Goal: Task Accomplishment & Management: Complete application form

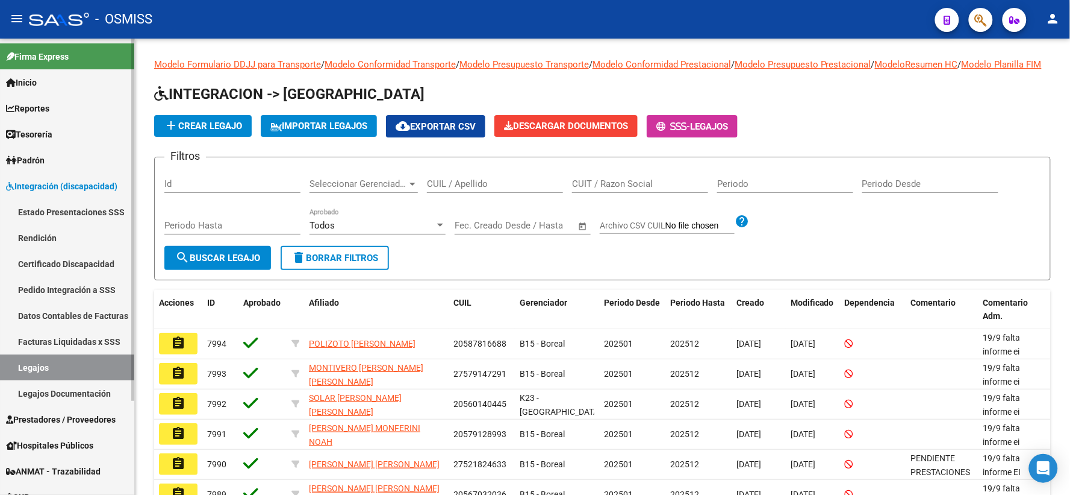
click at [81, 257] on link "Certificado Discapacidad" at bounding box center [67, 264] width 134 height 26
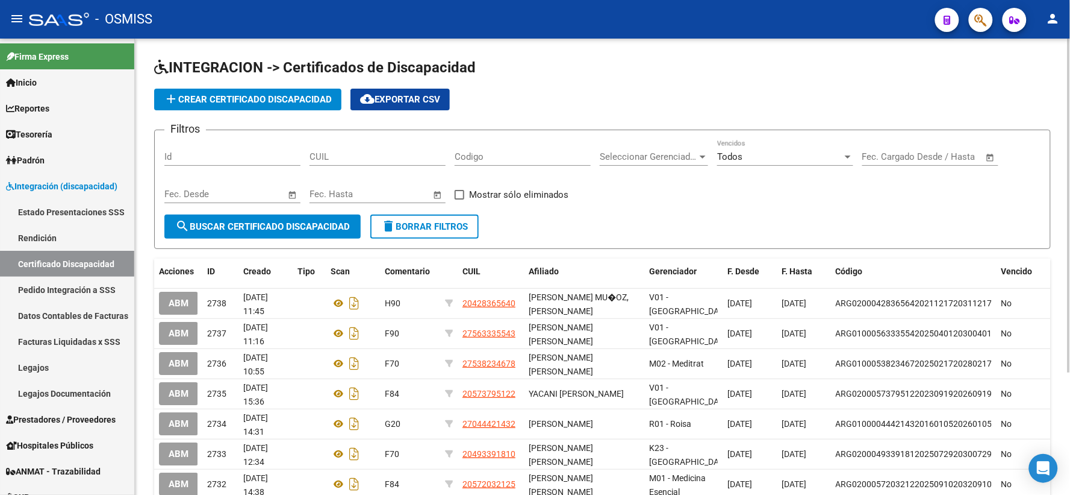
click at [389, 154] on input "CUIL" at bounding box center [378, 156] width 136 height 11
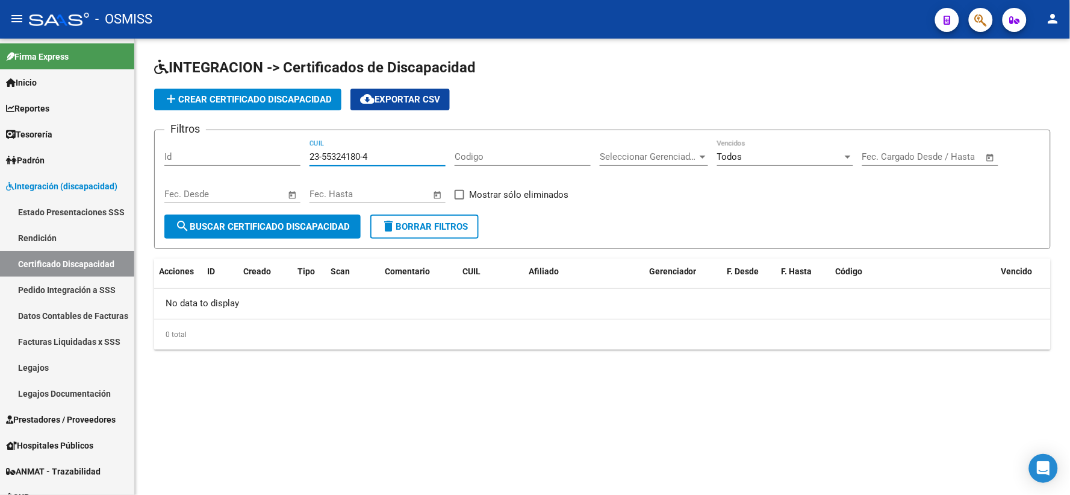
drag, startPoint x: 394, startPoint y: 151, endPoint x: 294, endPoint y: 154, distance: 100.0
click at [294, 154] on div "Filtros Id 23-55324180-4 CUIL Codigo Seleccionar Gerenciador Seleccionar Gerenc…" at bounding box center [602, 177] width 876 height 75
type input "23-55324180-4"
click at [305, 105] on button "add Crear Certificado Discapacidad" at bounding box center [247, 100] width 187 height 22
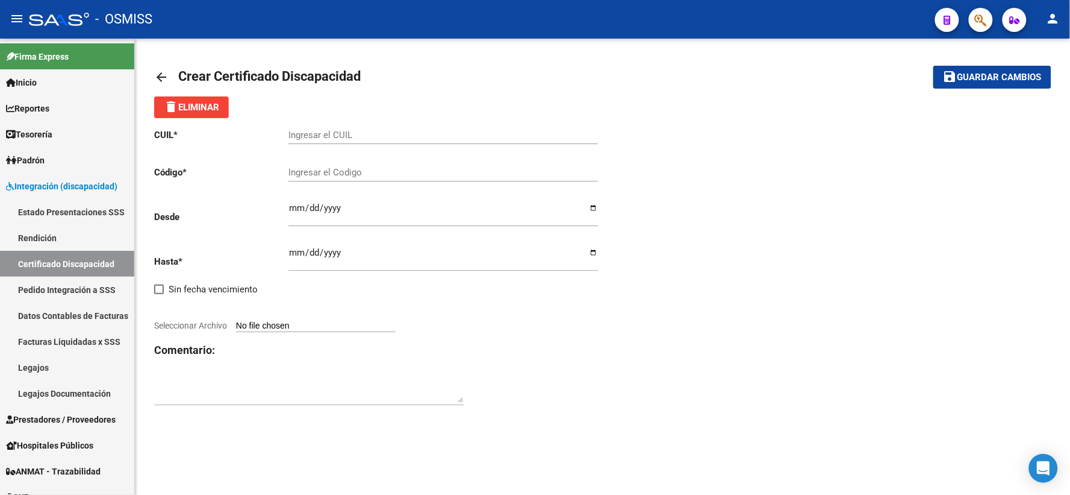
drag, startPoint x: 330, startPoint y: 124, endPoint x: 326, endPoint y: 134, distance: 10.1
click at [326, 134] on input "Ingresar el CUIL" at bounding box center [444, 135] width 310 height 11
paste input "23-55324180-4"
type input "23-55324180-4"
click at [355, 169] on input "Ingresar el Codigo" at bounding box center [444, 172] width 310 height 11
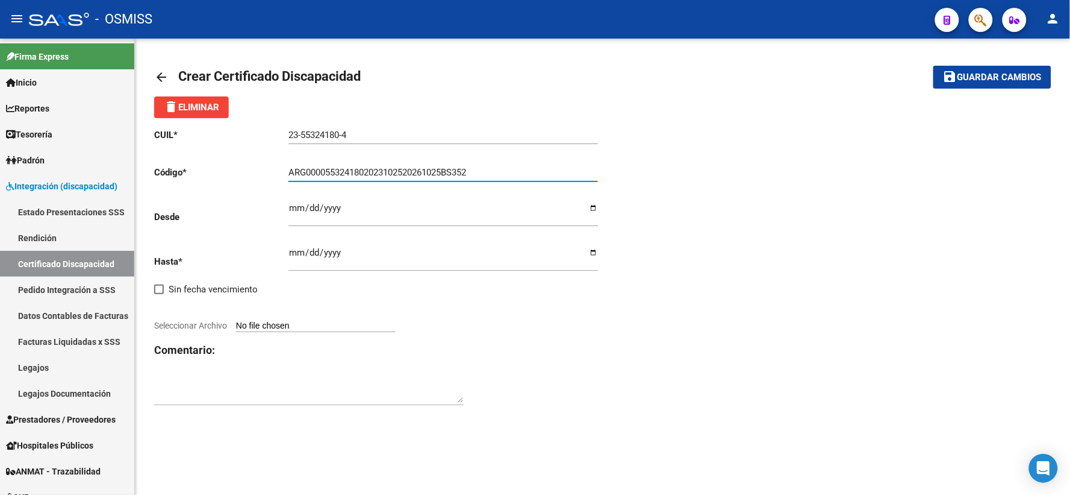
type input "ARG0000553241802023102520261025BS352"
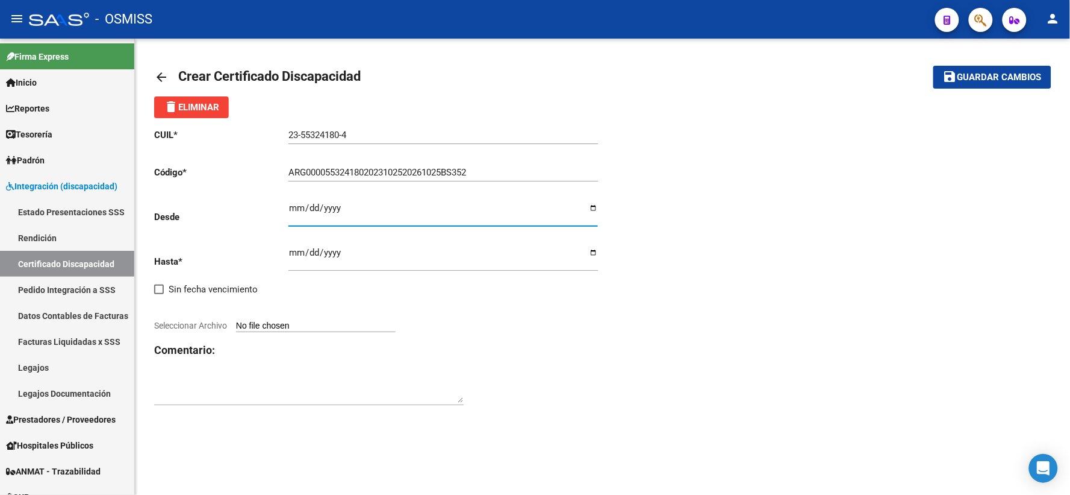
click at [296, 207] on input "Ingresar fec. Desde" at bounding box center [444, 212] width 310 height 19
type input "[DATE]"
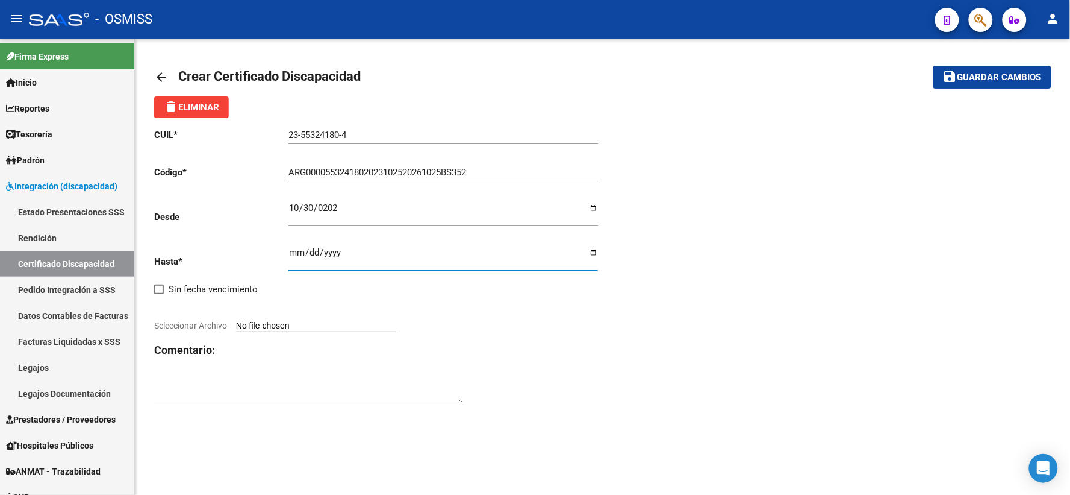
click at [293, 251] on input "Ingresar fec. Hasta" at bounding box center [444, 257] width 310 height 19
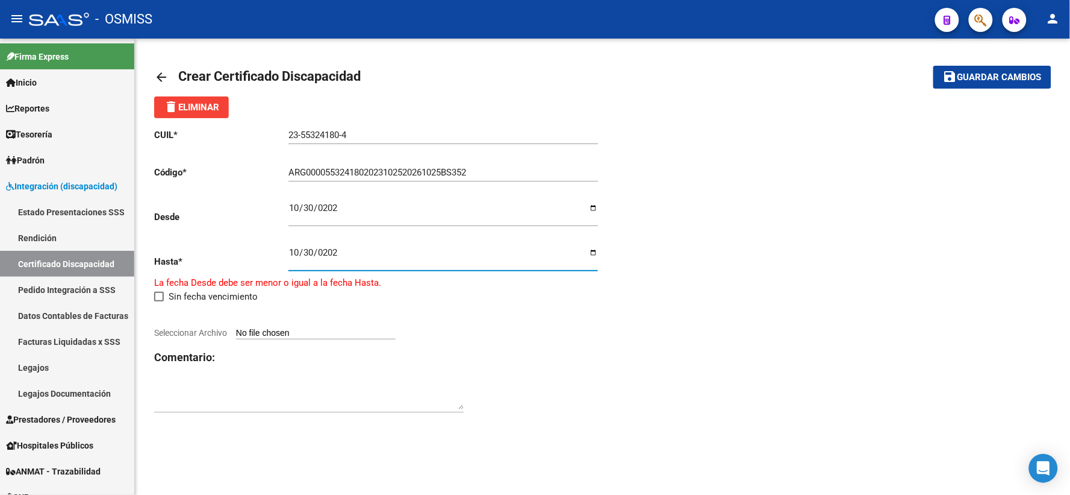
type input "[DATE]"
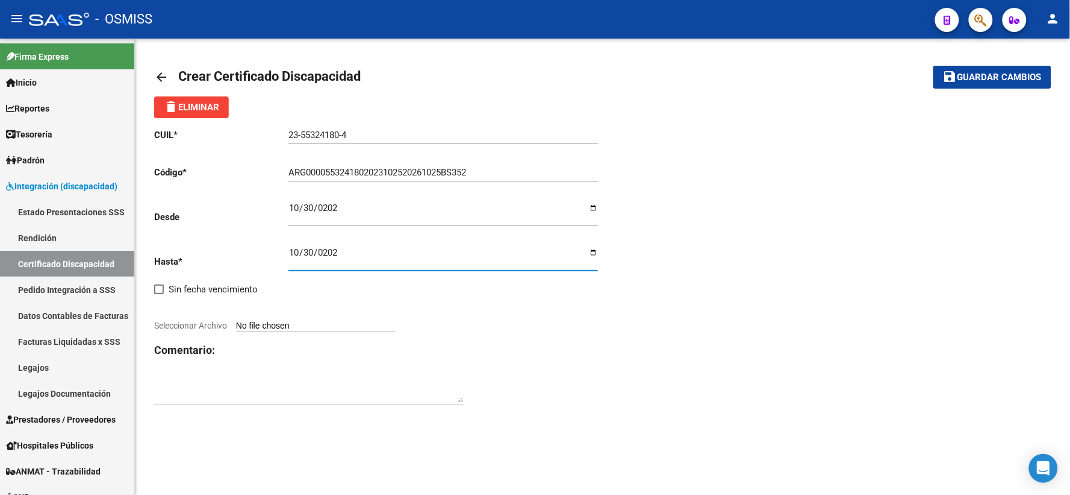
type input "C:\fakepath\[PERSON_NAME].pdf"
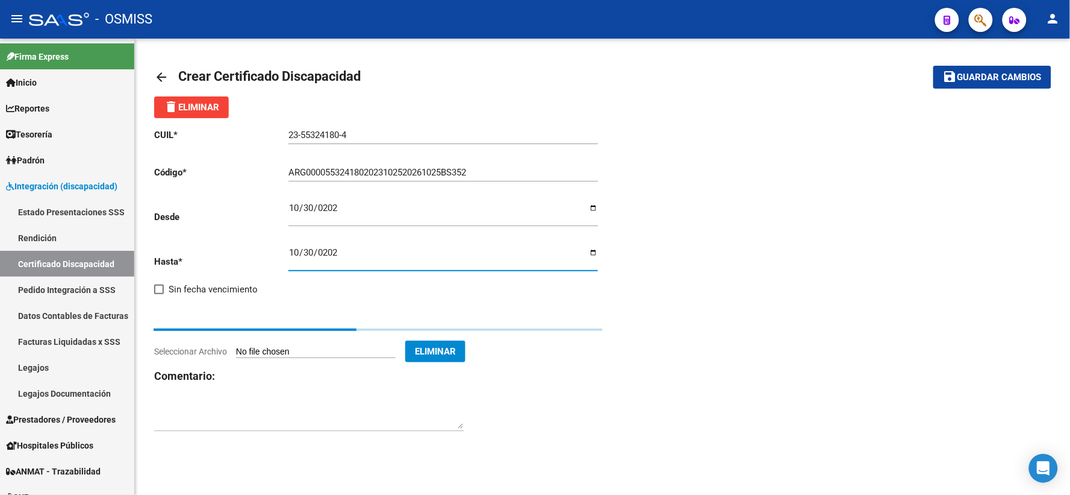
click at [286, 407] on textarea at bounding box center [309, 416] width 310 height 24
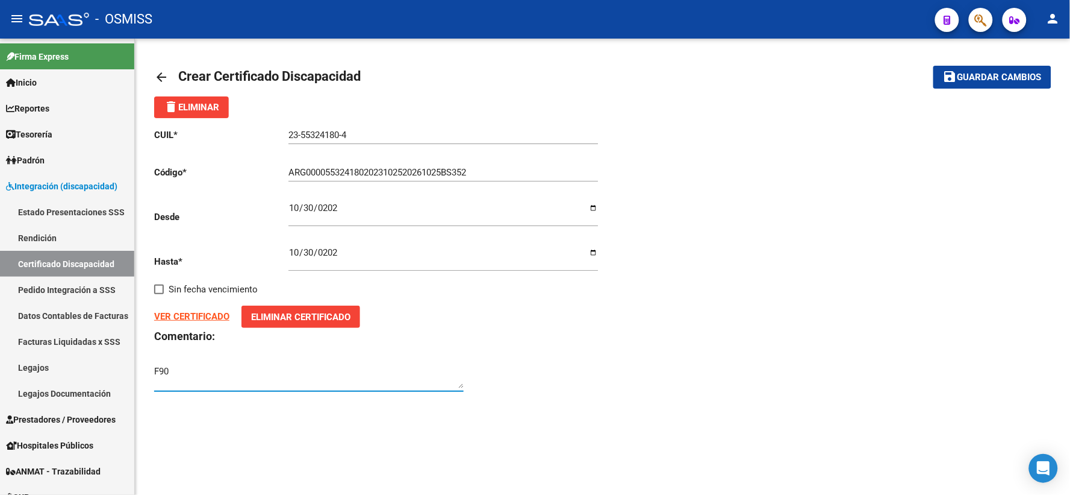
type textarea "F90"
click at [1021, 82] on span "Guardar cambios" at bounding box center [1000, 77] width 84 height 11
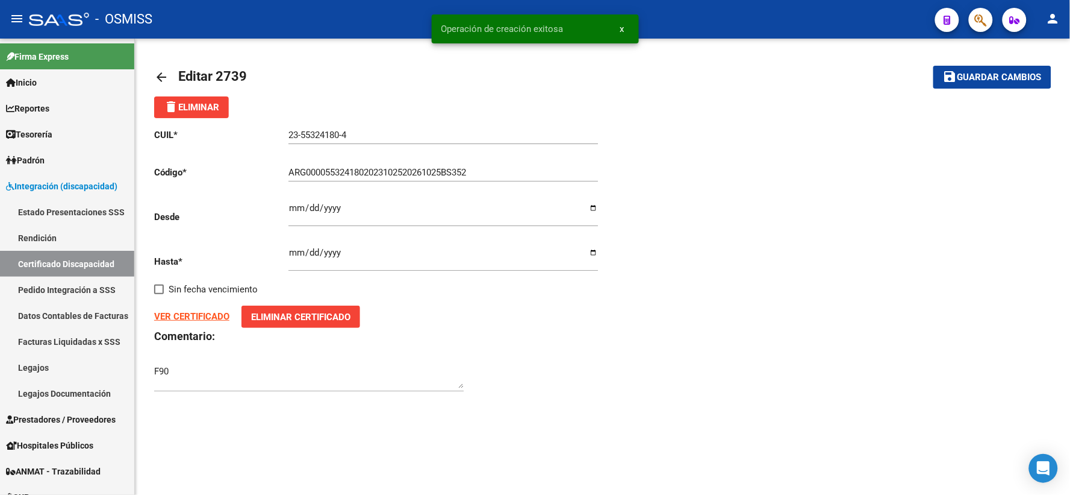
click at [163, 71] on mat-icon "arrow_back" at bounding box center [161, 77] width 14 height 14
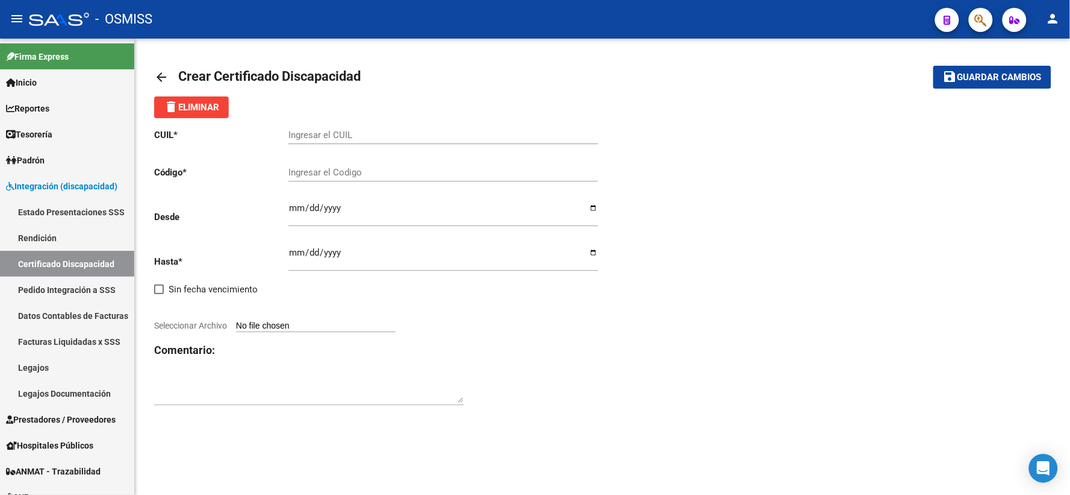
click at [158, 75] on mat-icon "arrow_back" at bounding box center [161, 77] width 14 height 14
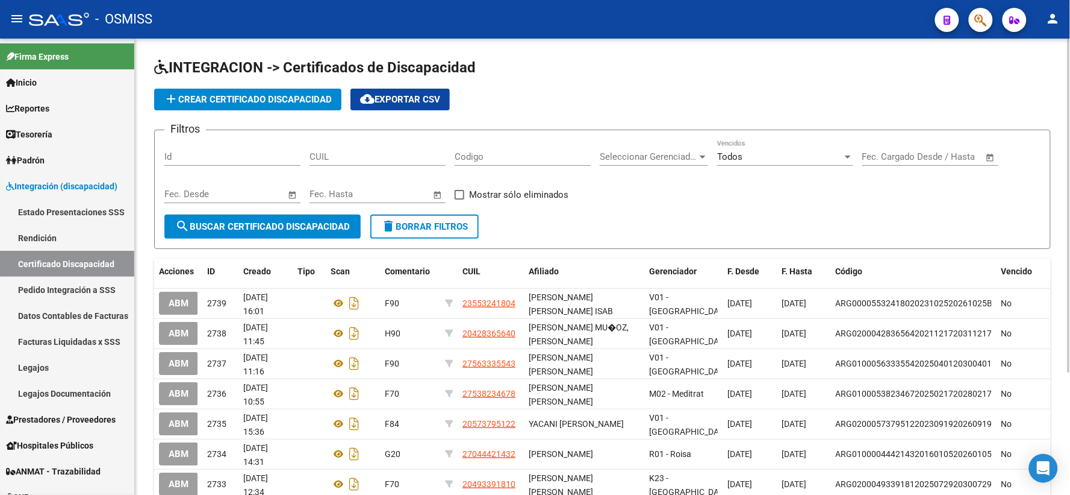
click at [399, 159] on input "CUIL" at bounding box center [378, 156] width 136 height 11
click at [1004, 207] on div "Filtros Id CUIL Codigo Seleccionar Gerenciador Seleccionar Gerenciador Todos Ve…" at bounding box center [602, 177] width 876 height 75
click at [352, 160] on input "CUIL" at bounding box center [378, 156] width 136 height 11
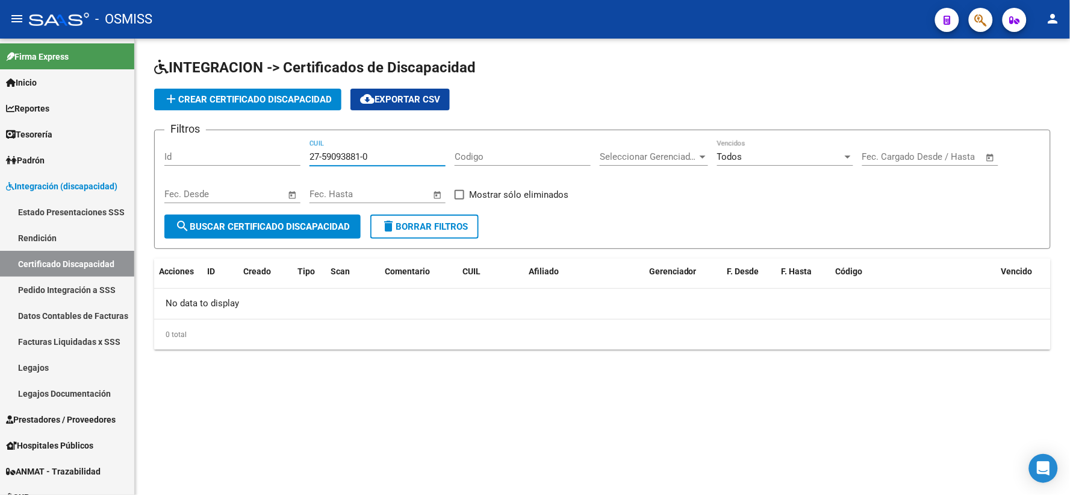
drag, startPoint x: 383, startPoint y: 160, endPoint x: 290, endPoint y: 155, distance: 92.3
click at [290, 155] on div "Filtros Id 27-59093881-0 CUIL Codigo Seleccionar Gerenciador Seleccionar Gerenc…" at bounding box center [602, 177] width 876 height 75
type input "27-59093881-0"
click at [267, 98] on span "add Crear Certificado Discapacidad" at bounding box center [248, 99] width 168 height 11
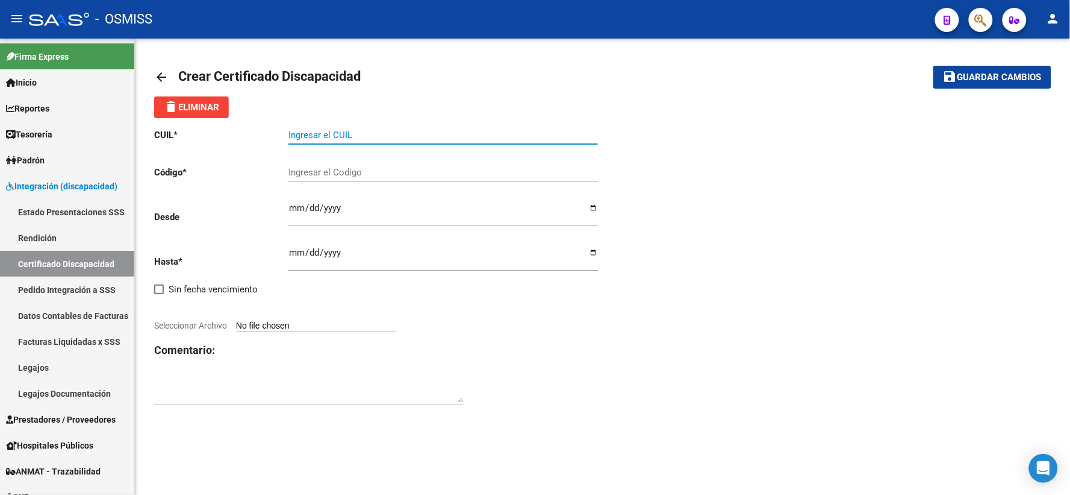
paste input "27-59093881-0"
type input "27-59093881-0"
click at [383, 167] on input "Ingresar el Codigo" at bounding box center [444, 172] width 310 height 11
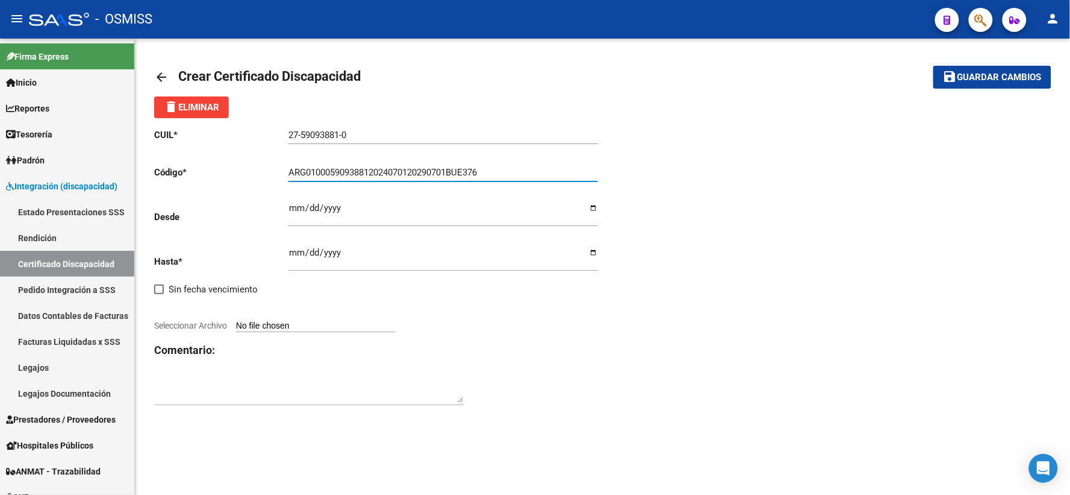
type input "ARG01000590938812024070120290701BUE376"
click at [296, 208] on input "Ingresar fec. Desde" at bounding box center [444, 212] width 310 height 19
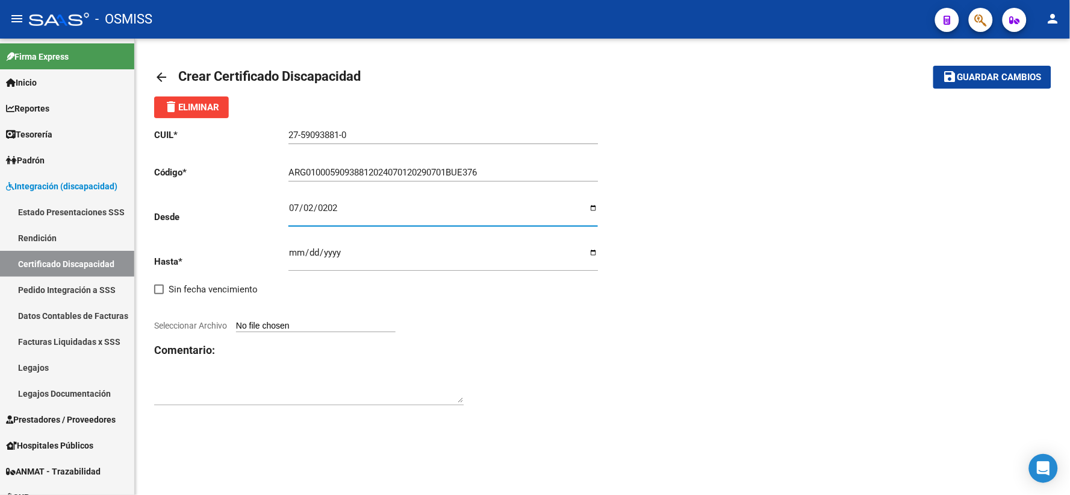
type input "[DATE]"
click at [300, 255] on input "Ingresar fec. Hasta" at bounding box center [444, 257] width 310 height 19
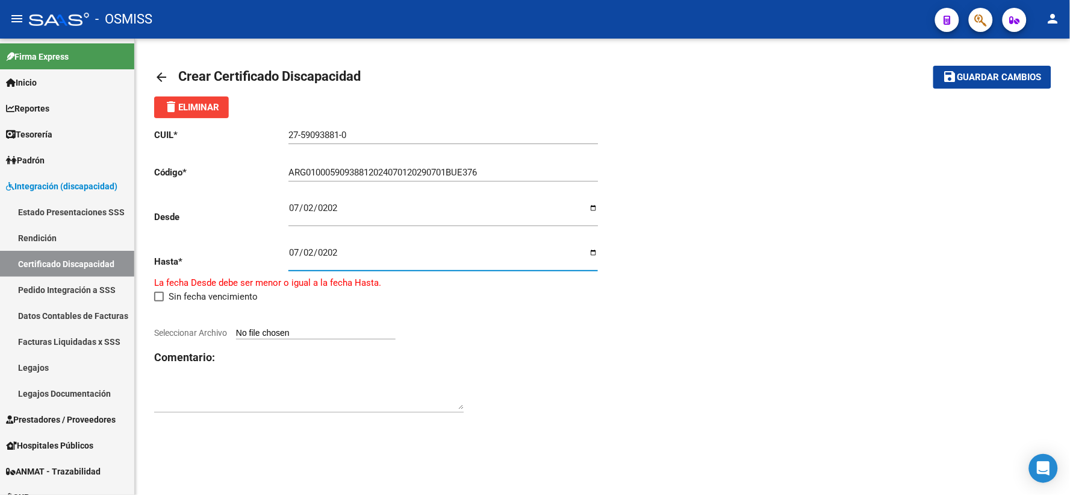
type input "[DATE]"
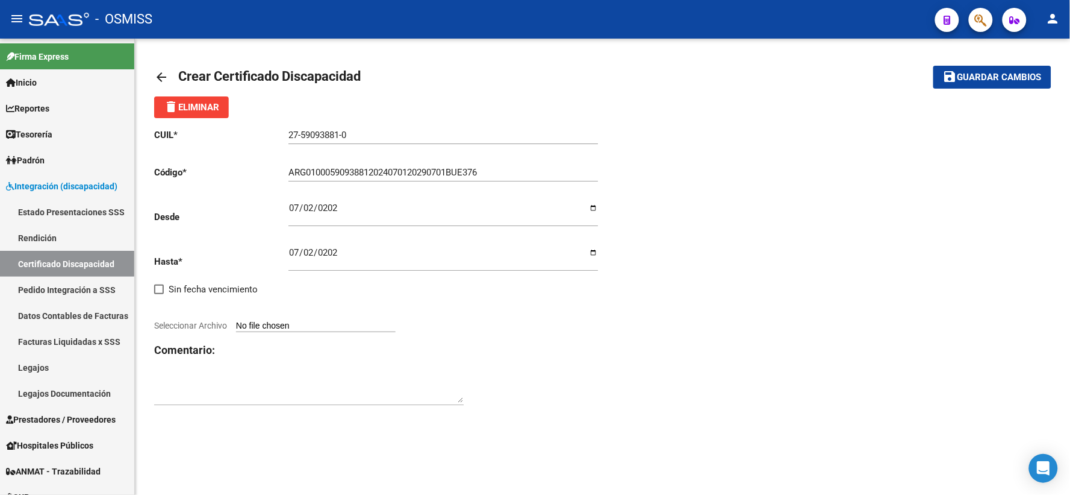
type input "C:\fakepath\[PERSON_NAME].pdf"
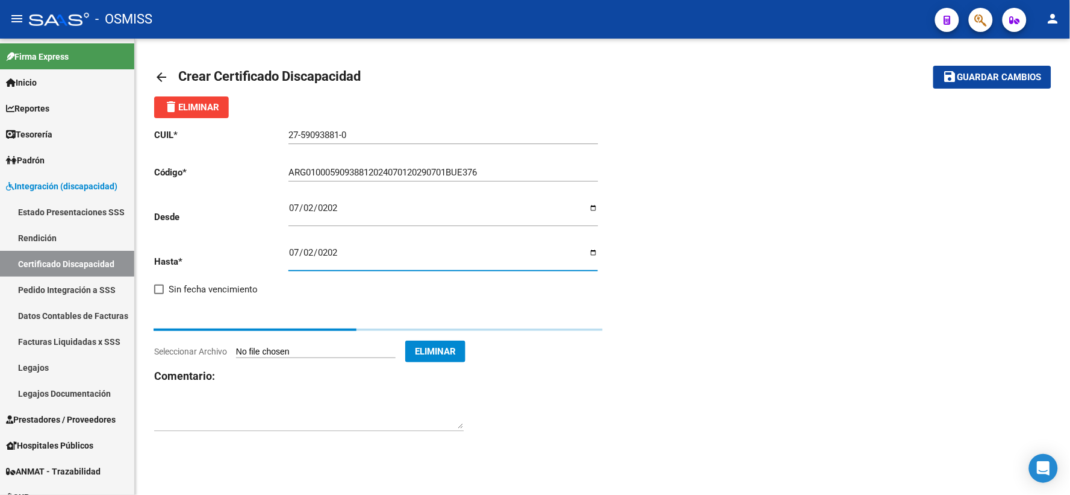
click at [264, 402] on div at bounding box center [309, 418] width 310 height 48
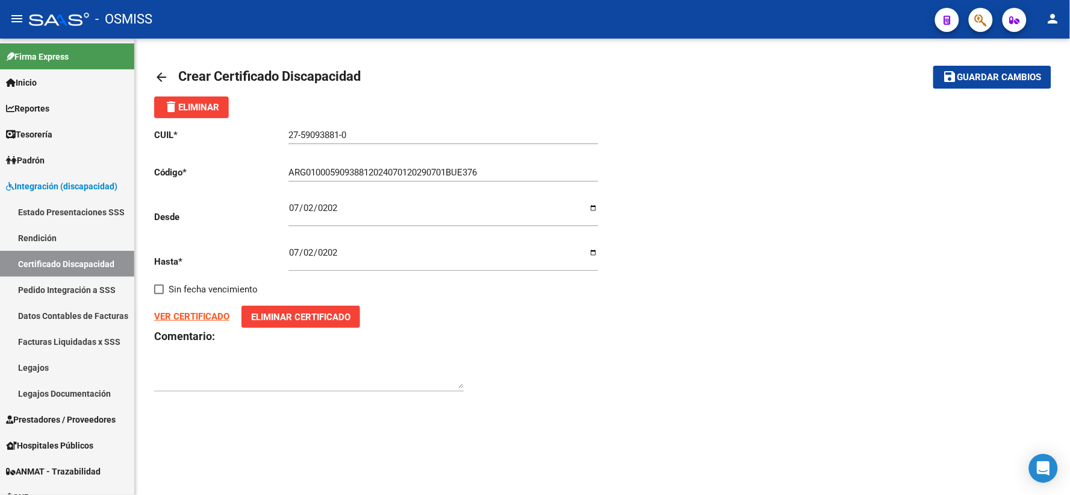
click at [287, 364] on div at bounding box center [309, 372] width 310 height 37
type textarea "F84"
click at [1002, 78] on span "Guardar cambios" at bounding box center [1000, 77] width 84 height 11
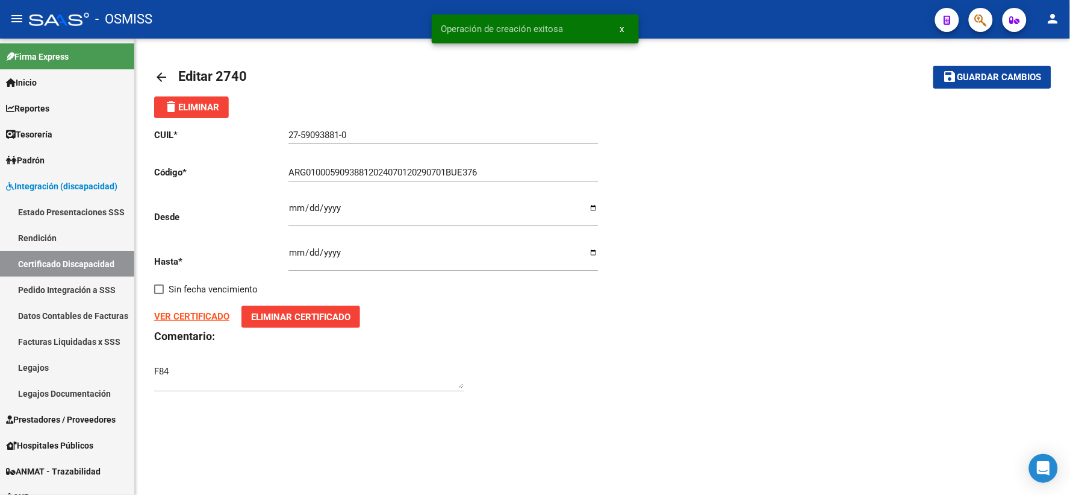
click at [160, 72] on mat-icon "arrow_back" at bounding box center [161, 77] width 14 height 14
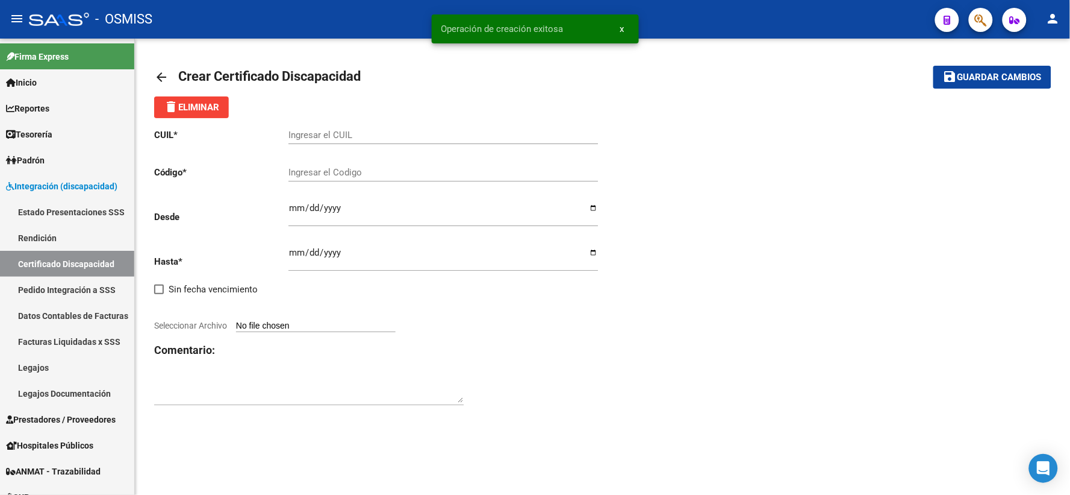
click at [160, 72] on mat-icon "arrow_back" at bounding box center [161, 77] width 14 height 14
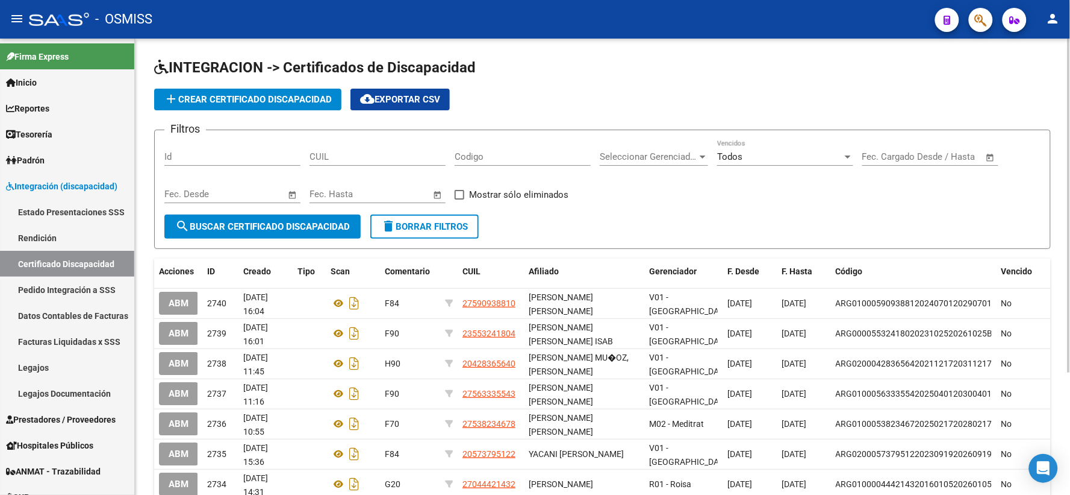
click at [1031, 192] on div "Filtros Id CUIL Codigo Seleccionar Gerenciador Seleccionar Gerenciador Todos Ve…" at bounding box center [602, 177] width 876 height 75
click at [414, 158] on input "CUIL" at bounding box center [378, 156] width 136 height 11
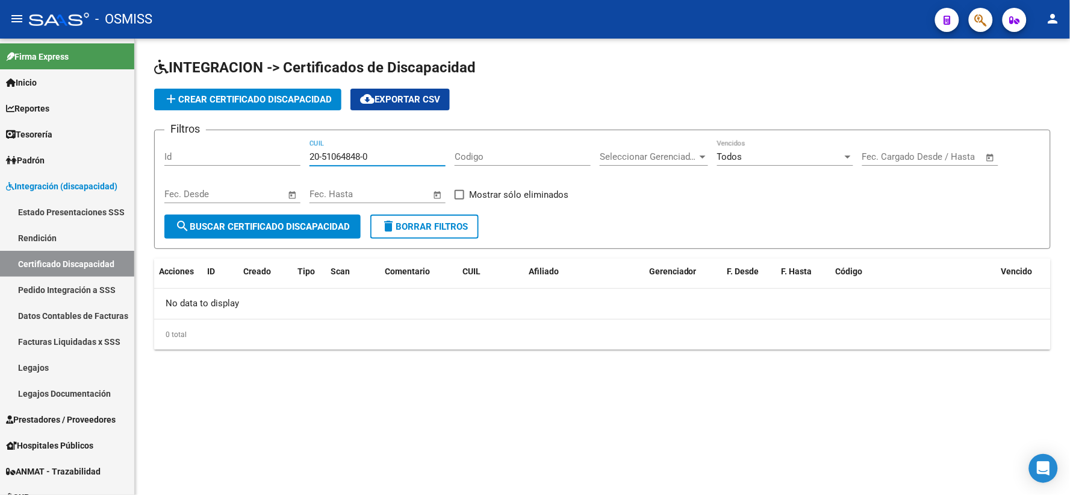
drag, startPoint x: 414, startPoint y: 158, endPoint x: 308, endPoint y: 149, distance: 106.4
click at [308, 149] on div "Filtros Id 20-51064848-0 CUIL Codigo Seleccionar Gerenciador Seleccionar Gerenc…" at bounding box center [602, 177] width 876 height 75
type input "20-51064848-0"
click at [251, 94] on span "add Crear Certificado Discapacidad" at bounding box center [248, 99] width 168 height 11
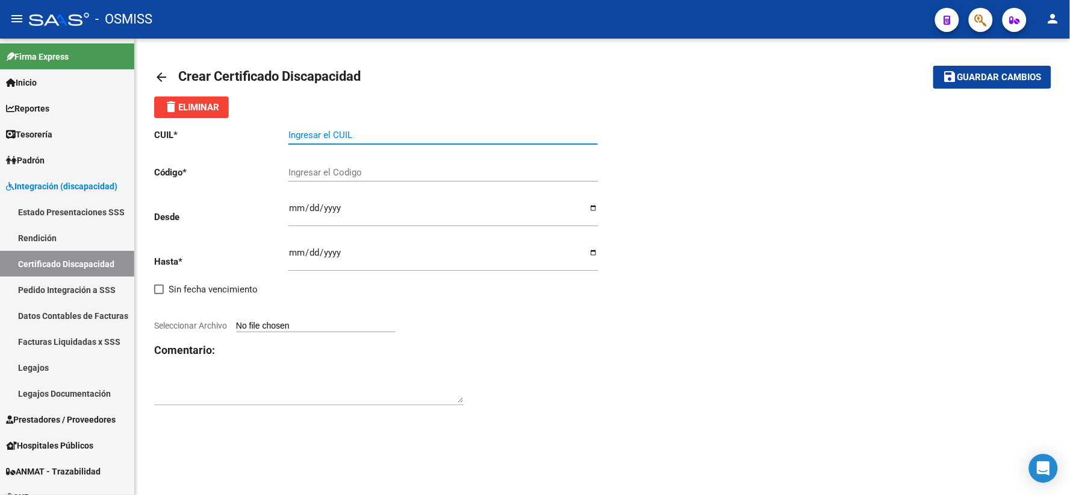
paste input "20-51064848-0"
type input "20-51064848-0"
click at [367, 173] on input "Ingresar el Codigo" at bounding box center [444, 172] width 310 height 11
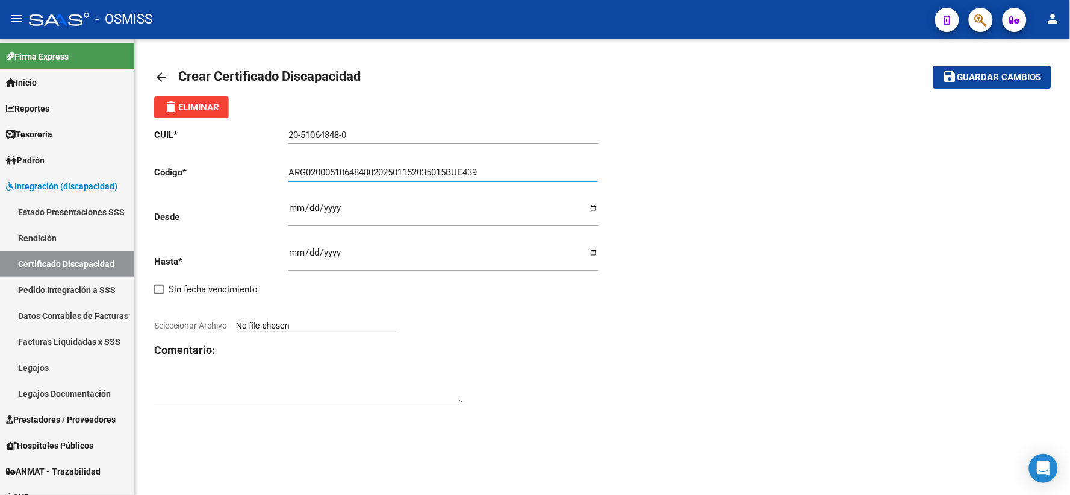
type input "ARG02000510648480202501152035015BUE439"
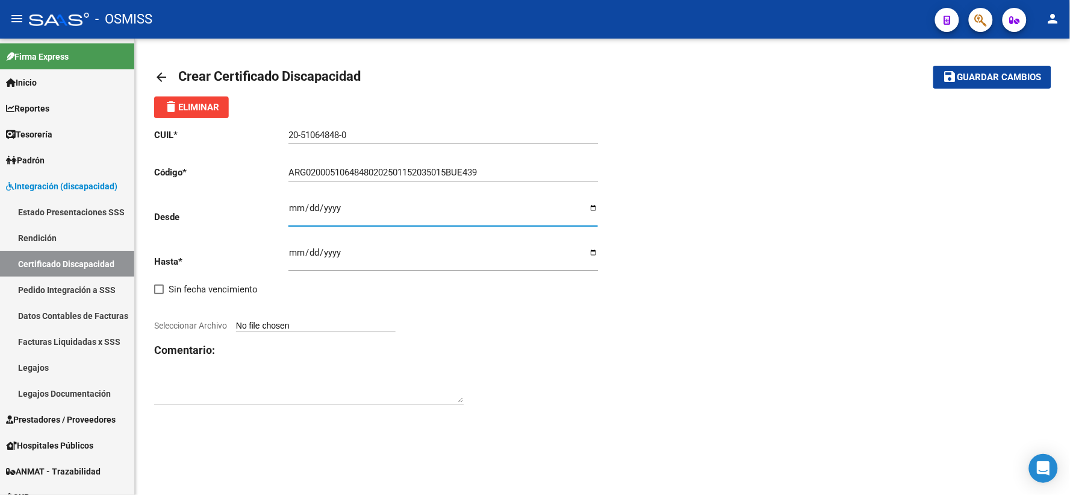
click at [295, 206] on input "Ingresar fec. Desde" at bounding box center [444, 212] width 310 height 19
type input "[DATE]"
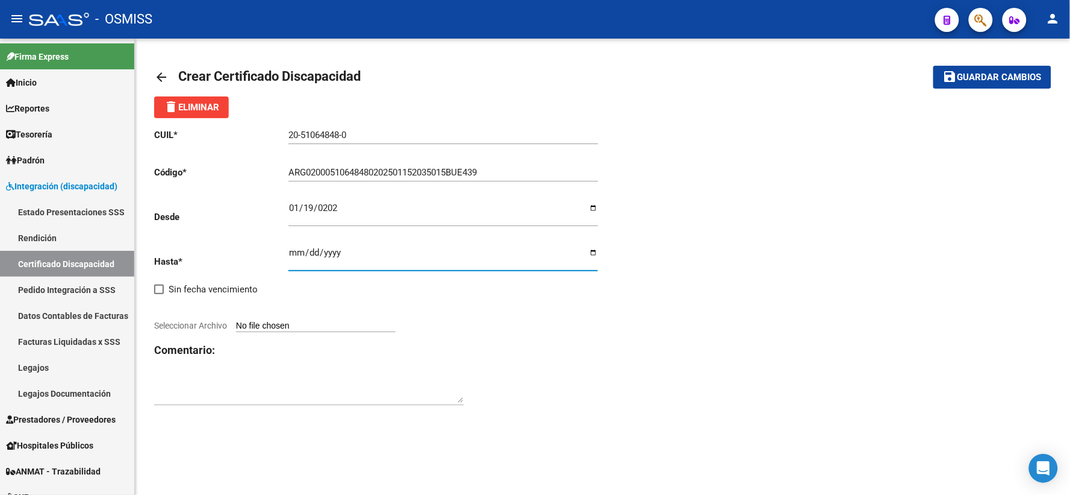
click at [292, 254] on input "Ingresar fec. Hasta" at bounding box center [444, 257] width 310 height 19
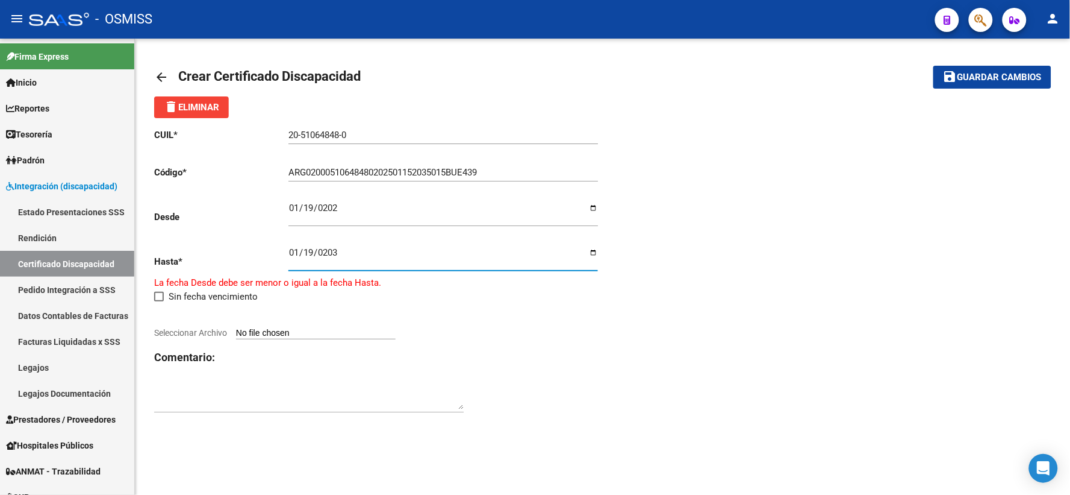
type input "[DATE]"
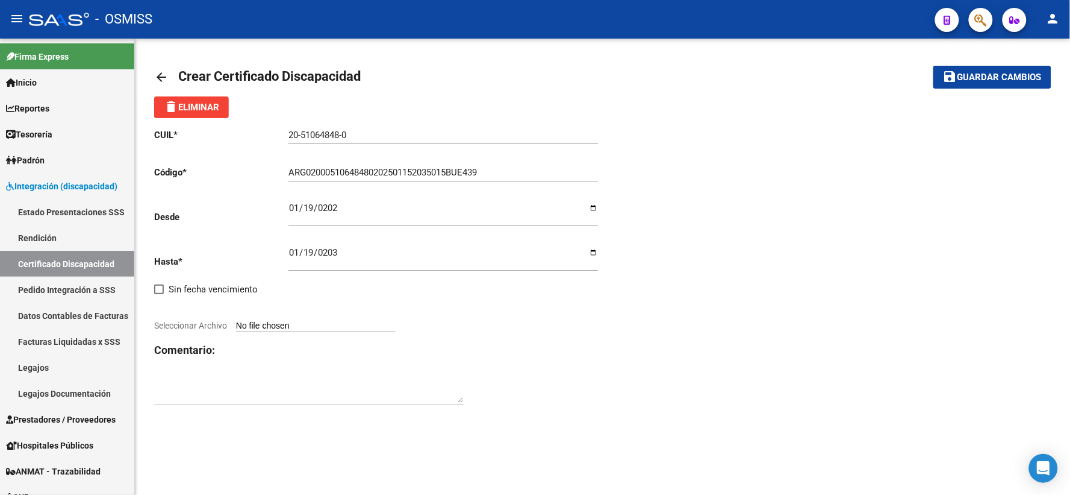
type input "C:\fakepath\[PERSON_NAME].pdf"
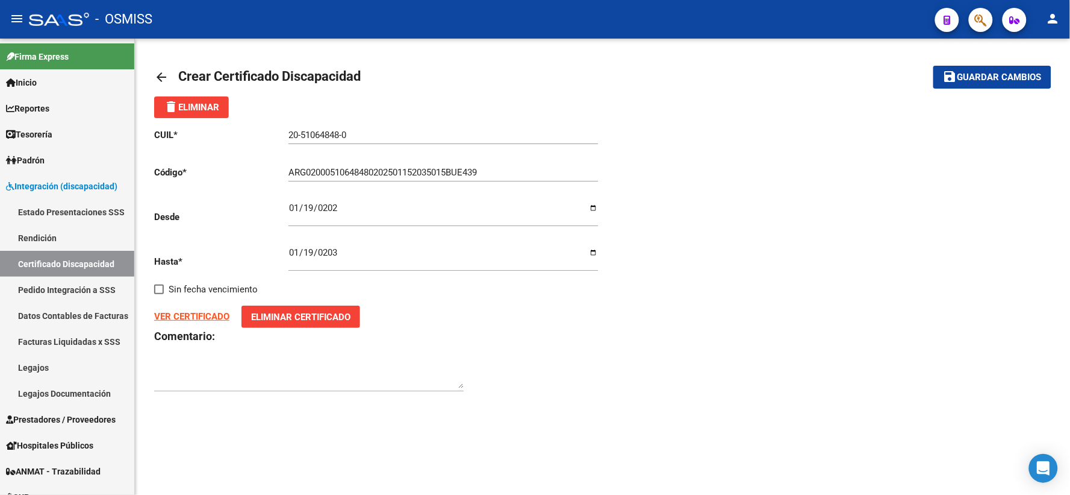
click at [821, 245] on div "CUIL * 20-51064848-0 Ingresar el CUIL Código * ARG02000510648480202501152035015…" at bounding box center [602, 260] width 897 height 284
click at [234, 370] on textarea at bounding box center [309, 376] width 310 height 24
type textarea "F71"
click at [978, 73] on span "Guardar cambios" at bounding box center [1000, 77] width 84 height 11
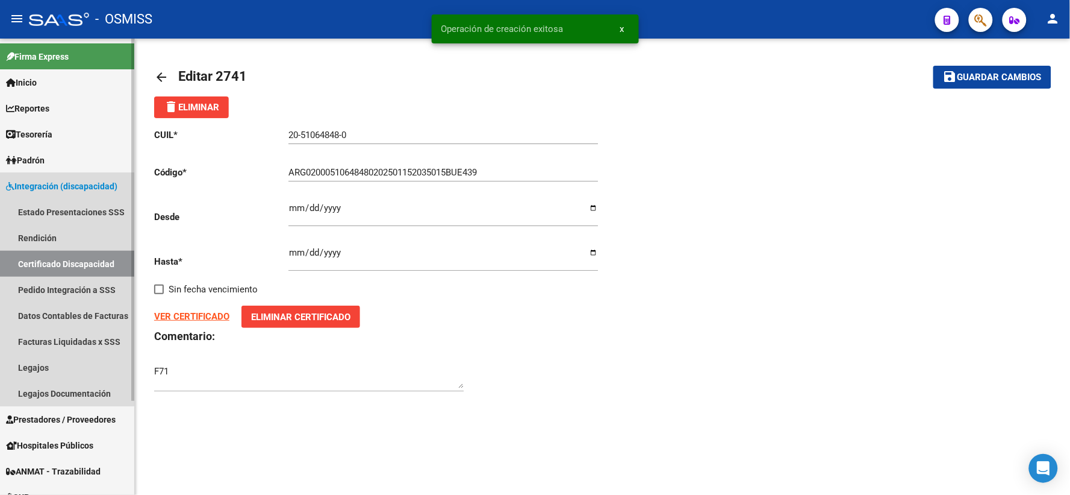
click at [63, 266] on link "Certificado Discapacidad" at bounding box center [67, 264] width 134 height 26
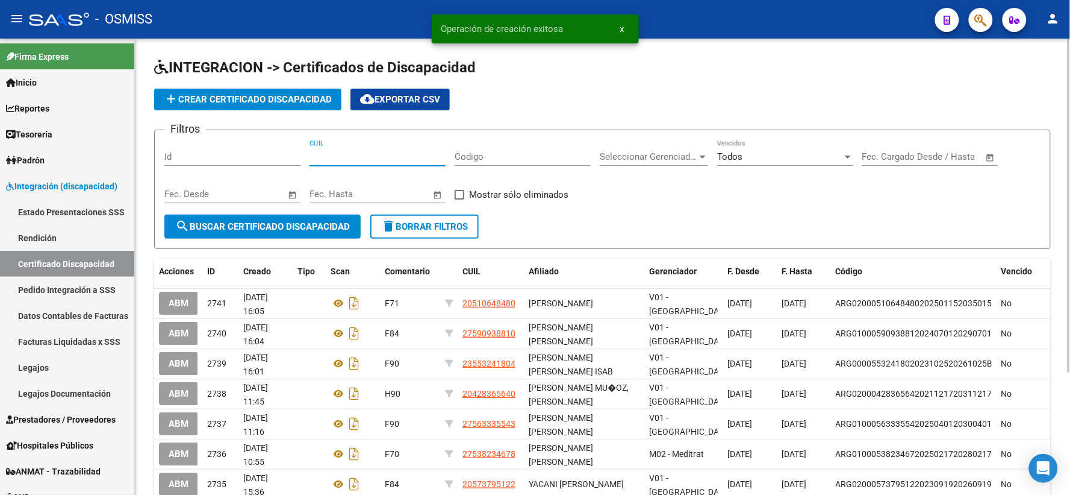
click at [404, 152] on input "CUIL" at bounding box center [378, 156] width 136 height 11
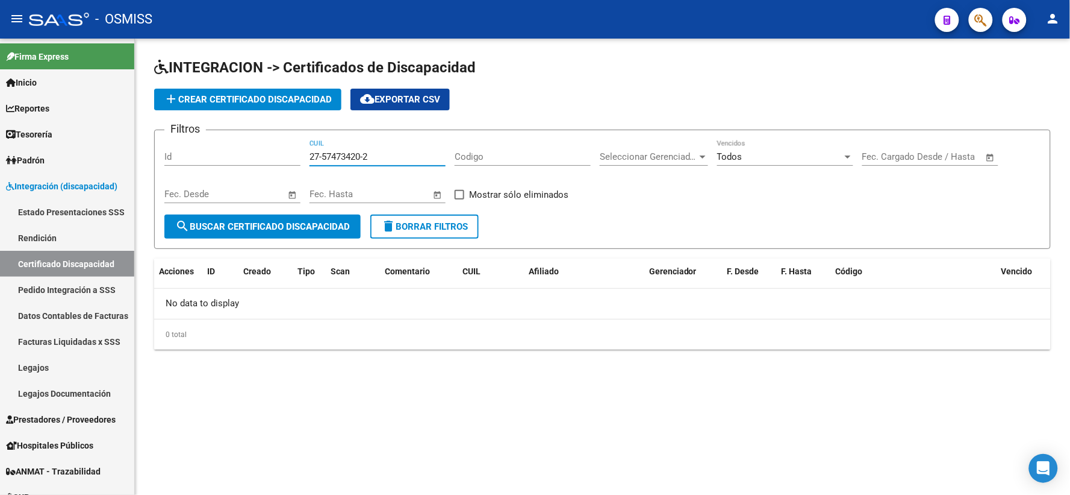
drag, startPoint x: 404, startPoint y: 152, endPoint x: 296, endPoint y: 154, distance: 107.8
click at [296, 154] on div "Filtros Id 27-57473420-2 CUIL Codigo Seleccionar Gerenciador Seleccionar Gerenc…" at bounding box center [602, 177] width 876 height 75
type input "27-57473420-2"
click at [273, 104] on span "add Crear Certificado Discapacidad" at bounding box center [248, 99] width 168 height 11
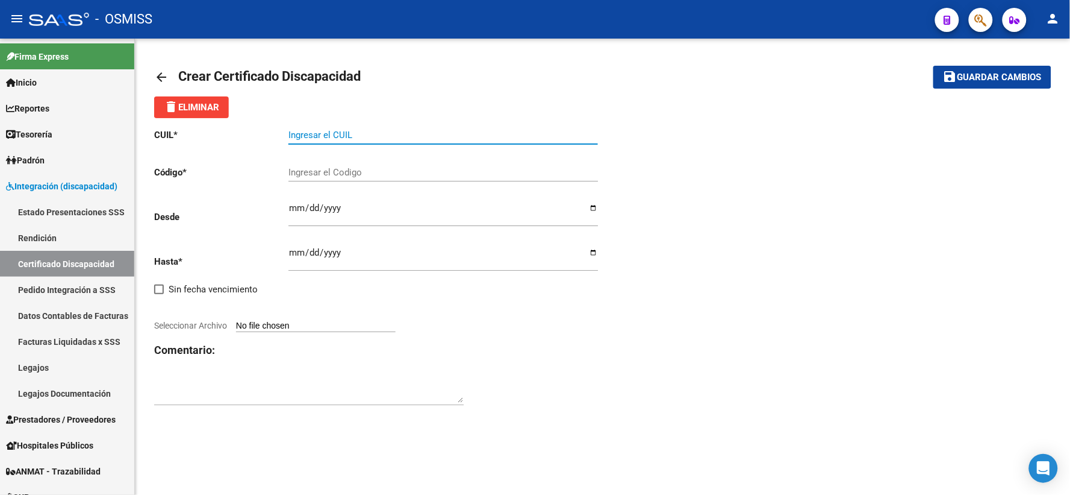
paste input "27-57473420-2"
type input "27-57473420-2"
click at [912, 399] on div "CUIL * 27-57473420-2 Ingresar el CUIL Código * Ingresar el Codigo Desde Ingresa…" at bounding box center [602, 267] width 897 height 298
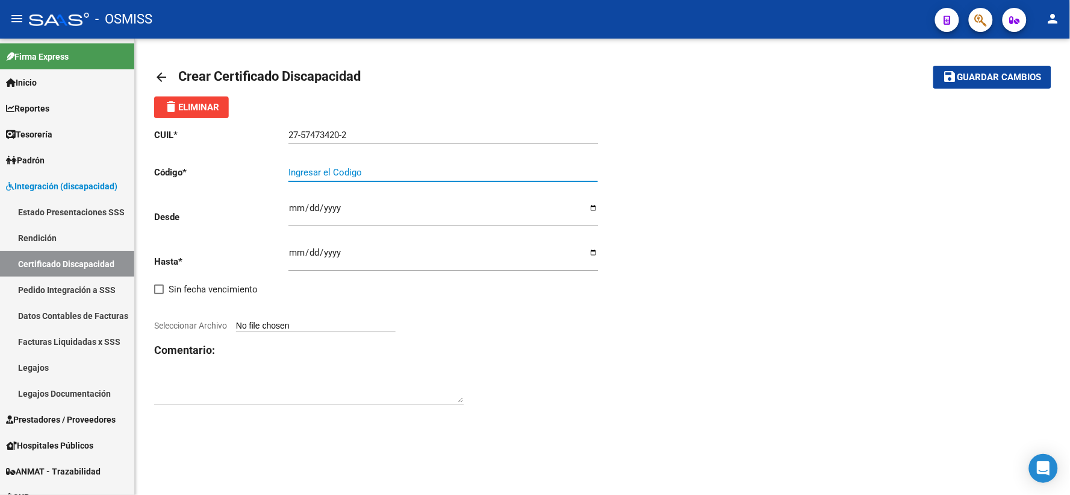
click at [322, 171] on input "Ingresar el Codigo" at bounding box center [444, 172] width 310 height 11
type input "ARG0100574734202024082120290821BUE342"
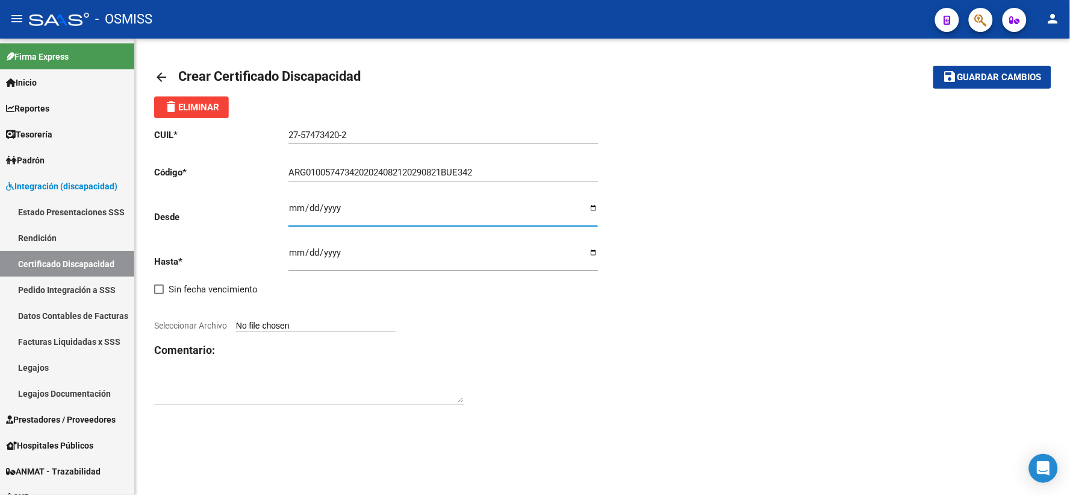
click at [298, 207] on input "Ingresar fec. Desde" at bounding box center [444, 212] width 310 height 19
type input "[DATE]"
click at [296, 250] on input "Ingresar fec. Hasta" at bounding box center [444, 257] width 310 height 19
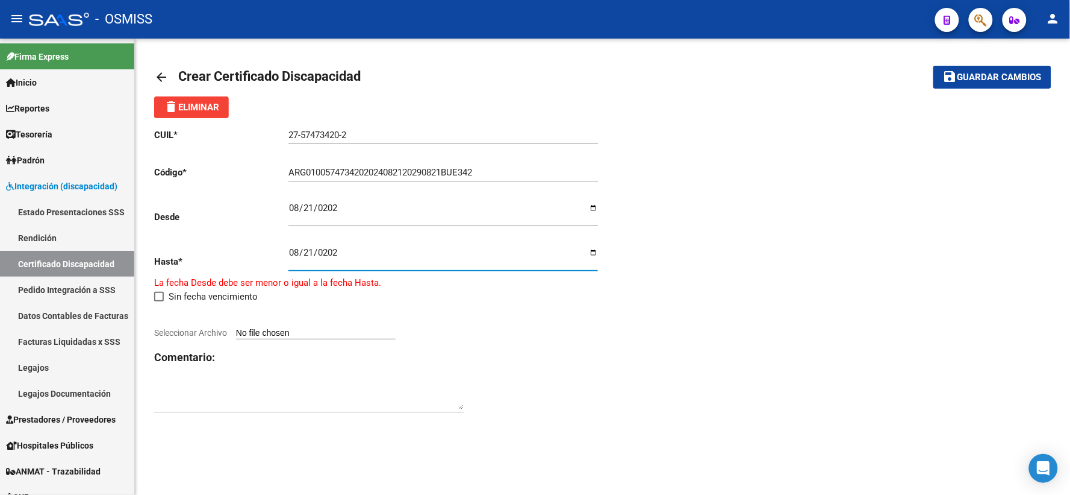
type input "[DATE]"
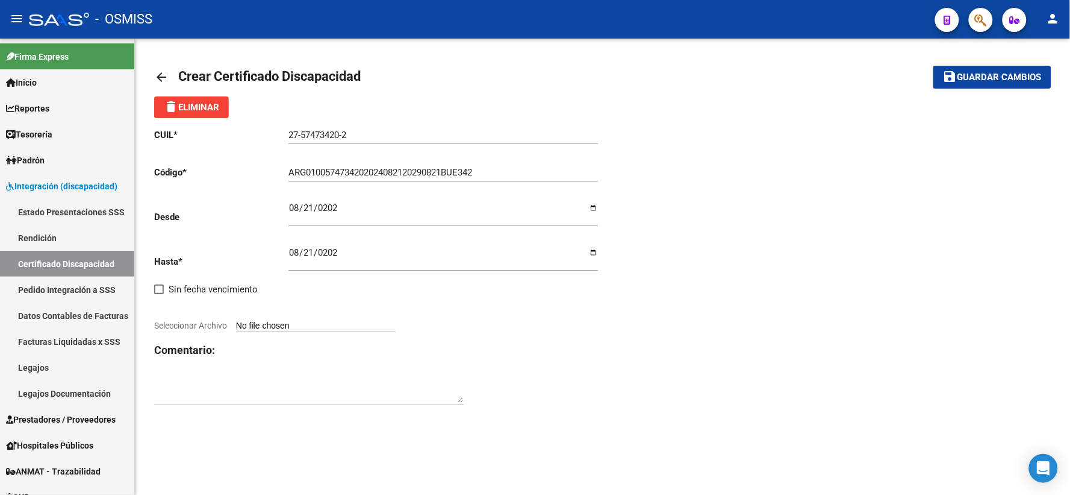
type input "C:\fakepath\[PERSON_NAME]pdf"
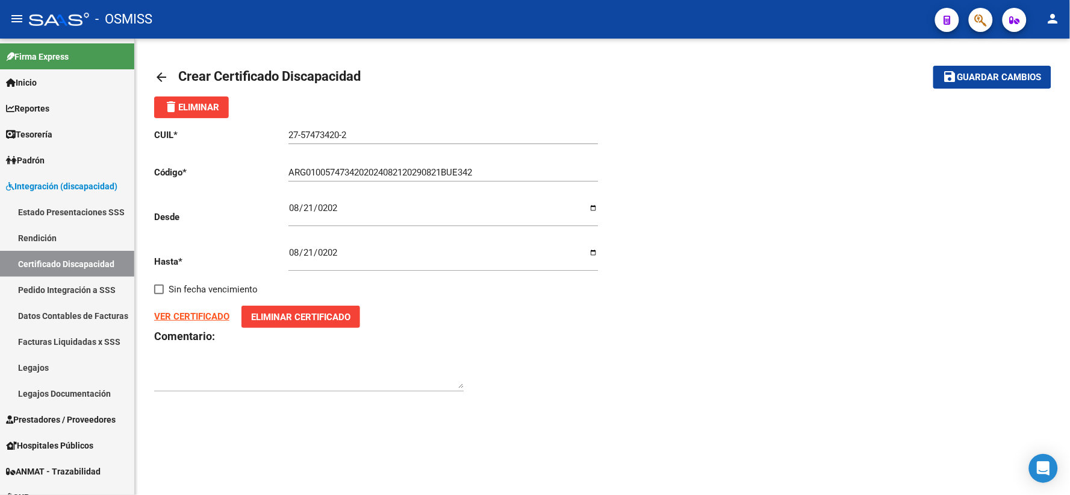
click at [349, 448] on mat-sidenav-content "arrow_back Crear Certificado Discapacidad save Guardar cambios delete Eliminar …" at bounding box center [603, 267] width 936 height 456
click at [275, 380] on textarea at bounding box center [309, 376] width 310 height 24
type textarea "F84"
click at [991, 76] on span "Guardar cambios" at bounding box center [1000, 77] width 84 height 11
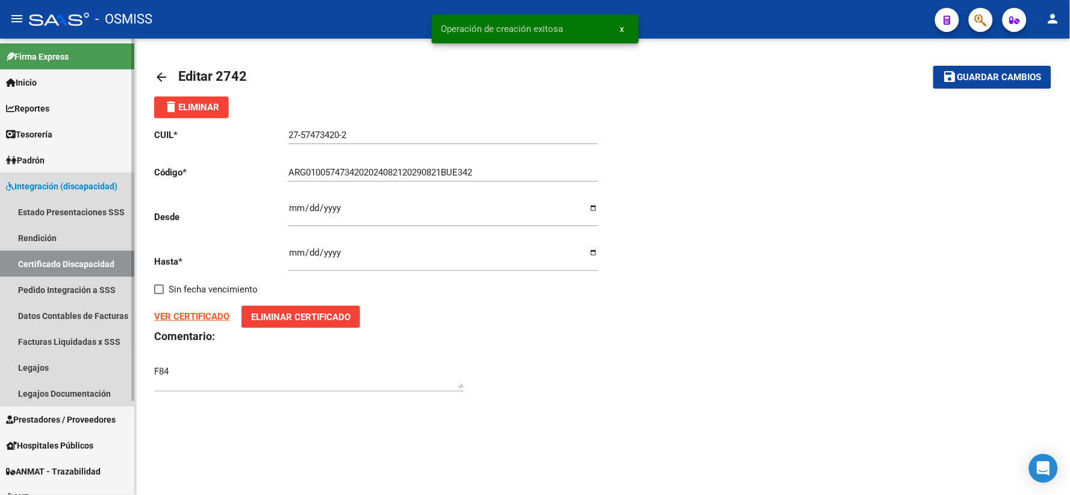
click at [67, 263] on link "Certificado Discapacidad" at bounding box center [67, 264] width 134 height 26
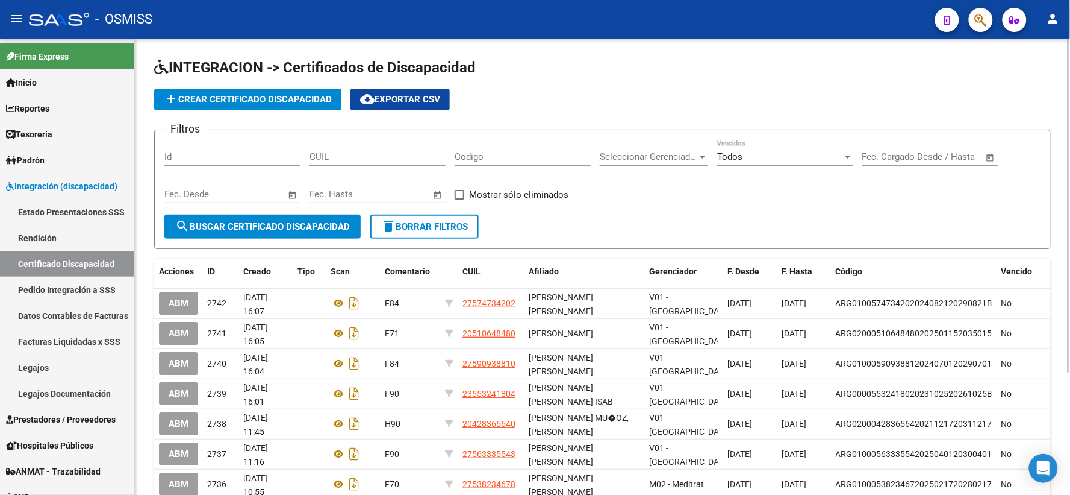
click at [1021, 190] on div "Filtros Id CUIL Codigo Seleccionar Gerenciador Seleccionar Gerenciador Todos Ve…" at bounding box center [602, 177] width 876 height 75
click at [430, 157] on input "CUIL" at bounding box center [378, 156] width 136 height 11
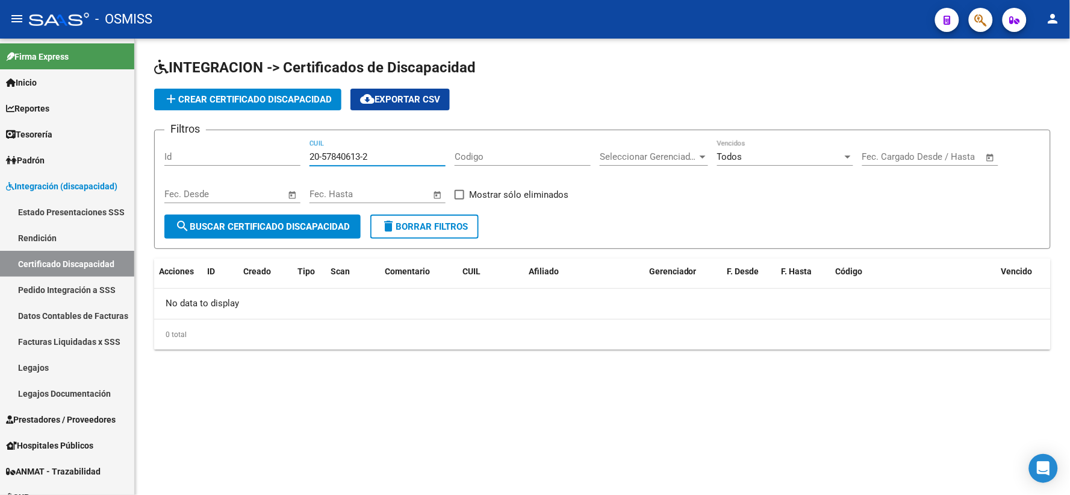
drag, startPoint x: 398, startPoint y: 155, endPoint x: 278, endPoint y: 151, distance: 119.9
click at [278, 151] on div "Filtros Id 20-57840613-2 CUIL Codigo Seleccionar Gerenciador Seleccionar Gerenc…" at bounding box center [602, 177] width 876 height 75
type input "20-57840613-2"
click at [278, 99] on span "add Crear Certificado Discapacidad" at bounding box center [248, 99] width 168 height 11
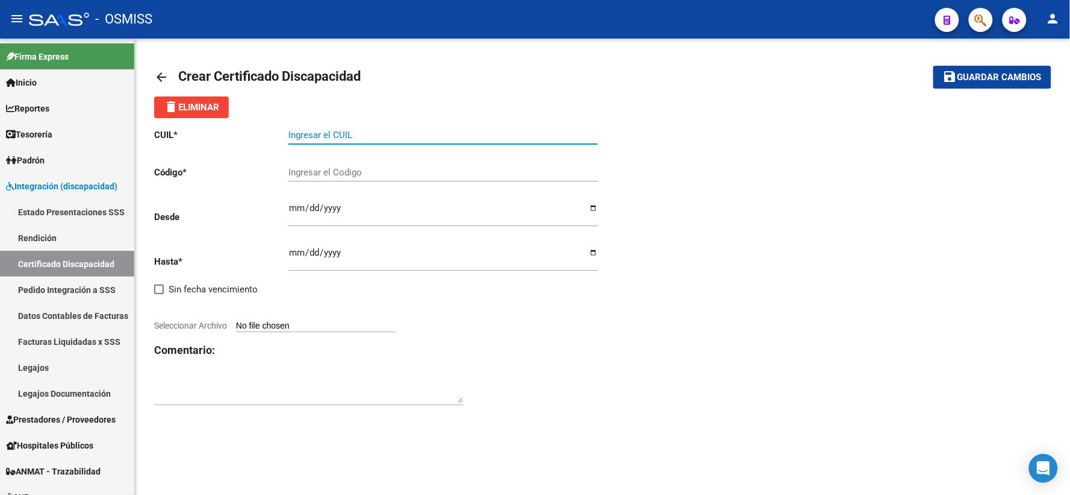
paste input "20-57840613-2"
type input "20-57840613-2"
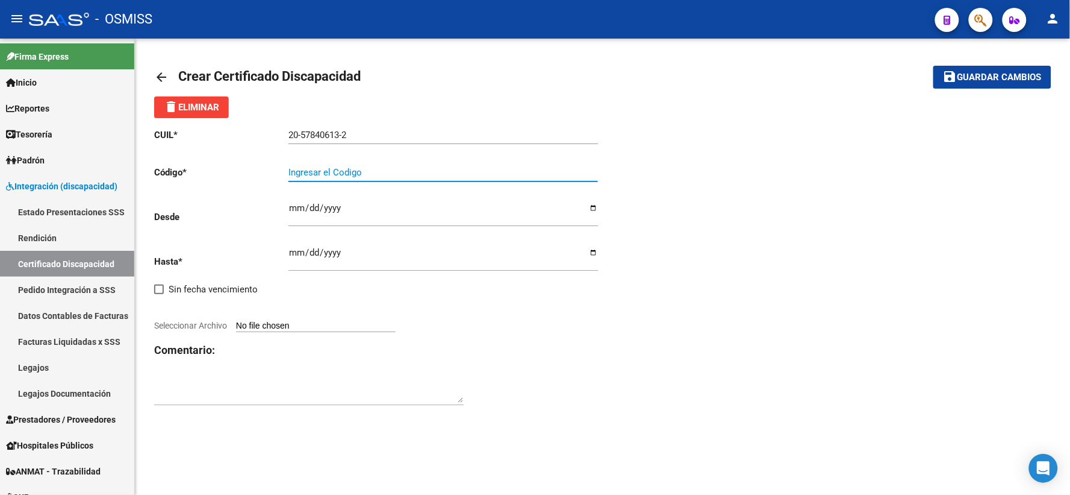
click at [370, 169] on input "Ingresar el Codigo" at bounding box center [444, 172] width 310 height 11
type input "ARG02000578406132023101120251011CND523"
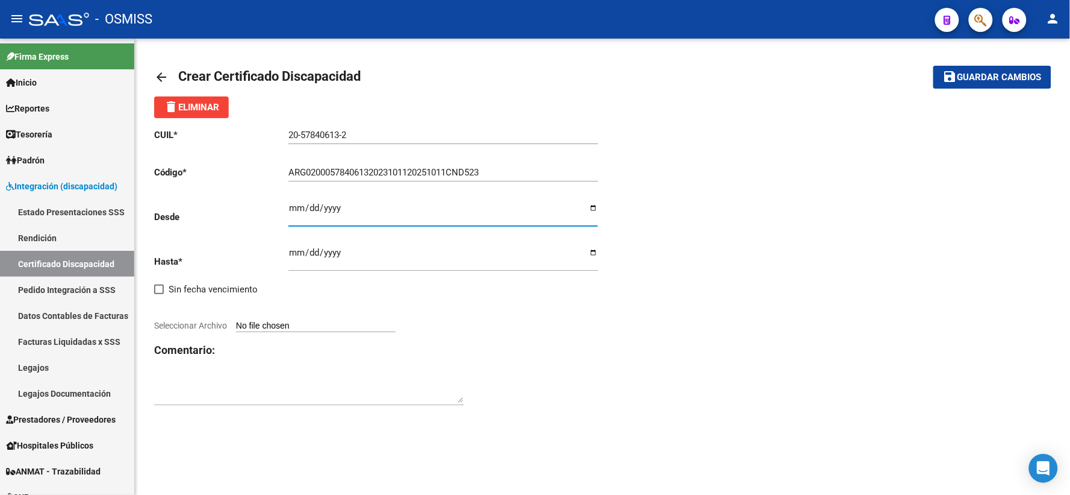
click at [290, 206] on input "Ingresar fec. Desde" at bounding box center [444, 212] width 310 height 19
type input "[DATE]"
click at [293, 255] on input "Ingresar fec. Hasta" at bounding box center [444, 257] width 310 height 19
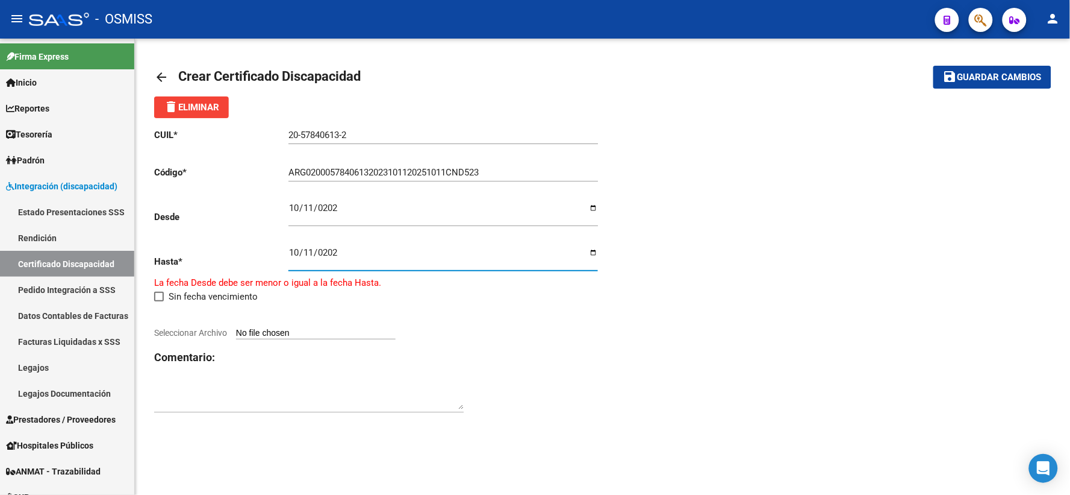
type input "[DATE]"
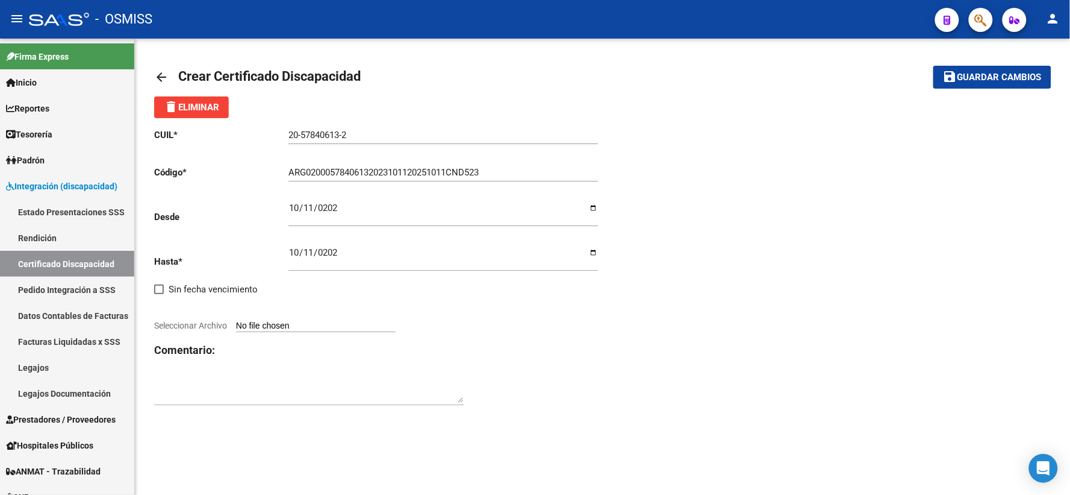
type input "C:\fakepath\FAMOSO.pdf"
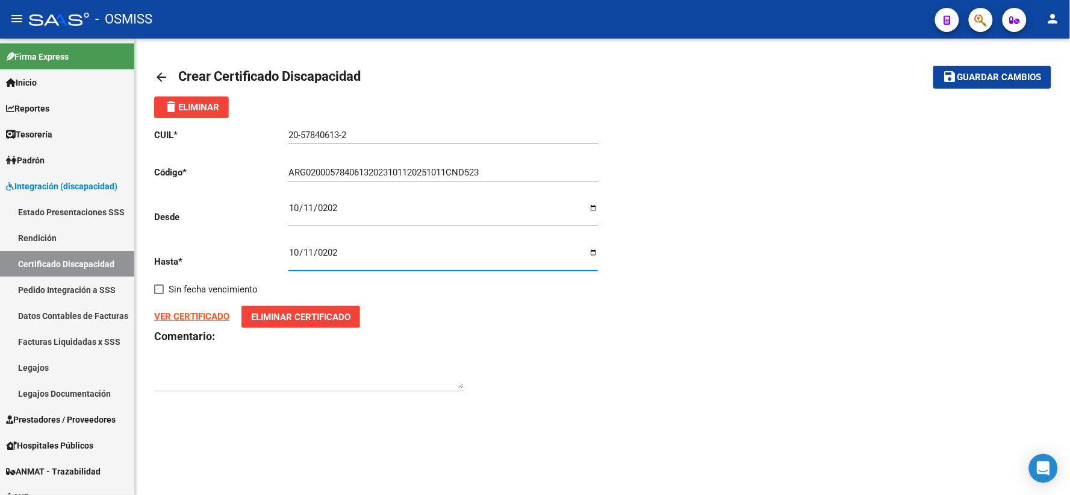
click at [266, 360] on div at bounding box center [309, 372] width 310 height 37
click at [809, 233] on div "CUIL * 20-57840613-2 Ingresar el CUIL Código * ARG02000578406132023101120251011…" at bounding box center [602, 260] width 897 height 284
click at [286, 360] on div at bounding box center [309, 372] width 310 height 37
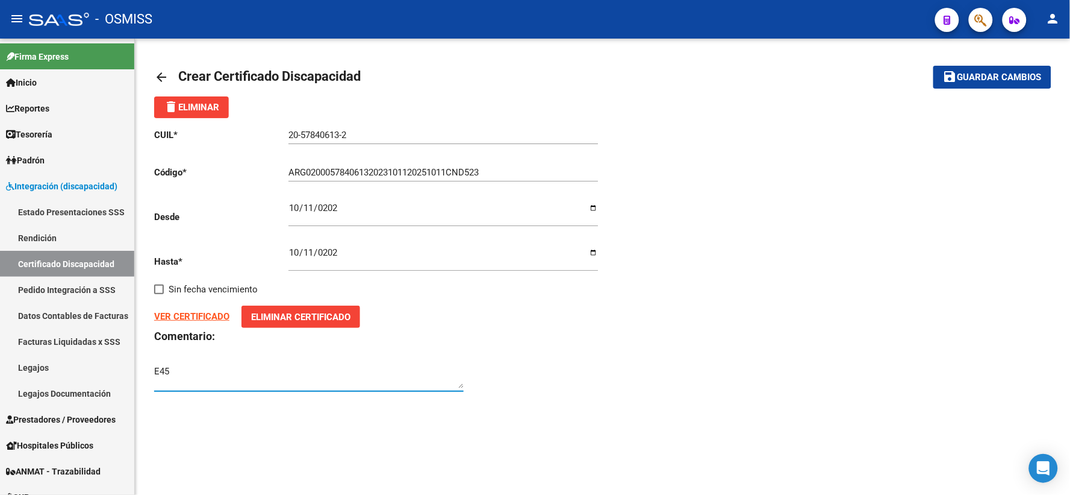
type textarea "E45"
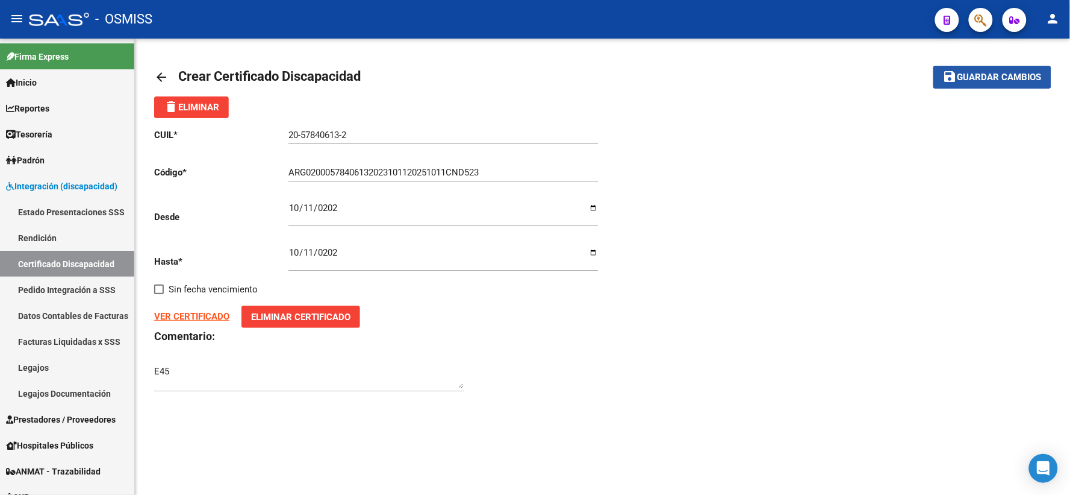
click at [983, 73] on span "Guardar cambios" at bounding box center [1000, 77] width 84 height 11
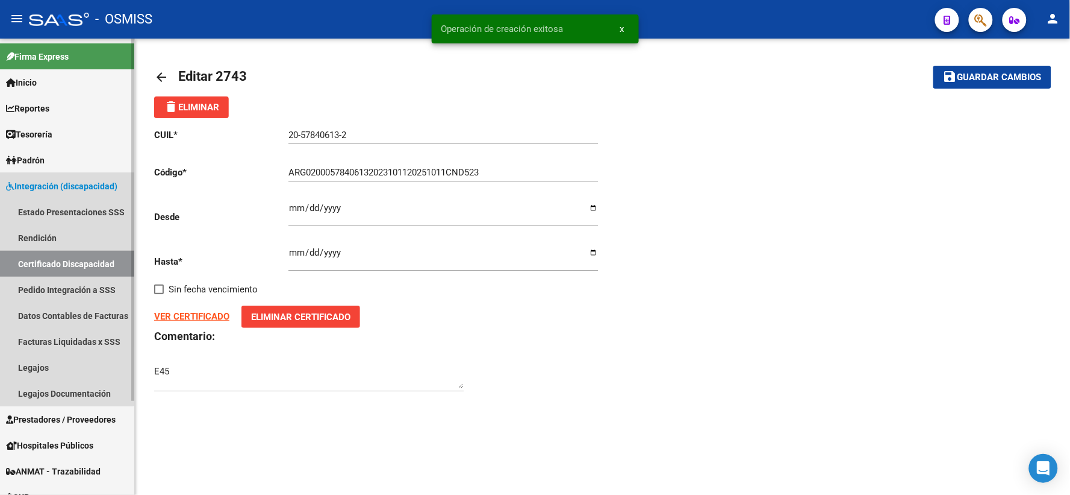
click at [52, 258] on link "Certificado Discapacidad" at bounding box center [67, 264] width 134 height 26
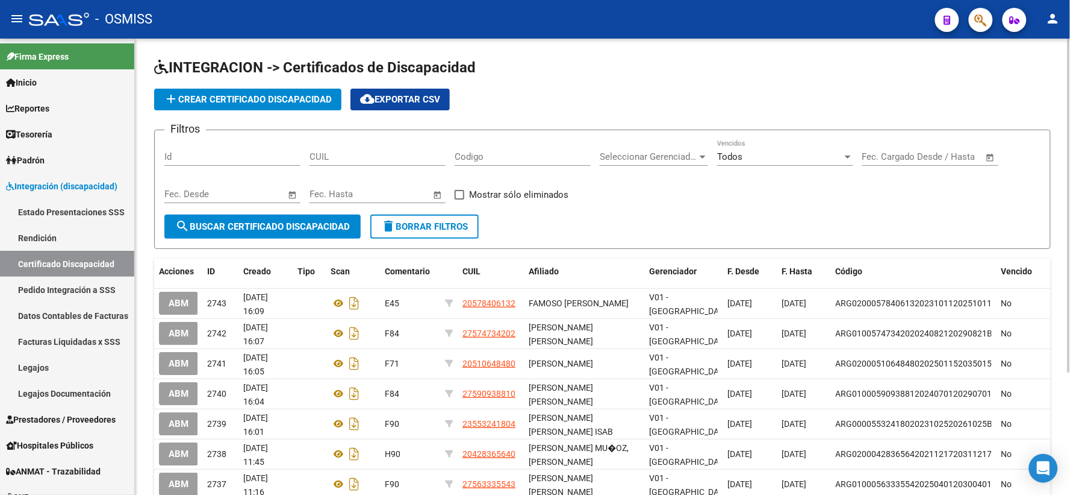
click at [1026, 180] on div "Filtros Id CUIL Codigo Seleccionar Gerenciador Seleccionar Gerenciador Todos Ve…" at bounding box center [602, 177] width 876 height 75
click at [412, 160] on input "CUIL" at bounding box center [378, 156] width 136 height 11
drag, startPoint x: 380, startPoint y: 161, endPoint x: 248, endPoint y: 149, distance: 132.5
click at [248, 149] on div "Filtros Id 10-477 CUIL Codigo Seleccionar Gerenciador Seleccionar Gerenciador T…" at bounding box center [602, 177] width 876 height 75
type input "20-58781668-2"
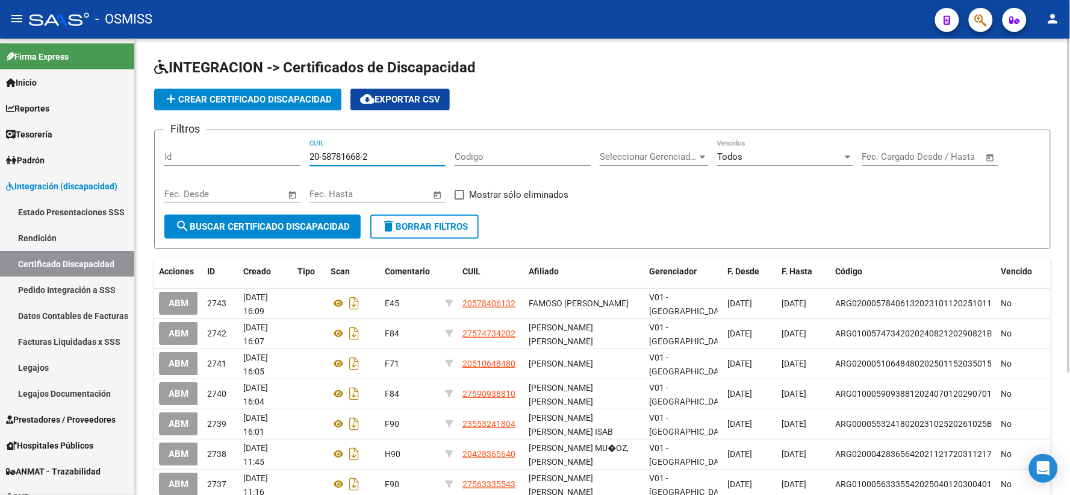
click at [284, 229] on span "search Buscar Certificado Discapacidad" at bounding box center [262, 226] width 175 height 11
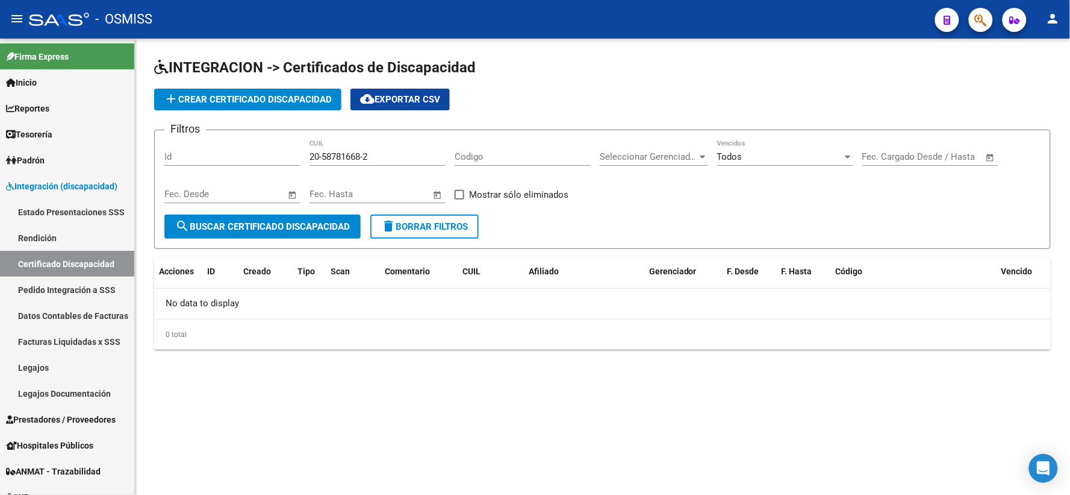
drag, startPoint x: 395, startPoint y: 151, endPoint x: 340, endPoint y: 155, distance: 54.4
click at [323, 154] on div "20-58781668-2 CUIL" at bounding box center [378, 153] width 136 height 26
drag, startPoint x: 377, startPoint y: 160, endPoint x: 299, endPoint y: 160, distance: 78.3
click at [299, 160] on div "Filtros Id 20-58781668-2 CUIL Codigo Seleccionar Gerenciador Seleccionar Gerenc…" at bounding box center [602, 177] width 876 height 75
click at [308, 101] on span "add Crear Certificado Discapacidad" at bounding box center [248, 99] width 168 height 11
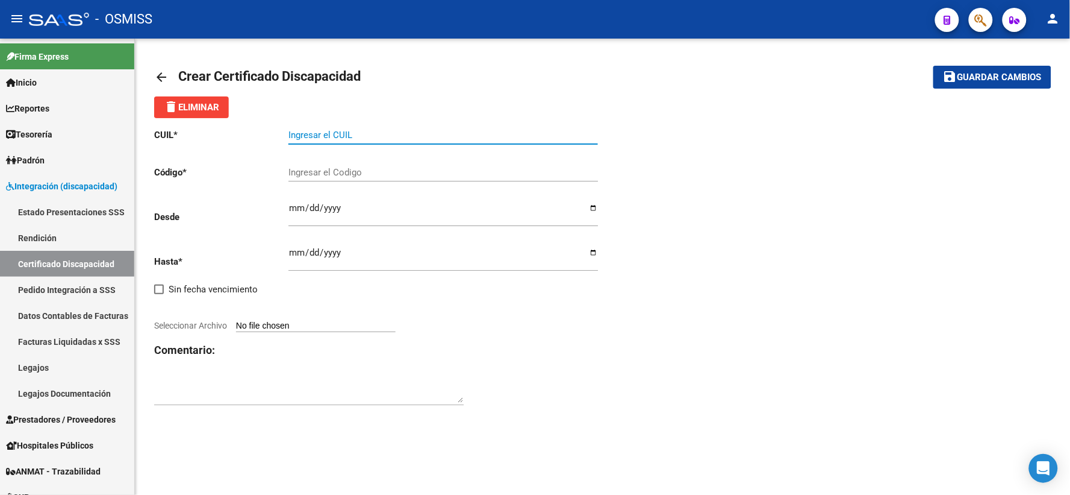
paste input "20-58781668-2"
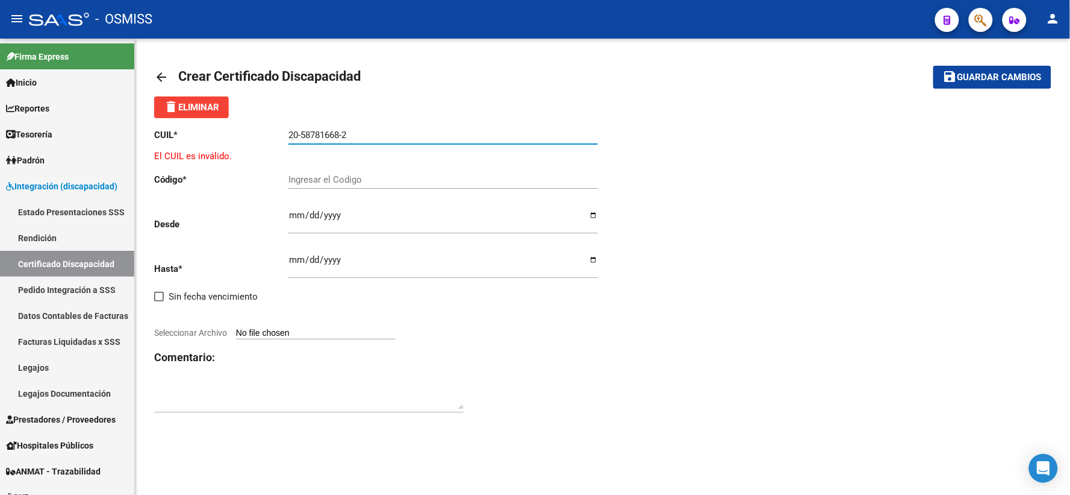
type input "20-58781668-2"
click at [360, 183] on input "Ingresar el Codigo" at bounding box center [444, 179] width 310 height 11
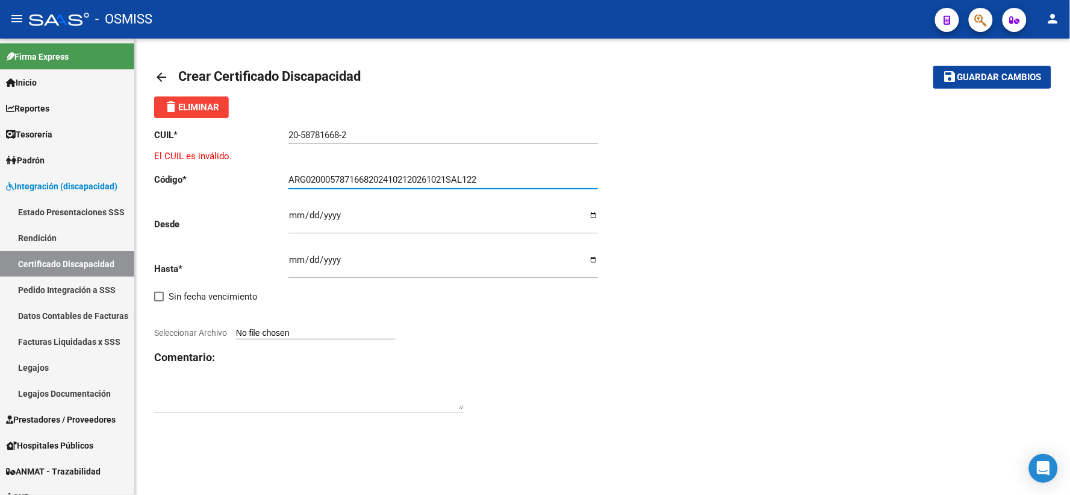
type input "ARG02000578716682024102120261021SAL122"
click at [298, 217] on input "Ingresar fec. Desde" at bounding box center [444, 219] width 310 height 19
type input "[DATE]"
click at [299, 260] on input "Ingresar fec. Hasta" at bounding box center [444, 264] width 310 height 19
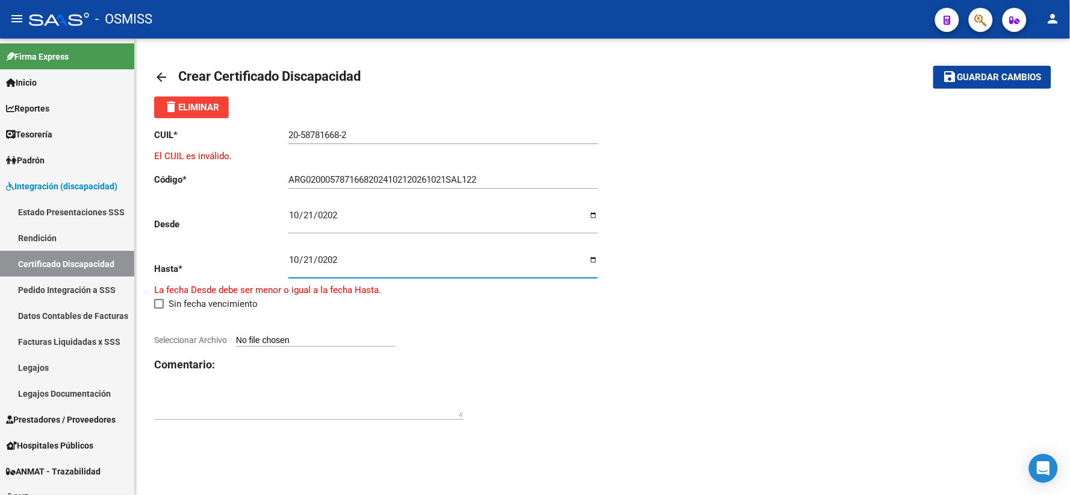
type input "[DATE]"
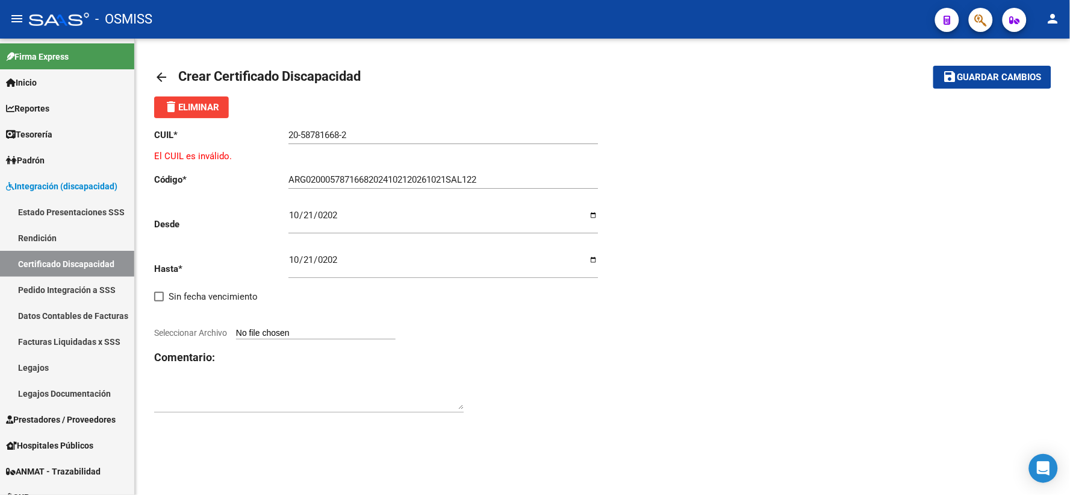
type input "C:\fakepath\POLIZOTO.pdf"
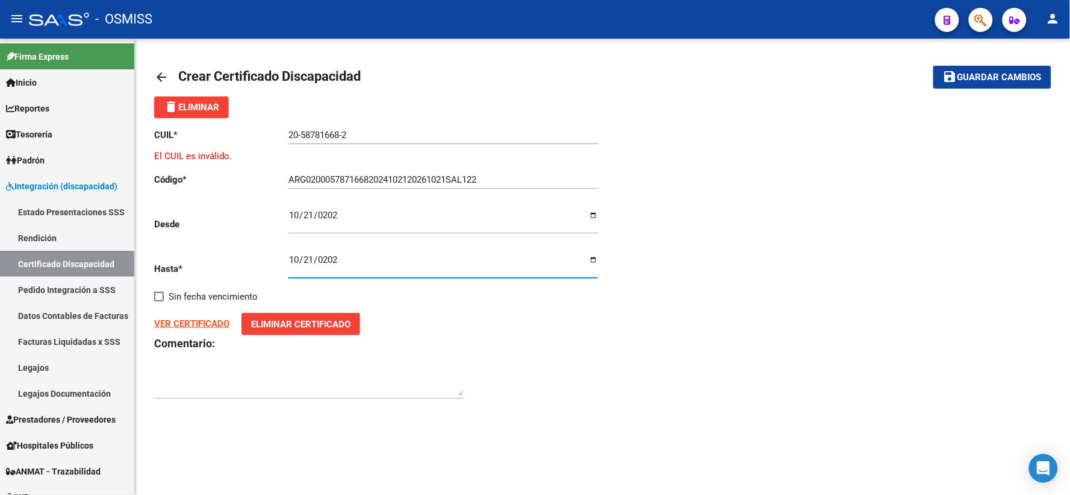
click at [189, 381] on textarea at bounding box center [309, 384] width 310 height 24
click at [389, 425] on div "arrow_back Crear Certificado Discapacidad save Guardar cambios delete Eliminar …" at bounding box center [603, 239] width 936 height 400
click at [358, 383] on textarea at bounding box center [309, 384] width 310 height 24
type textarea "F84"
drag, startPoint x: 994, startPoint y: 79, endPoint x: 619, endPoint y: 86, distance: 374.8
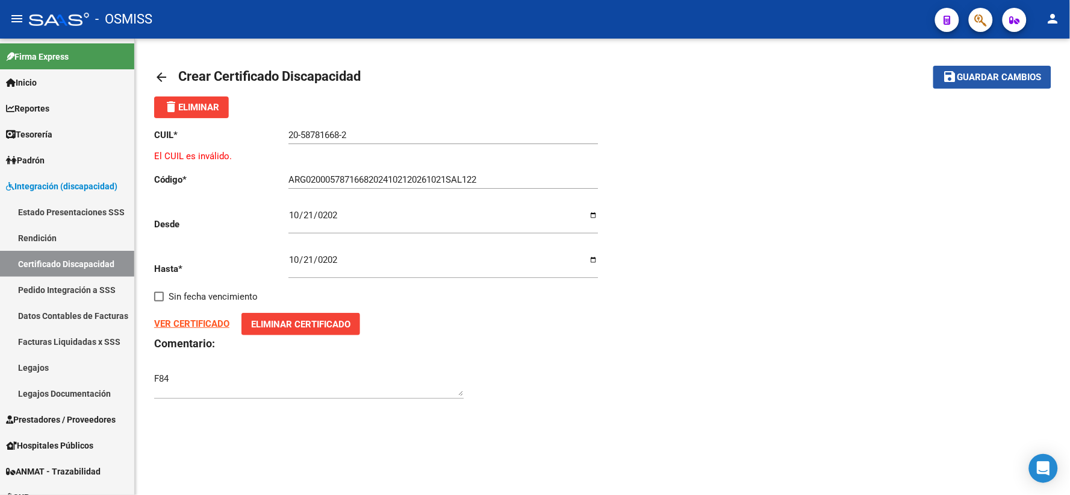
click at [993, 79] on span "Guardar cambios" at bounding box center [1000, 77] width 84 height 11
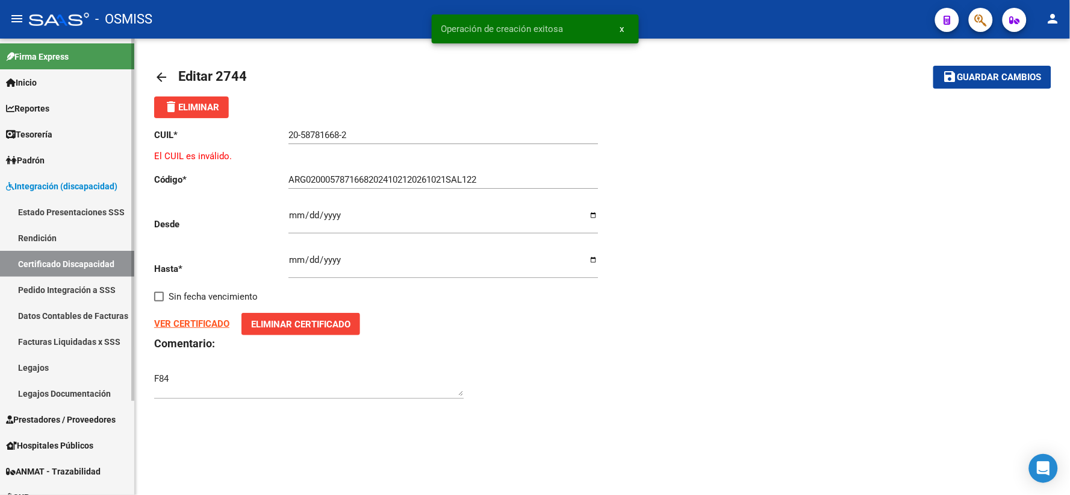
drag, startPoint x: 52, startPoint y: 266, endPoint x: 74, endPoint y: 266, distance: 21.7
click at [53, 266] on link "Certificado Discapacidad" at bounding box center [67, 264] width 134 height 26
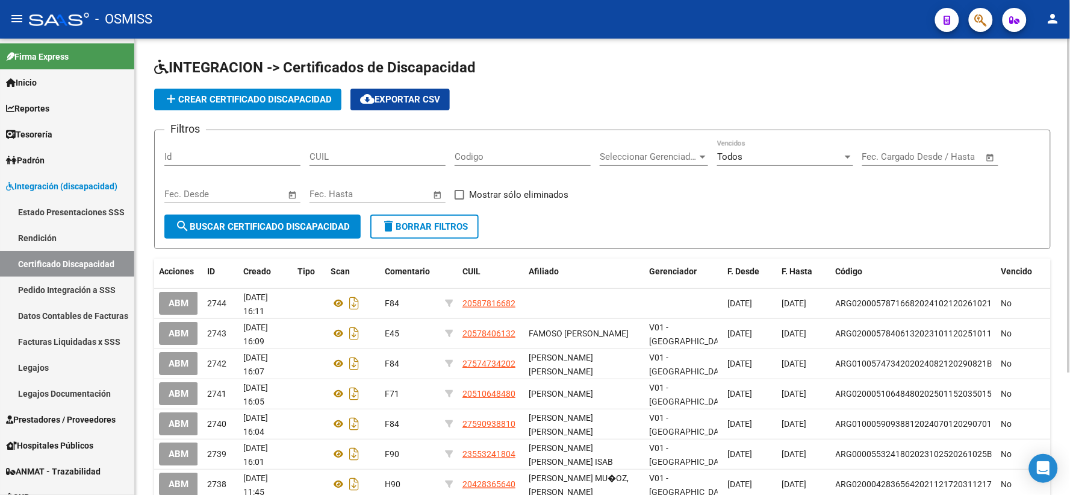
click at [1028, 214] on form "Filtros Id CUIL Codigo Seleccionar Gerenciador Seleccionar Gerenciador Todos Ve…" at bounding box center [602, 189] width 897 height 119
click at [367, 154] on input "CUIL" at bounding box center [378, 156] width 136 height 11
drag, startPoint x: 367, startPoint y: 154, endPoint x: 290, endPoint y: 154, distance: 77.7
click at [290, 154] on div "Filtros Id 20-56010445 CUIL Codigo Seleccionar Gerenciador Seleccionar Gerencia…" at bounding box center [602, 177] width 876 height 75
type input "20-56014044-5"
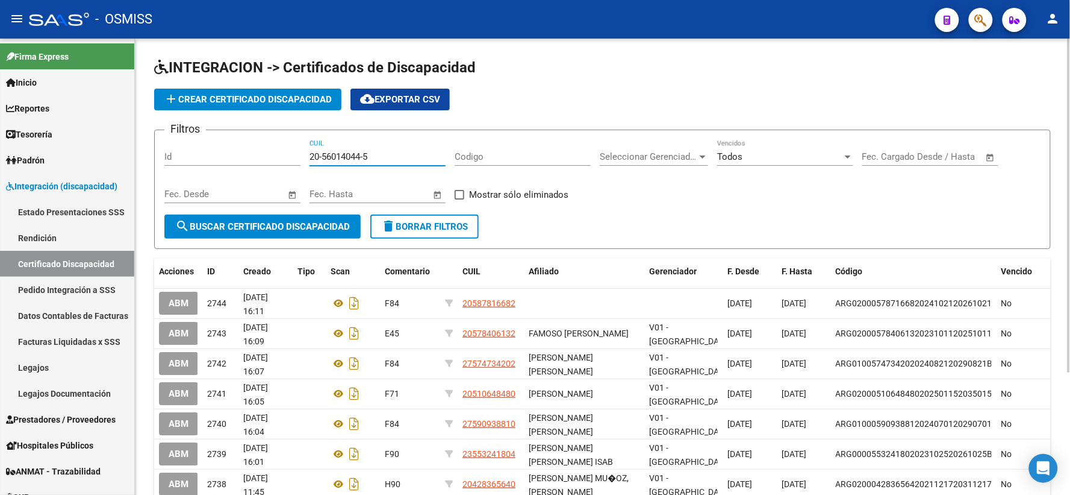
click at [310, 220] on button "search Buscar Certificado Discapacidad" at bounding box center [262, 226] width 196 height 24
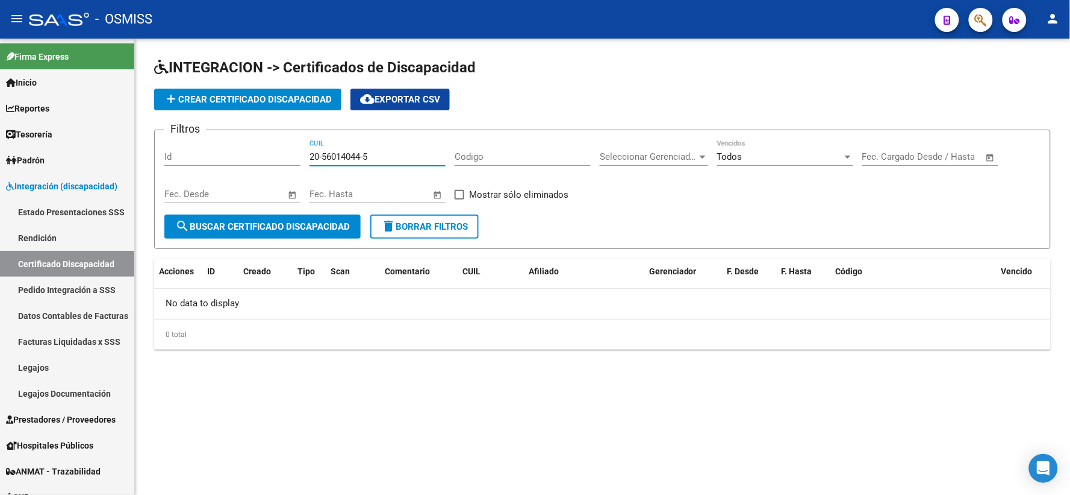
drag, startPoint x: 375, startPoint y: 152, endPoint x: 306, endPoint y: 152, distance: 69.3
click at [306, 152] on div "Filtros Id 20-56014044-5 CUIL Codigo Seleccionar Gerenciador Seleccionar Gerenc…" at bounding box center [602, 177] width 876 height 75
click at [270, 101] on span "add Crear Certificado Discapacidad" at bounding box center [248, 99] width 168 height 11
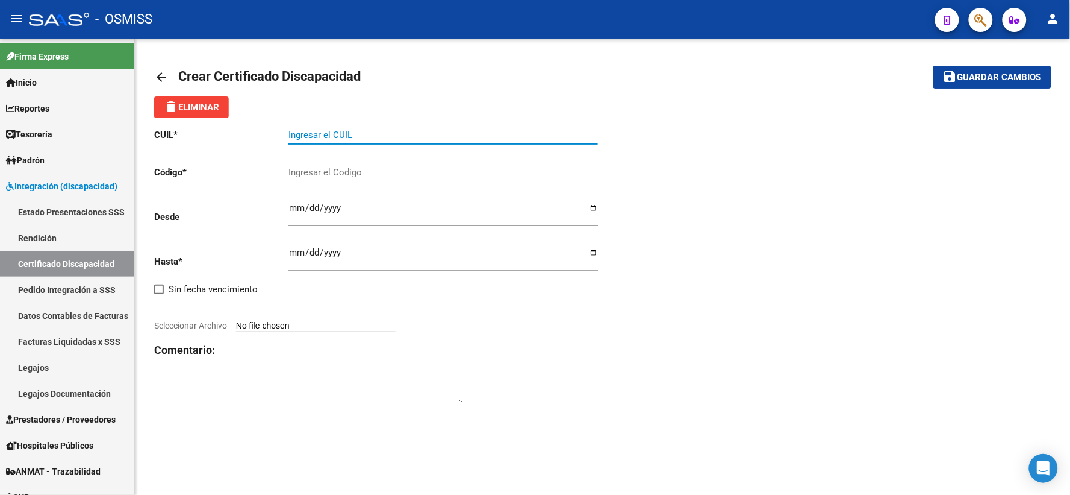
paste input "20-56014044-5"
type input "20-56014044-5"
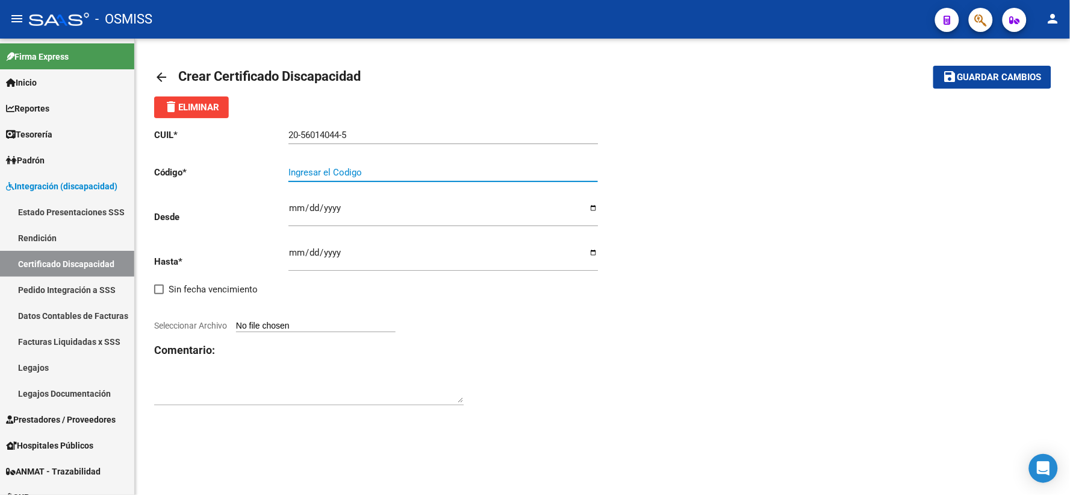
click at [369, 175] on input "Ingresar el Codigo" at bounding box center [444, 172] width 310 height 11
type input "ARG02000560140442024092520270925SAN261"
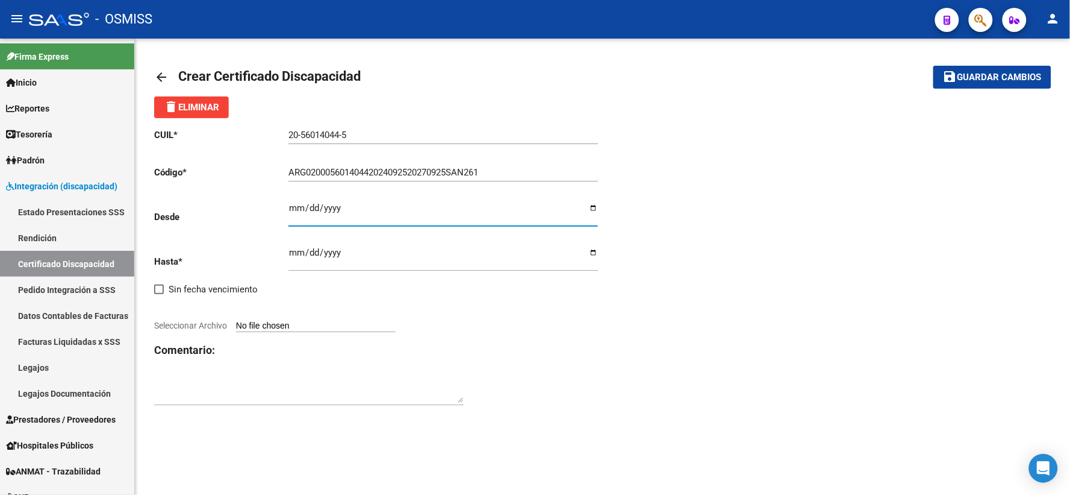
click at [293, 211] on input "Ingresar fec. Desde" at bounding box center [444, 212] width 310 height 19
type input "[DATE]"
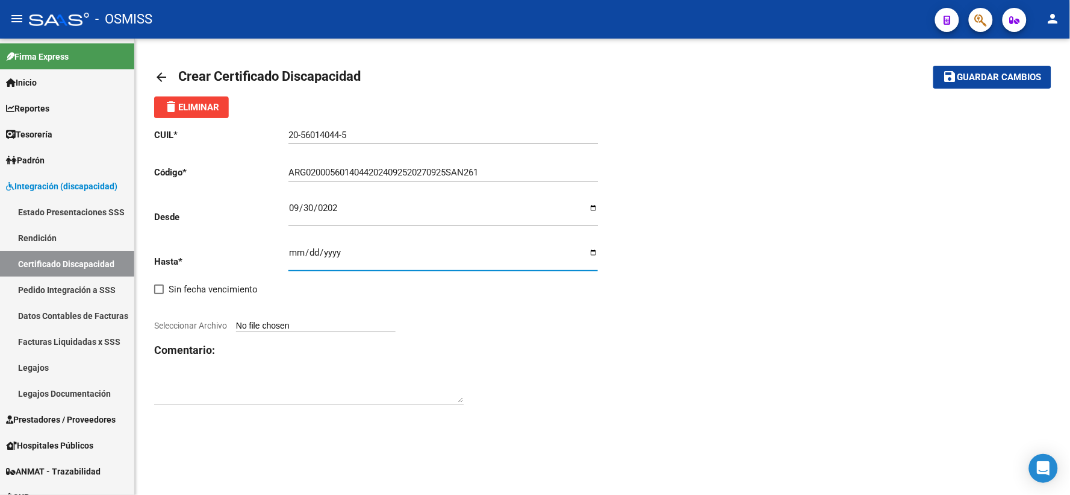
click at [298, 254] on input "Ingresar fec. Hasta" at bounding box center [444, 257] width 310 height 19
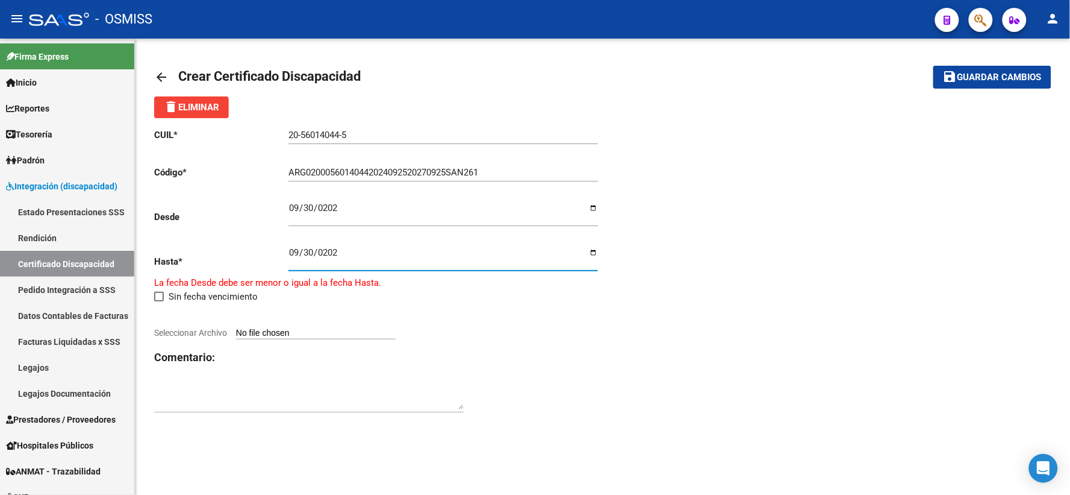
type input "[DATE]"
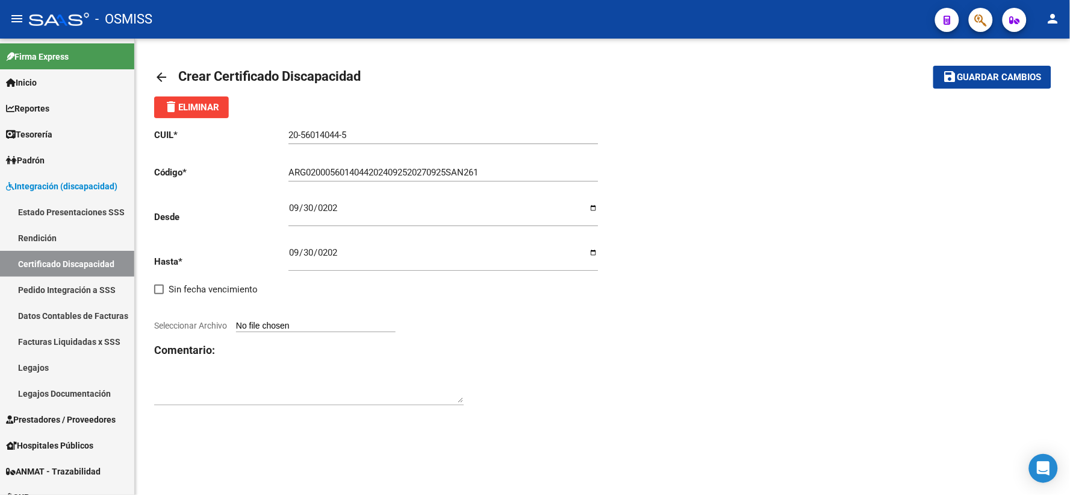
type input "C:\fakepath\SOLAR.pdf"
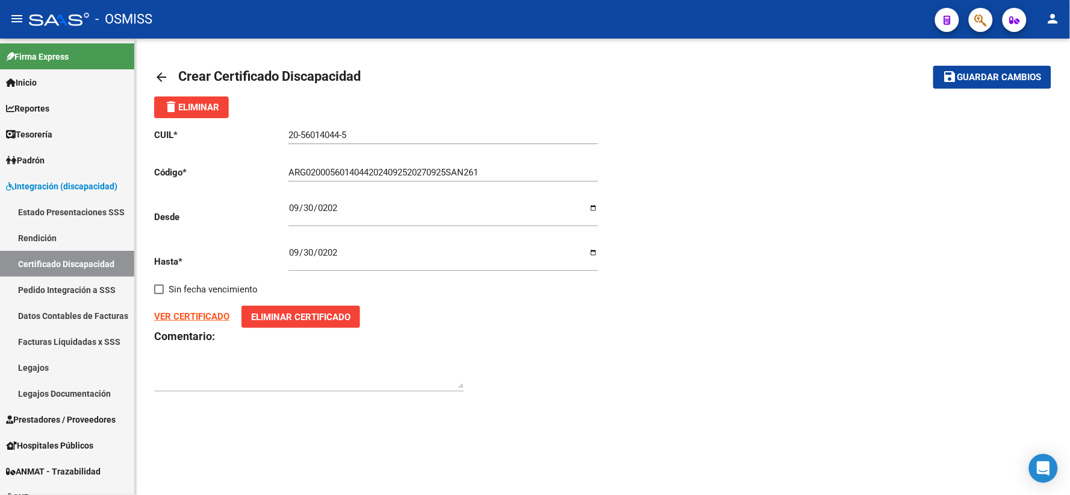
click at [195, 402] on div at bounding box center [309, 378] width 310 height 48
click at [352, 411] on div "arrow_back Crear Certificado Discapacidad save Guardar cambios delete Eliminar …" at bounding box center [603, 235] width 936 height 393
click at [315, 382] on textarea at bounding box center [309, 376] width 310 height 24
type textarea "F90"
click at [986, 75] on span "Guardar cambios" at bounding box center [1000, 77] width 84 height 11
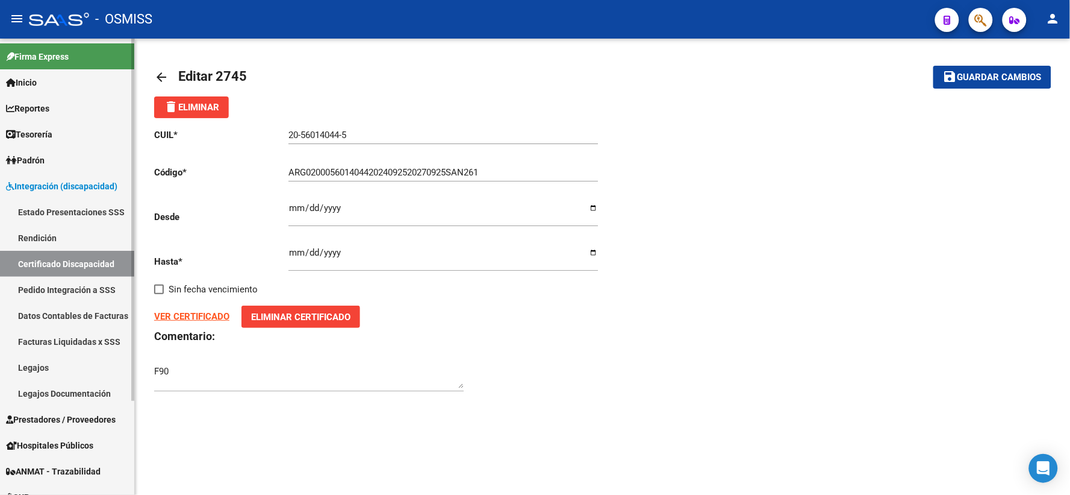
click at [51, 258] on link "Certificado Discapacidad" at bounding box center [67, 264] width 134 height 26
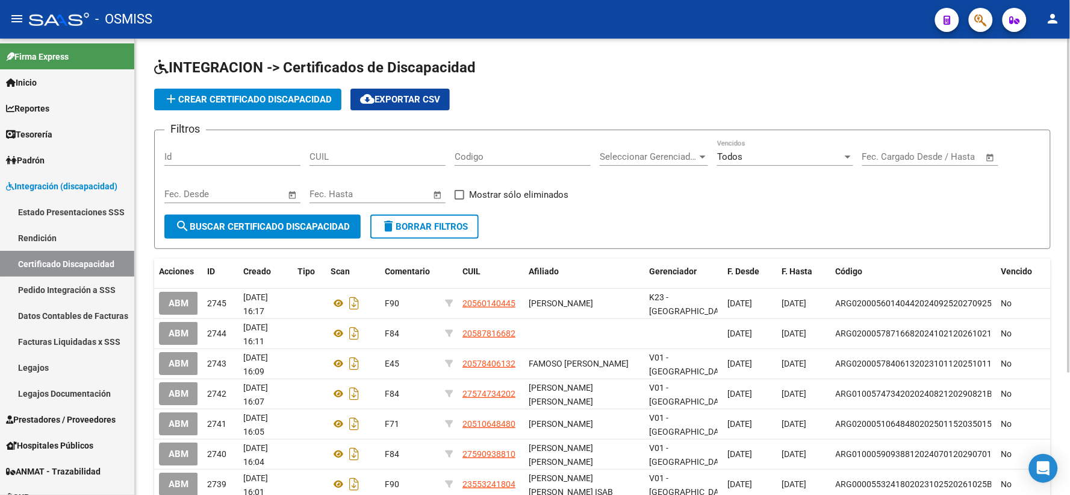
click at [957, 223] on form "Filtros Id CUIL Codigo Seleccionar Gerenciador Seleccionar Gerenciador Todos Ve…" at bounding box center [602, 189] width 897 height 119
click at [399, 158] on input "CUIL" at bounding box center [378, 156] width 136 height 11
type input "27-53994328-1"
click at [285, 221] on span "search Buscar Certificado Discapacidad" at bounding box center [262, 226] width 175 height 11
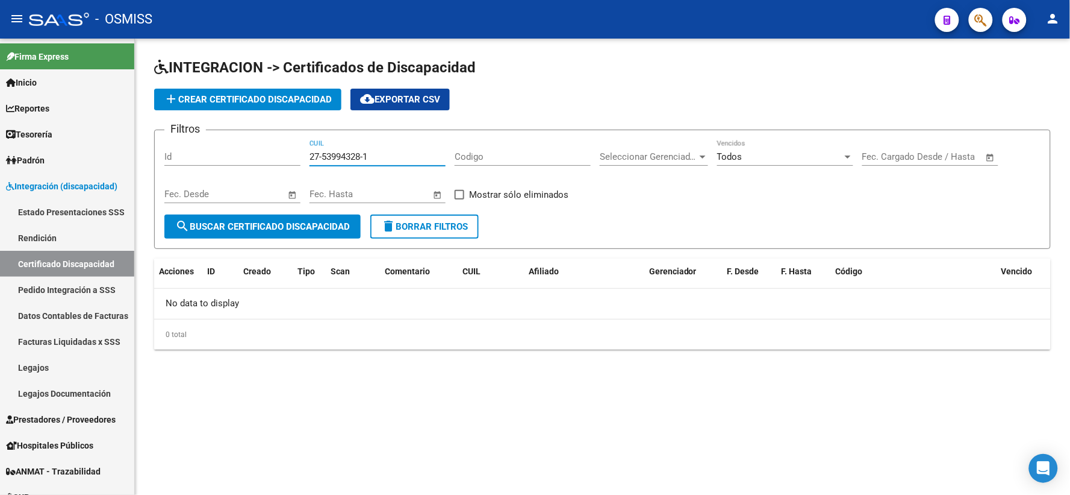
drag, startPoint x: 396, startPoint y: 155, endPoint x: 285, endPoint y: 154, distance: 110.8
click at [285, 154] on div "Filtros Id 27-53994328-1 CUIL Codigo Seleccionar Gerenciador Seleccionar Gerenc…" at bounding box center [602, 177] width 876 height 75
click at [280, 217] on button "search Buscar Certificado Discapacidad" at bounding box center [262, 226] width 196 height 24
click at [243, 93] on button "add Crear Certificado Discapacidad" at bounding box center [247, 100] width 187 height 22
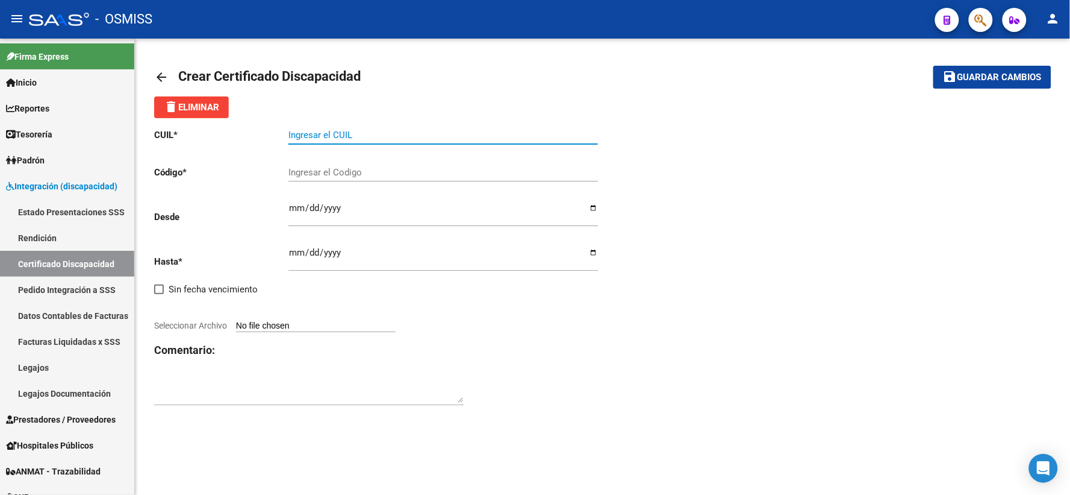
paste input "27-53994328-1"
type input "27-53994328-1"
click at [361, 169] on input "Ingresar el Codigo" at bounding box center [444, 172] width 310 height 11
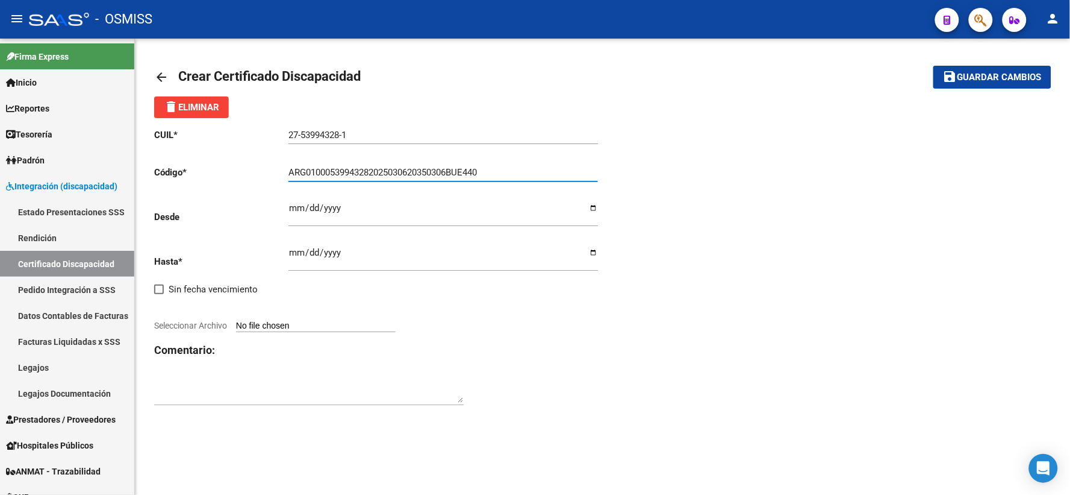
type input "ARG01000539943282025030620350306BUE440"
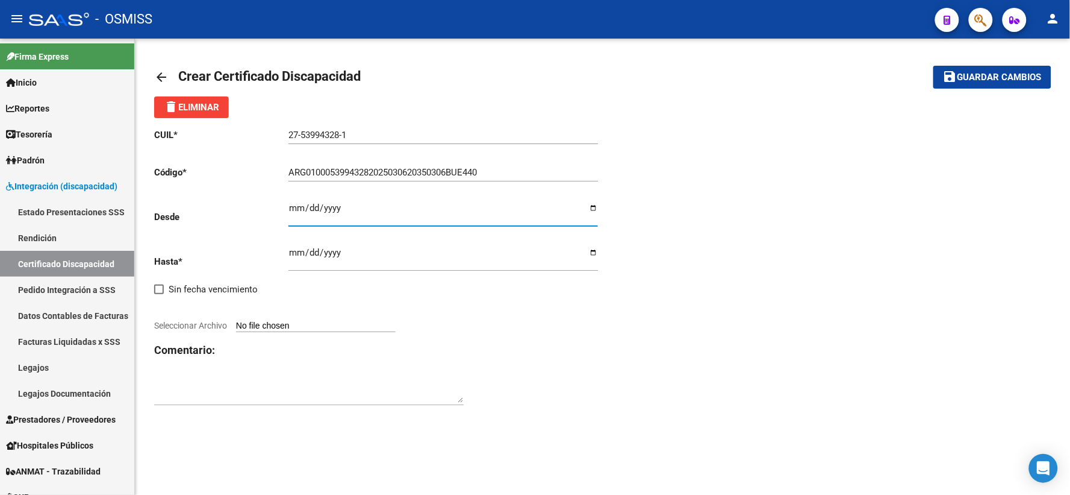
click at [296, 208] on input "Ingresar fec. Desde" at bounding box center [444, 212] width 310 height 19
type input "[DATE]"
click at [299, 255] on input "Ingresar fec. Hasta" at bounding box center [444, 257] width 310 height 19
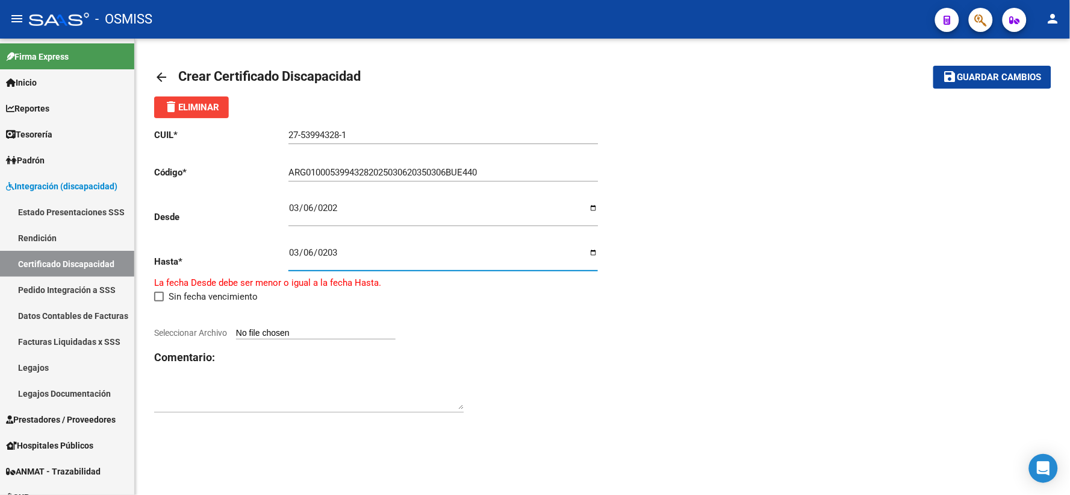
type input "[DATE]"
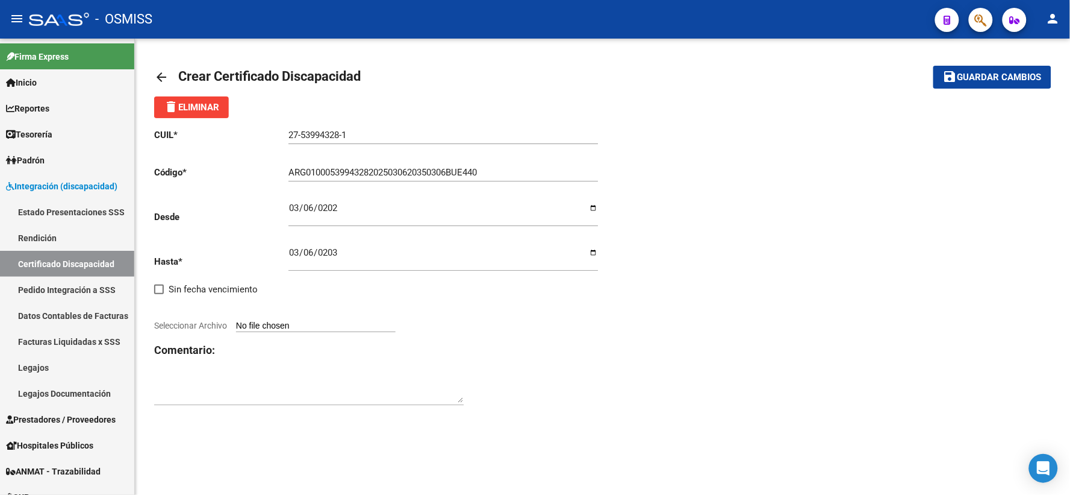
click at [462, 446] on mat-sidenav-content "arrow_back Crear Certificado Discapacidad save Guardar cambios delete Eliminar …" at bounding box center [603, 267] width 936 height 456
type input "C:\fakepath\OSSES.pdf"
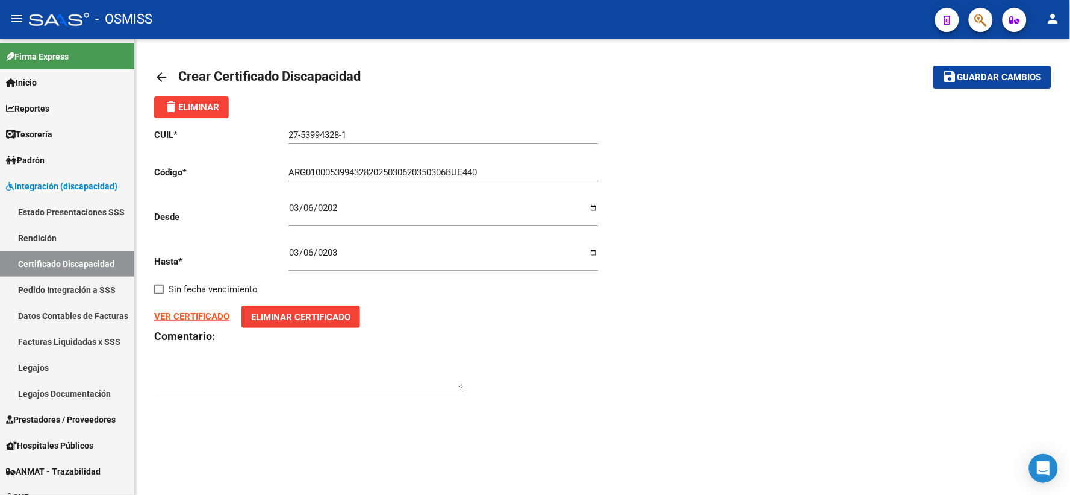
click at [320, 449] on mat-sidenav-content "arrow_back Crear Certificado Discapacidad save Guardar cambios delete Eliminar …" at bounding box center [603, 267] width 936 height 456
click at [301, 376] on textarea at bounding box center [309, 376] width 310 height 24
type textarea "F70"
drag, startPoint x: 987, startPoint y: 78, endPoint x: 437, endPoint y: 117, distance: 551.4
click at [966, 83] on button "save Guardar cambios" at bounding box center [993, 77] width 118 height 22
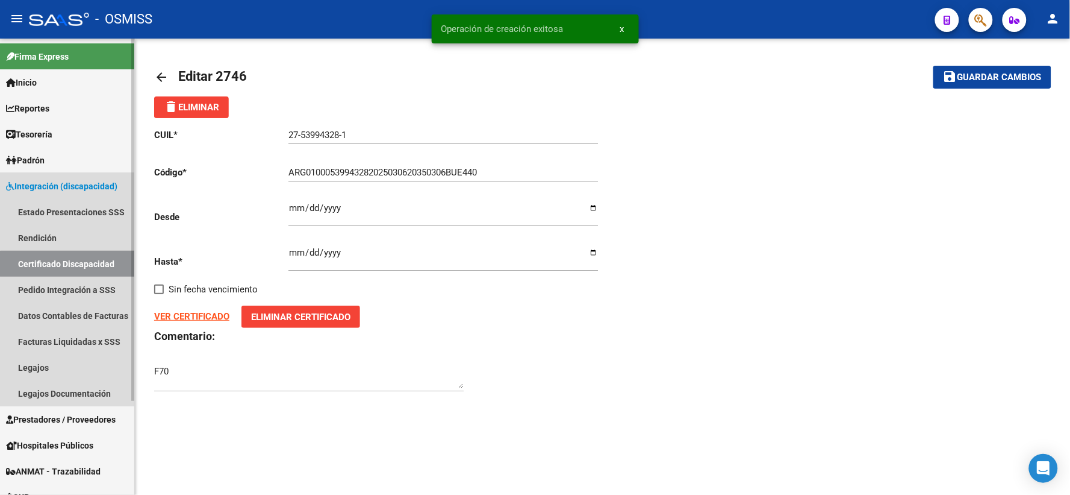
click at [83, 265] on link "Certificado Discapacidad" at bounding box center [67, 264] width 134 height 26
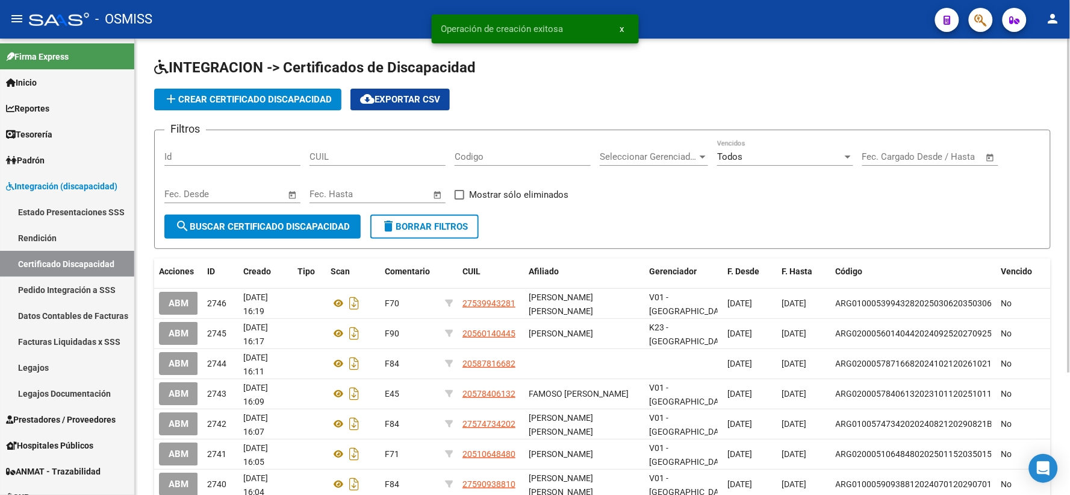
click at [356, 158] on input "CUIL" at bounding box center [378, 156] width 136 height 11
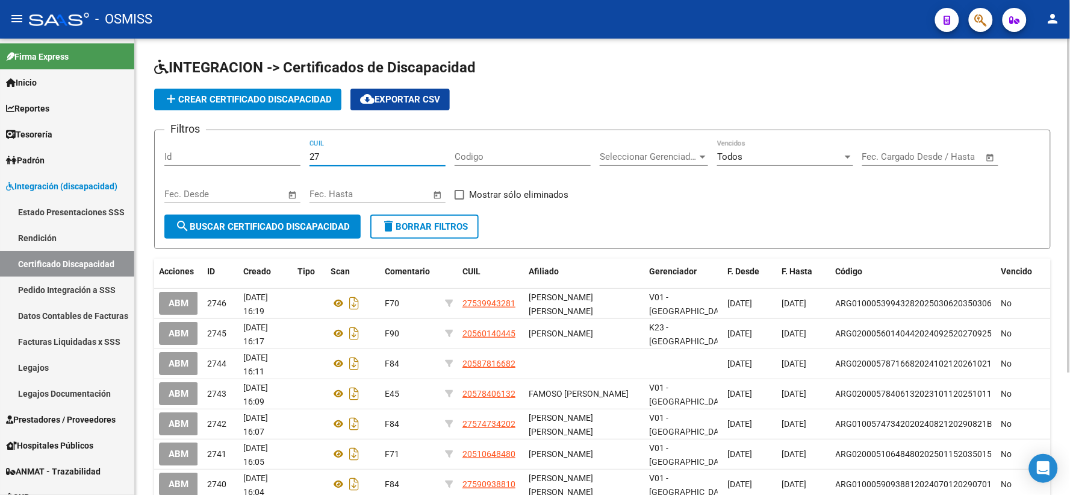
type input "2"
drag, startPoint x: 387, startPoint y: 160, endPoint x: 303, endPoint y: 161, distance: 84.3
click at [303, 161] on div "Filtros Id 27-53837604-1 CUIL Codigo Seleccionar Gerenciador Seleccionar Gerenc…" at bounding box center [602, 177] width 876 height 75
type input "27-53837604-1"
click at [261, 222] on span "search Buscar Certificado Discapacidad" at bounding box center [262, 226] width 175 height 11
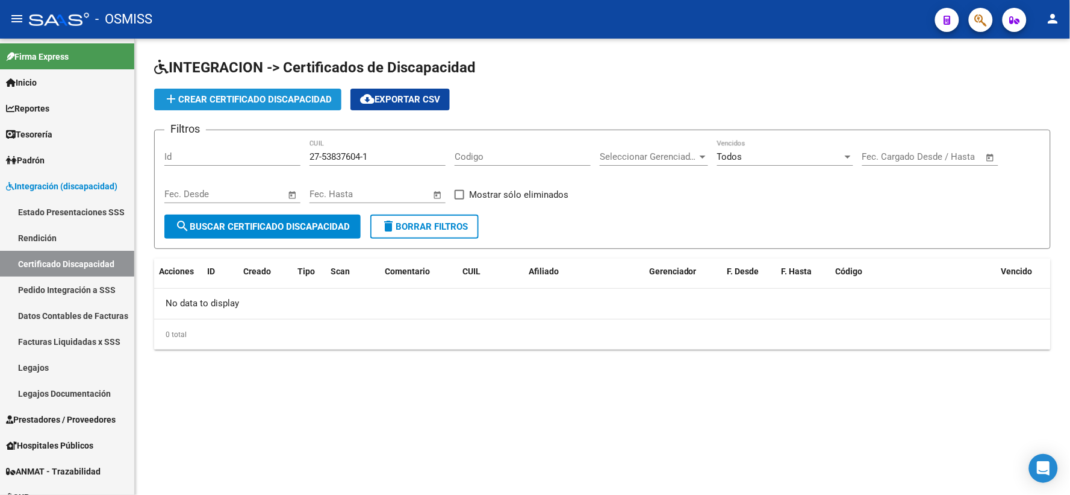
click at [281, 103] on span "add Crear Certificado Discapacidad" at bounding box center [248, 99] width 168 height 11
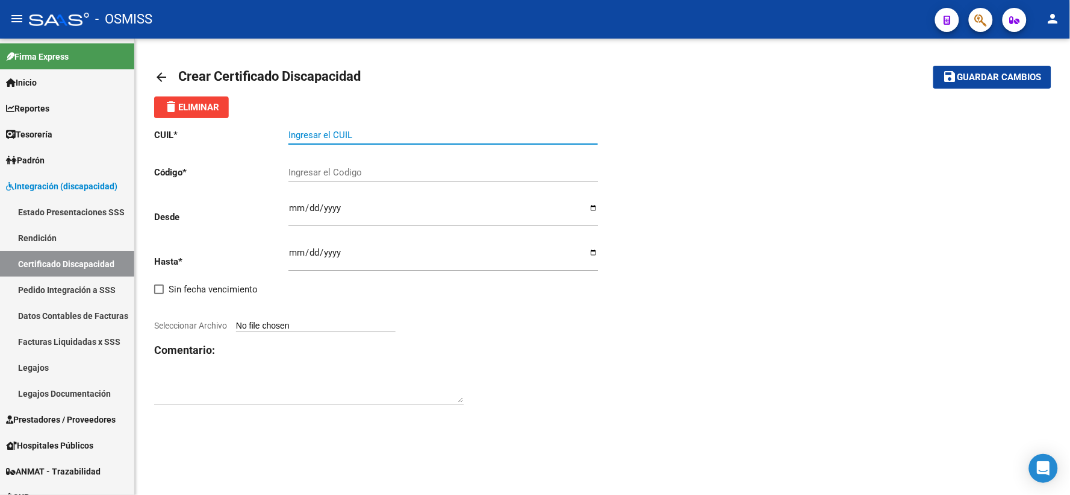
paste input "27-53837604-1"
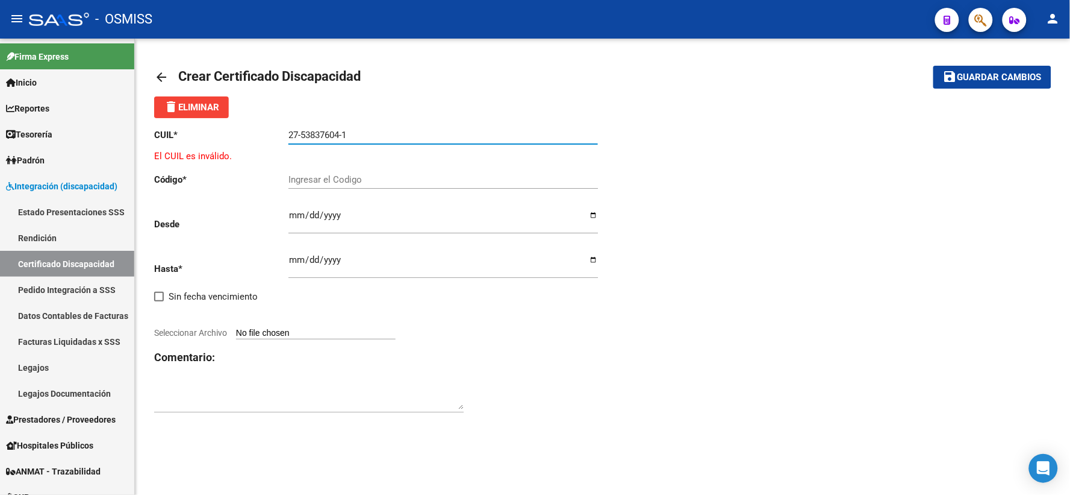
type input "27-53837604-1"
click at [329, 180] on input "Ingresar el Codigo" at bounding box center [444, 179] width 310 height 11
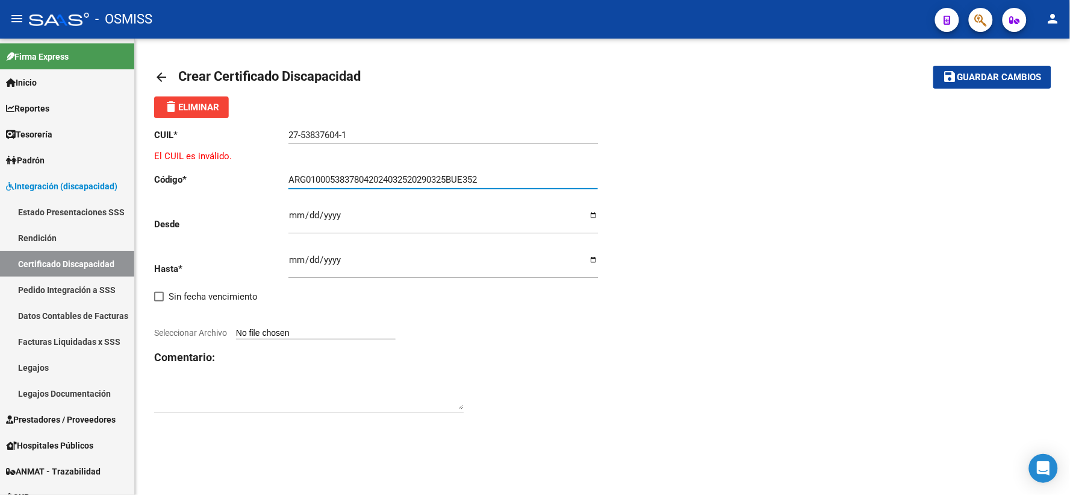
type input "ARG01000538378042024032520290325BUE352"
click at [298, 214] on input "Ingresar fec. Desde" at bounding box center [444, 219] width 310 height 19
type input "[DATE]"
click at [297, 257] on input "Ingresar fec. Hasta" at bounding box center [444, 264] width 310 height 19
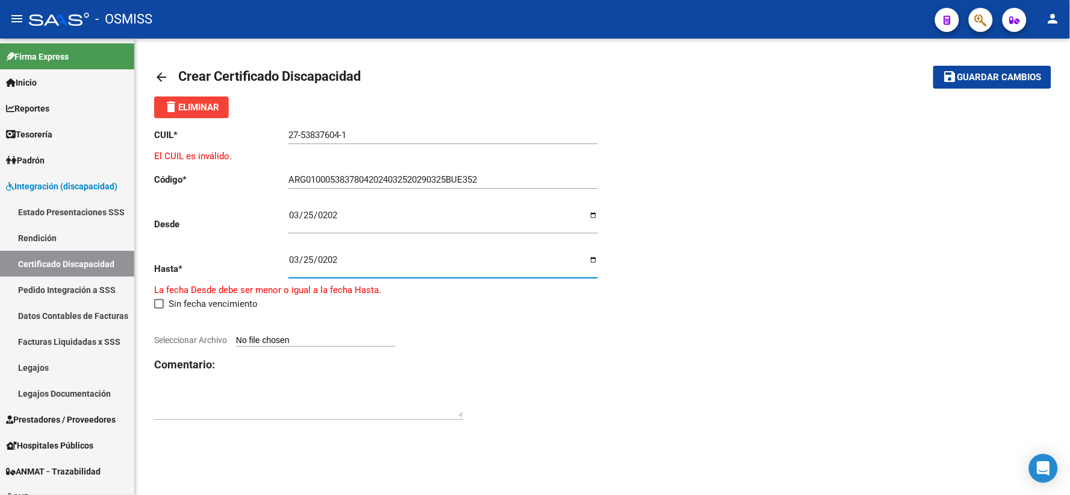
type input "[DATE]"
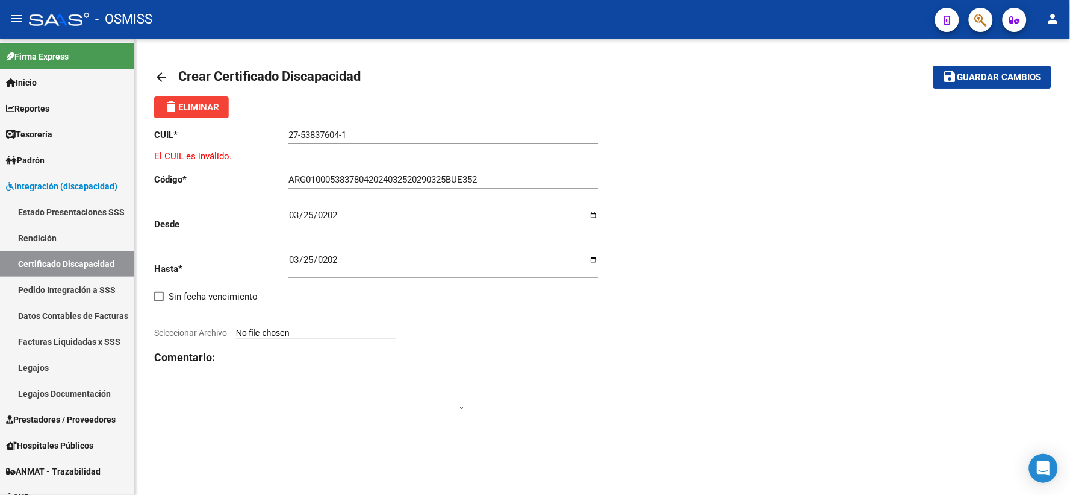
click at [529, 451] on div "arrow_back Crear Certificado Discapacidad save Guardar cambios delete Eliminar …" at bounding box center [603, 246] width 936 height 414
type input "C:\fakepath\[PERSON_NAME].pdf"
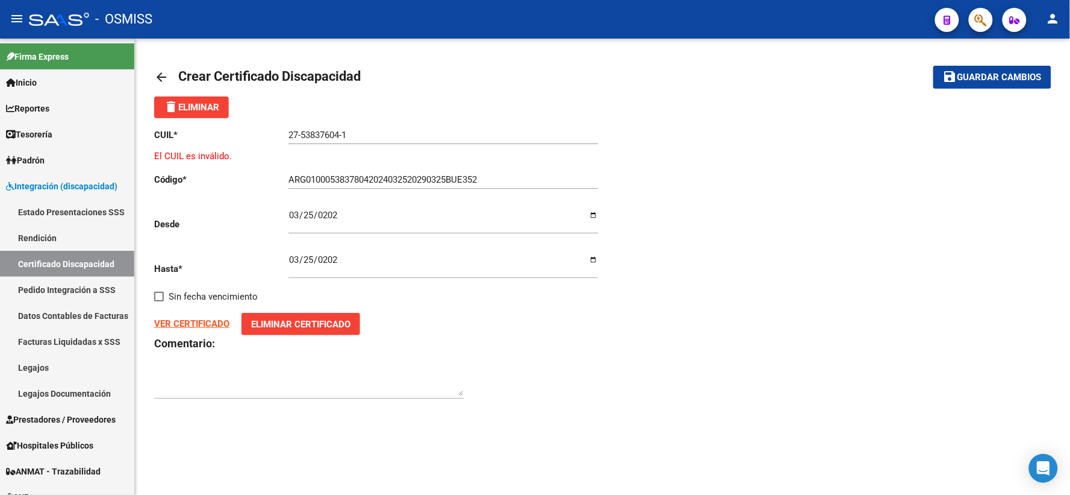
drag, startPoint x: 384, startPoint y: 448, endPoint x: 364, endPoint y: 426, distance: 29.5
click at [384, 448] on mat-sidenav-content "arrow_back Crear Certificado Discapacidad save Guardar cambios delete Eliminar …" at bounding box center [603, 267] width 936 height 456
click at [318, 384] on textarea at bounding box center [309, 384] width 310 height 24
type textarea "F71"
click at [972, 83] on button "save Guardar cambios" at bounding box center [993, 77] width 118 height 22
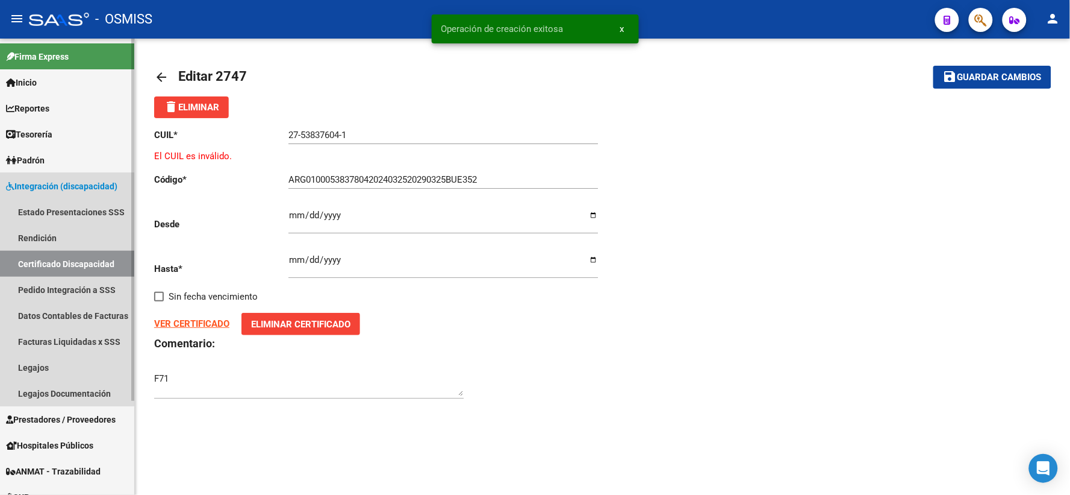
click at [57, 267] on link "Certificado Discapacidad" at bounding box center [67, 264] width 134 height 26
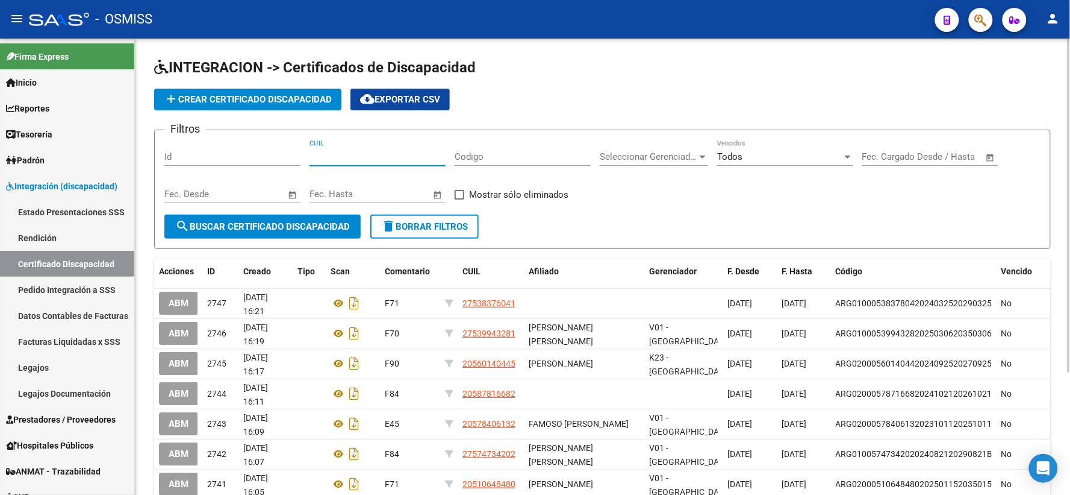
click at [378, 155] on input "CUIL" at bounding box center [378, 156] width 136 height 11
type input "23-58759328-9"
click at [241, 221] on span "search Buscar Certificado Discapacidad" at bounding box center [262, 226] width 175 height 11
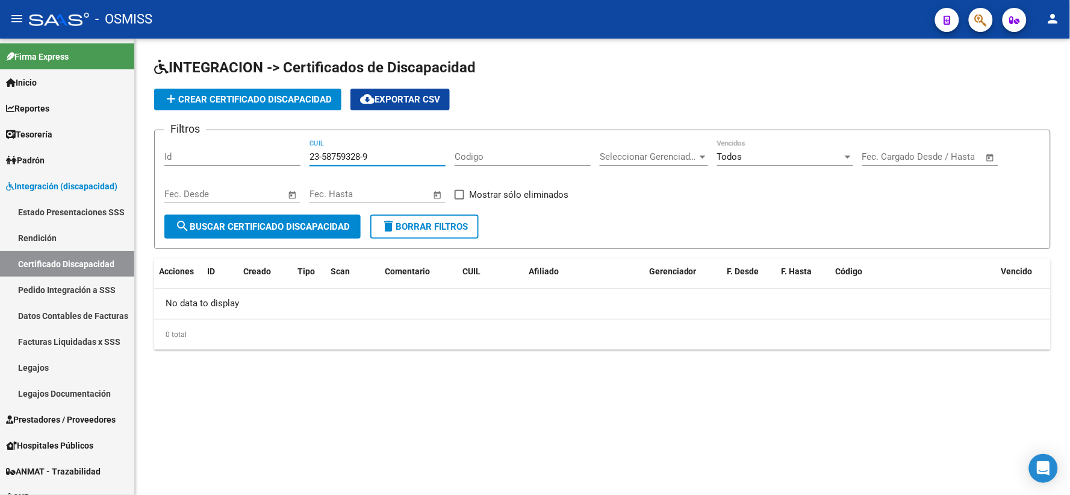
drag, startPoint x: 404, startPoint y: 155, endPoint x: 291, endPoint y: 155, distance: 112.6
click at [291, 155] on div "Filtros Id 23-58759328-9 CUIL Codigo Seleccionar Gerenciador Seleccionar Gerenc…" at bounding box center [602, 177] width 876 height 75
click at [243, 100] on span "add Crear Certificado Discapacidad" at bounding box center [248, 99] width 168 height 11
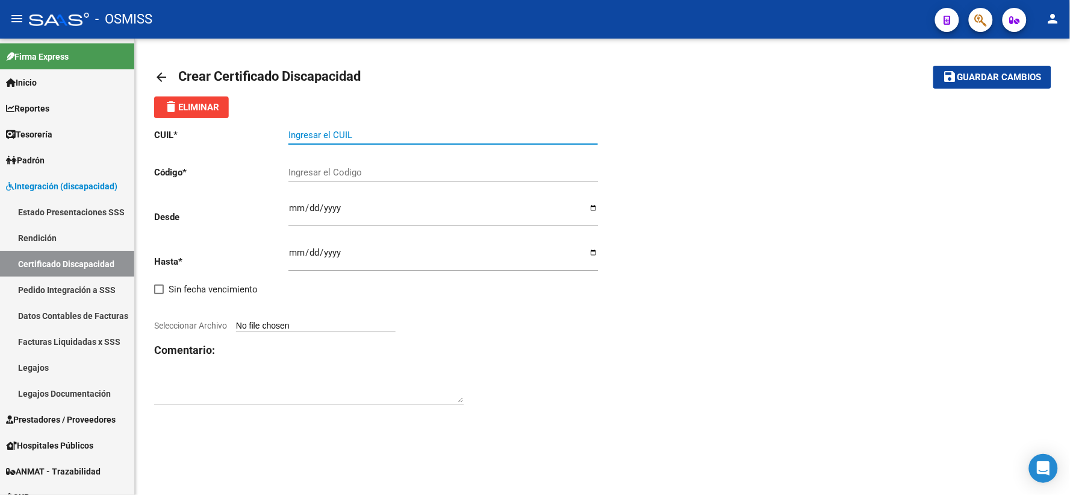
paste input "23-58759328-9"
type input "23-58759328-9"
click at [369, 167] on input "Ingresar el Codigo" at bounding box center [444, 172] width 310 height 11
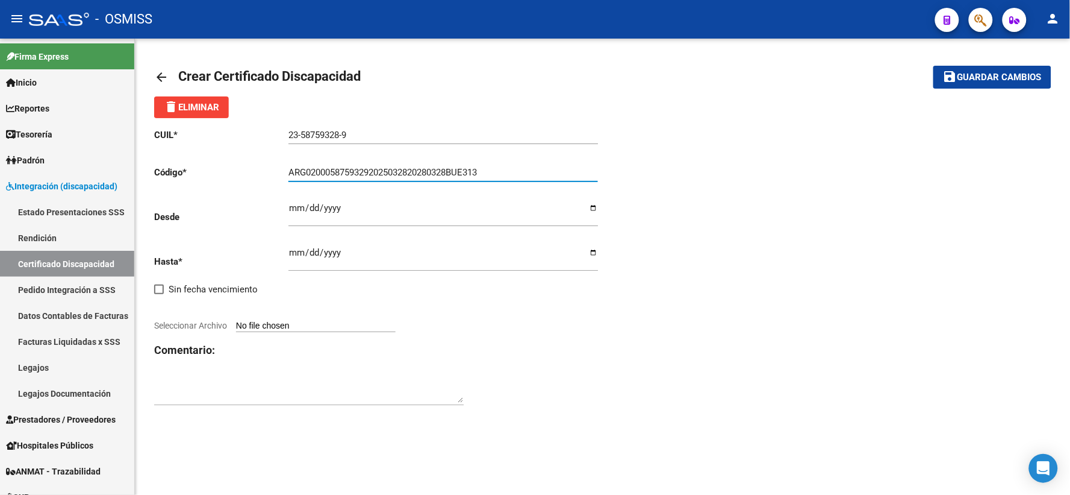
click at [370, 172] on input "ARG02000587593292025032820280328BUE313" at bounding box center [444, 172] width 310 height 11
type input "ARG02000587593282025032820280328BUE313"
click at [293, 206] on input "Ingresar fec. Desde" at bounding box center [444, 212] width 310 height 19
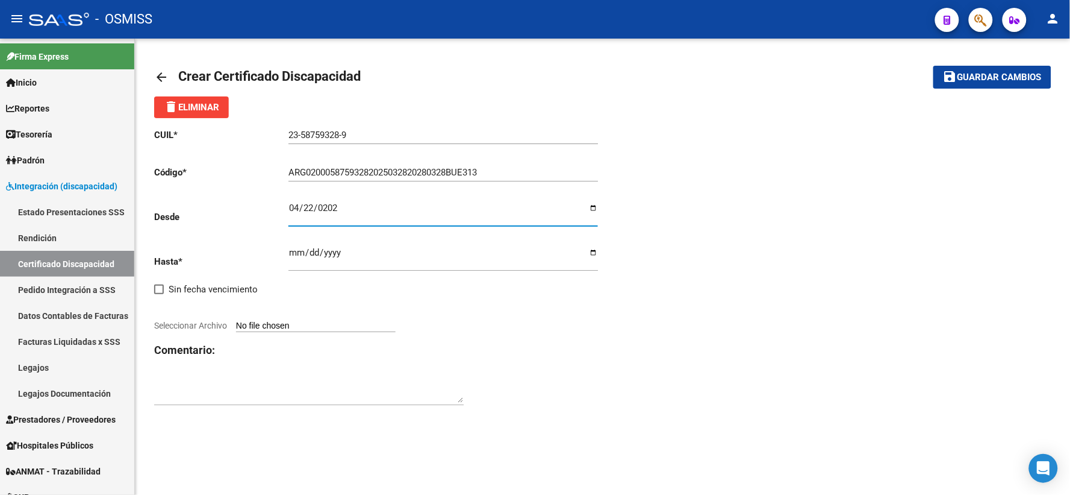
type input "[DATE]"
click at [300, 249] on input "Ingresar fec. Hasta" at bounding box center [444, 257] width 310 height 19
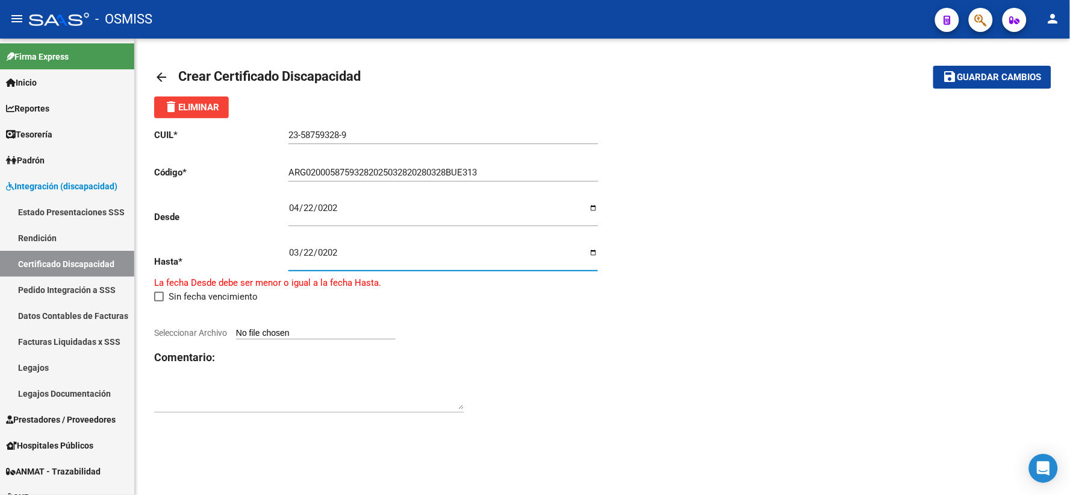
type input "[DATE]"
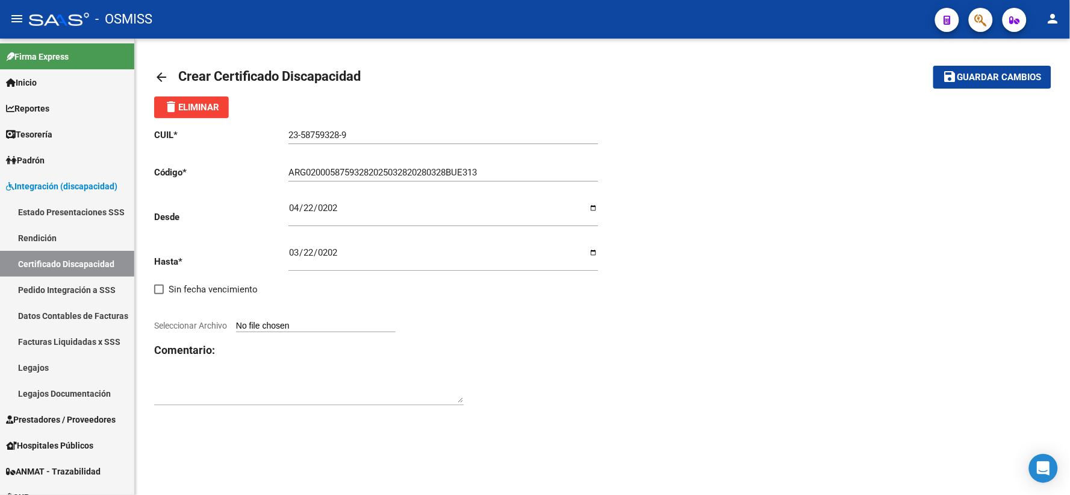
click at [943, 380] on div "CUIL * 23-58759328-9 Ingresar el CUIL Código * ARG02000587593282025032820280328…" at bounding box center [602, 267] width 897 height 298
type input "C:\fakepath\GIMENEZ.pdf"
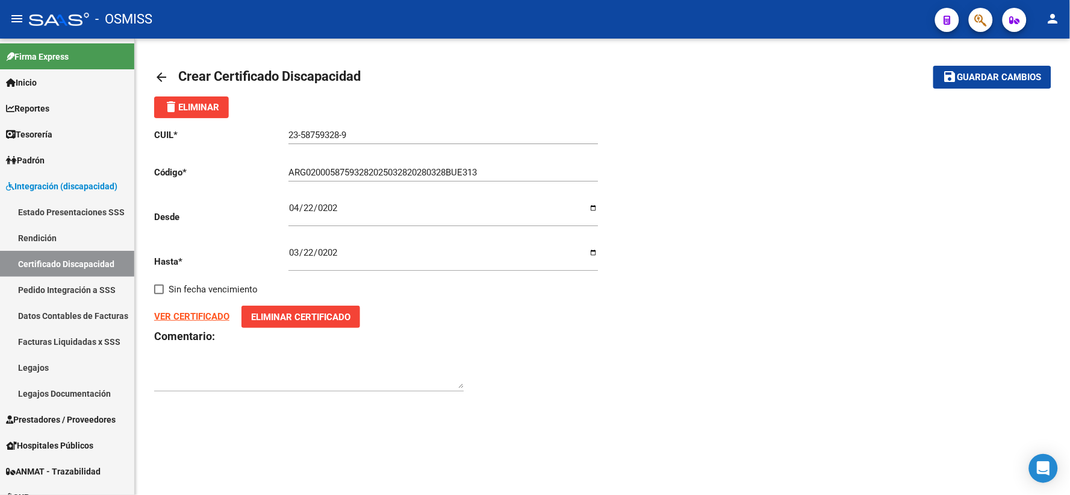
click at [235, 407] on div "arrow_back Crear Certificado Discapacidad save Guardar cambios delete Eliminar …" at bounding box center [603, 235] width 936 height 393
click at [816, 333] on div "CUIL * 23-58759328-9 Ingresar el CUIL Código * ARG02000587593282025032820280328…" at bounding box center [602, 260] width 897 height 284
click at [192, 369] on textarea at bounding box center [309, 376] width 310 height 24
type textarea "E45"
click at [956, 79] on mat-icon "save" at bounding box center [950, 76] width 14 height 14
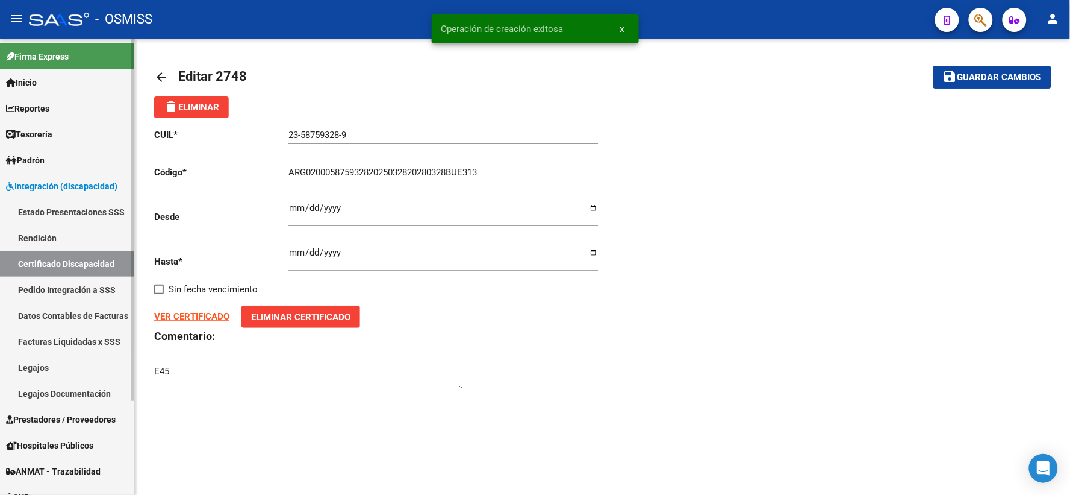
click at [58, 261] on link "Certificado Discapacidad" at bounding box center [67, 264] width 134 height 26
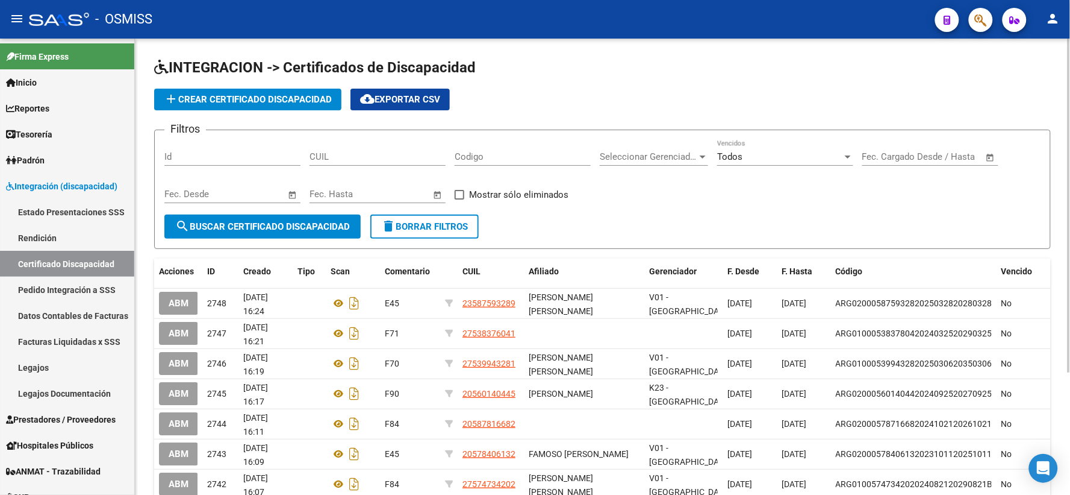
click at [349, 154] on input "CUIL" at bounding box center [378, 156] width 136 height 11
type input "20-58657805-8"
click at [291, 228] on span "search Buscar Certificado Discapacidad" at bounding box center [262, 226] width 175 height 11
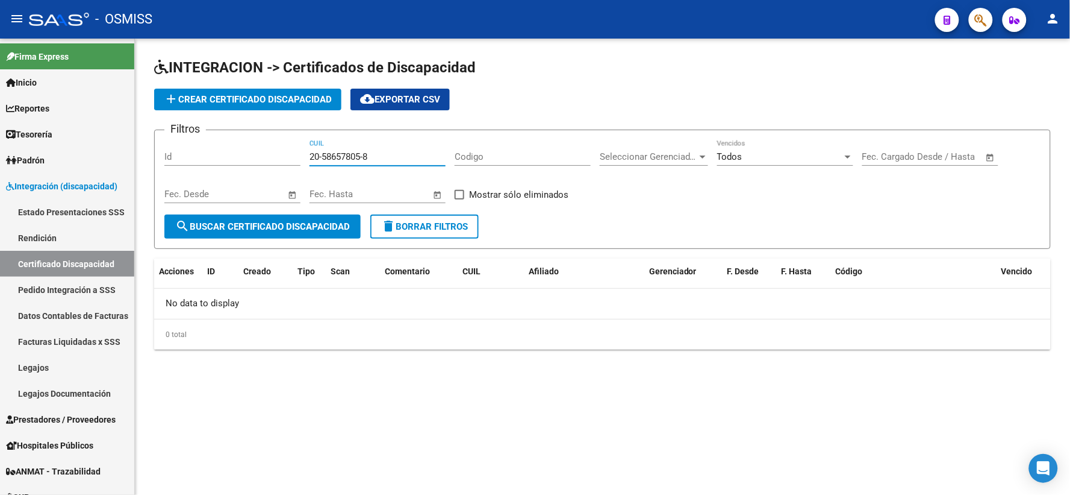
drag, startPoint x: 382, startPoint y: 154, endPoint x: 305, endPoint y: 155, distance: 77.1
click at [305, 155] on div "Filtros Id 20-58657805-8 CUIL Codigo Seleccionar Gerenciador Seleccionar Gerenc…" at bounding box center [602, 177] width 876 height 75
click at [276, 103] on span "add Crear Certificado Discapacidad" at bounding box center [248, 99] width 168 height 11
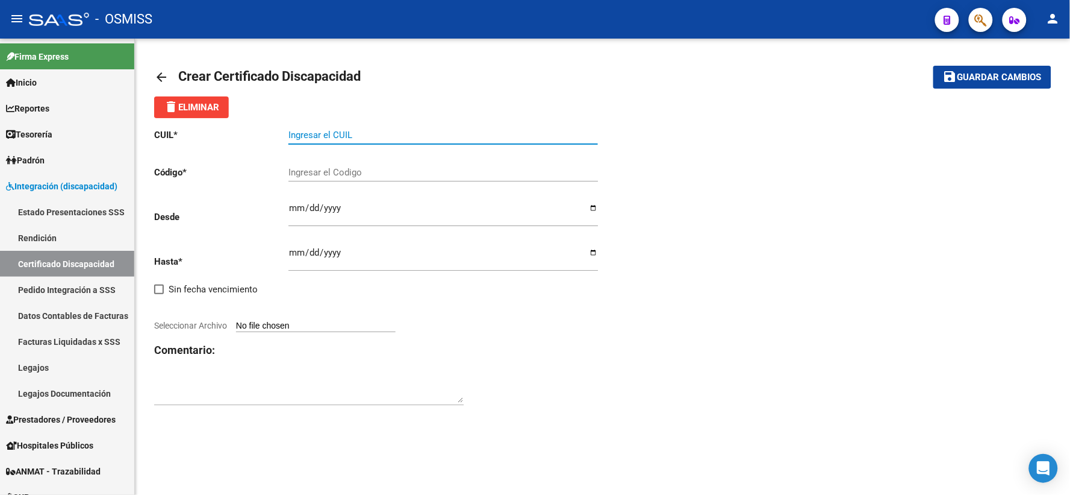
paste input "20-58657805-8"
type input "20-58657805-8"
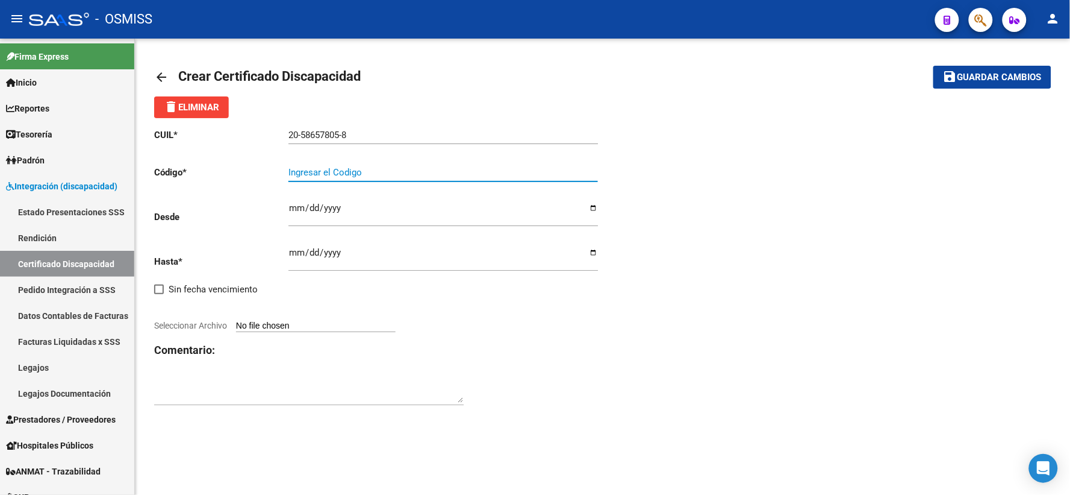
click at [316, 170] on input "Ingresar el Codigo" at bounding box center [444, 172] width 310 height 11
type input "ARG02000586578052024011520290115BS4439"
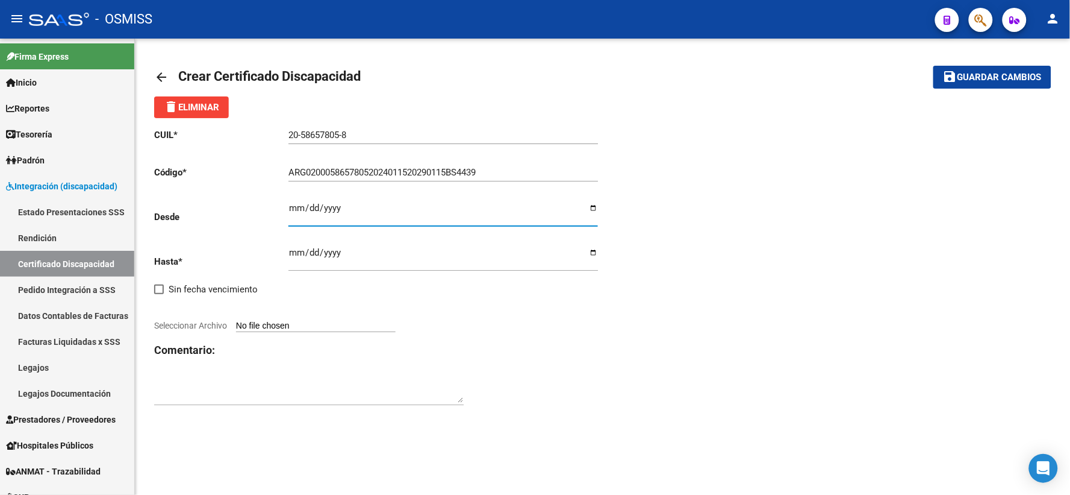
click at [294, 208] on input "Ingresar fec. Desde" at bounding box center [444, 212] width 310 height 19
type input "[DATE]"
click at [297, 247] on div "Ingresar fec. Hasta" at bounding box center [444, 254] width 310 height 34
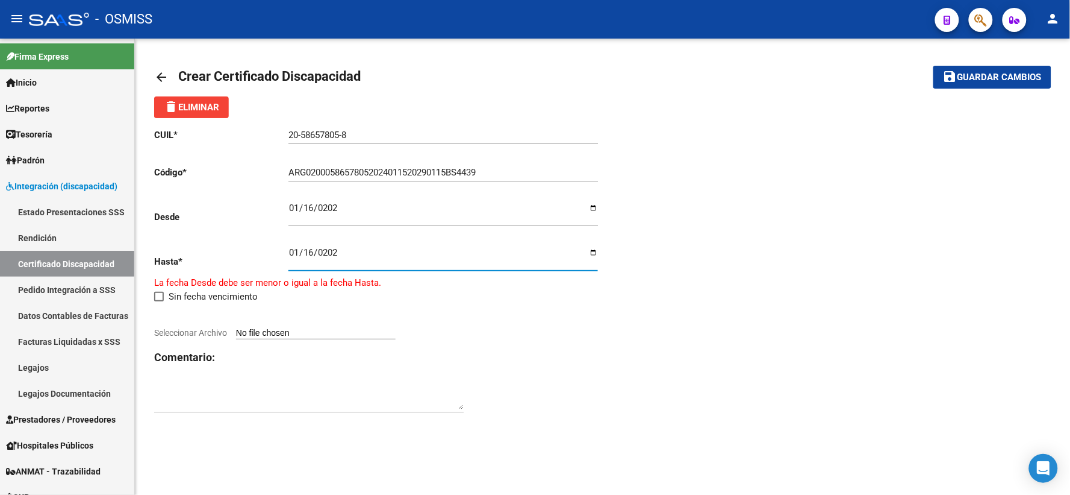
type input "[DATE]"
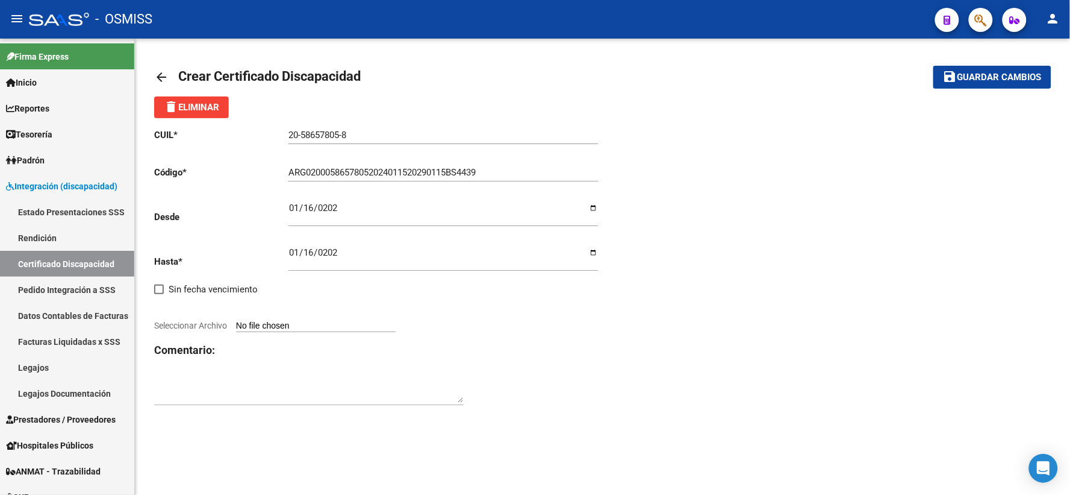
click at [570, 460] on mat-sidenav-content "arrow_back Crear Certificado Discapacidad save Guardar cambios delete Eliminar …" at bounding box center [603, 267] width 936 height 456
type input "C:\fakepath\[PERSON_NAME] P.pdf"
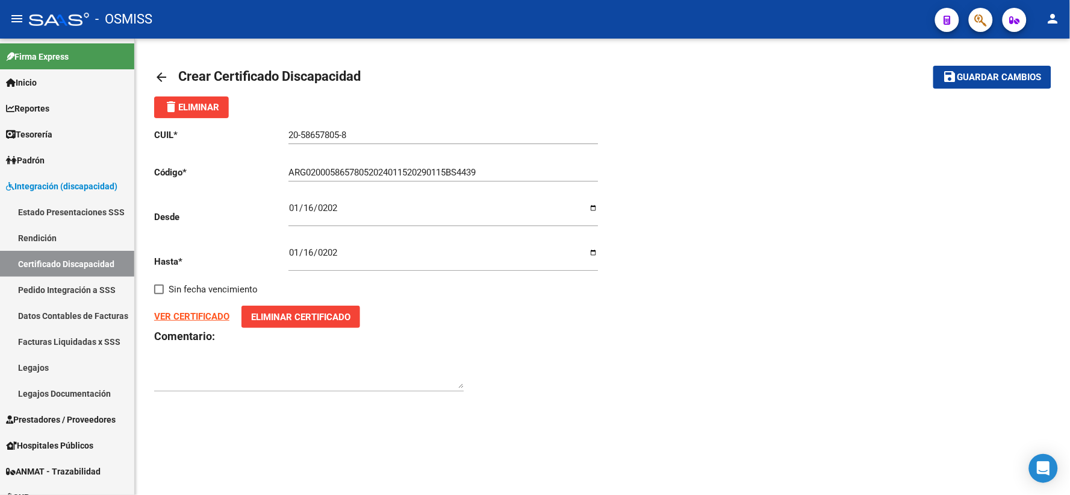
click at [190, 402] on div at bounding box center [309, 378] width 310 height 48
click at [913, 351] on div "CUIL * 20-58657805-8 Ingresar el CUIL Código * ARG02000586578052024011520290115…" at bounding box center [602, 260] width 897 height 284
click at [237, 381] on textarea at bounding box center [309, 376] width 310 height 24
type textarea "H90"
click at [1002, 81] on span "Guardar cambios" at bounding box center [1000, 77] width 84 height 11
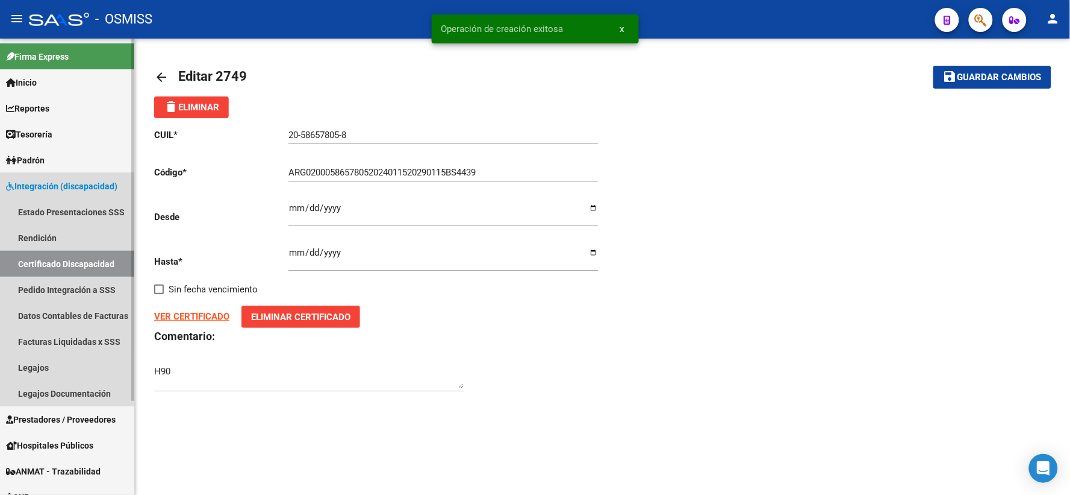
click at [71, 254] on link "Certificado Discapacidad" at bounding box center [67, 264] width 134 height 26
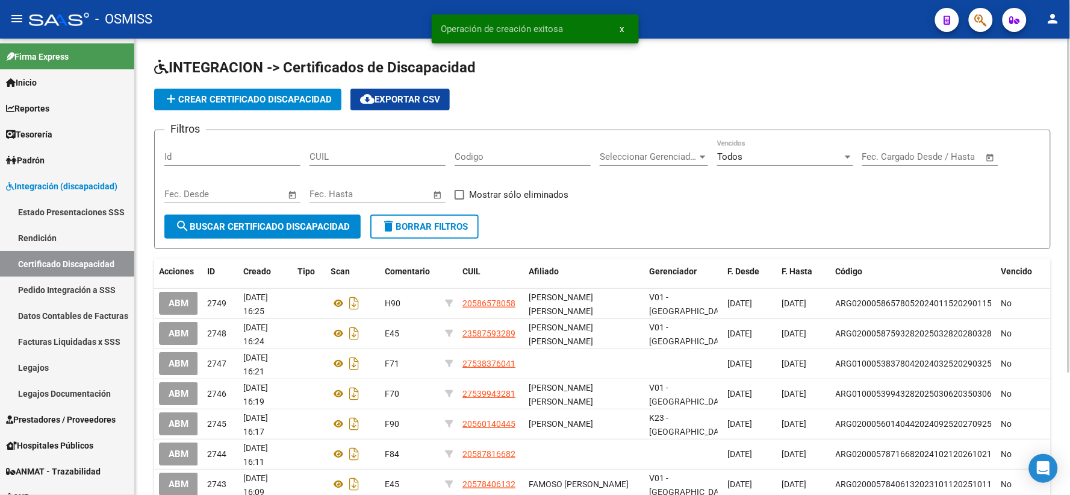
click at [337, 157] on input "CUIL" at bounding box center [378, 156] width 136 height 11
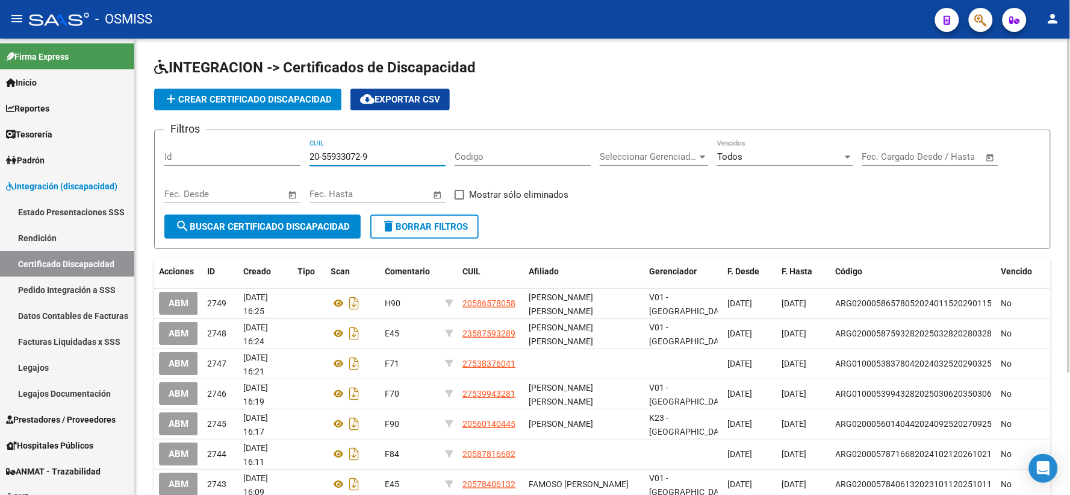
type input "20-55933072-9"
click at [292, 220] on button "search Buscar Certificado Discapacidad" at bounding box center [262, 226] width 196 height 24
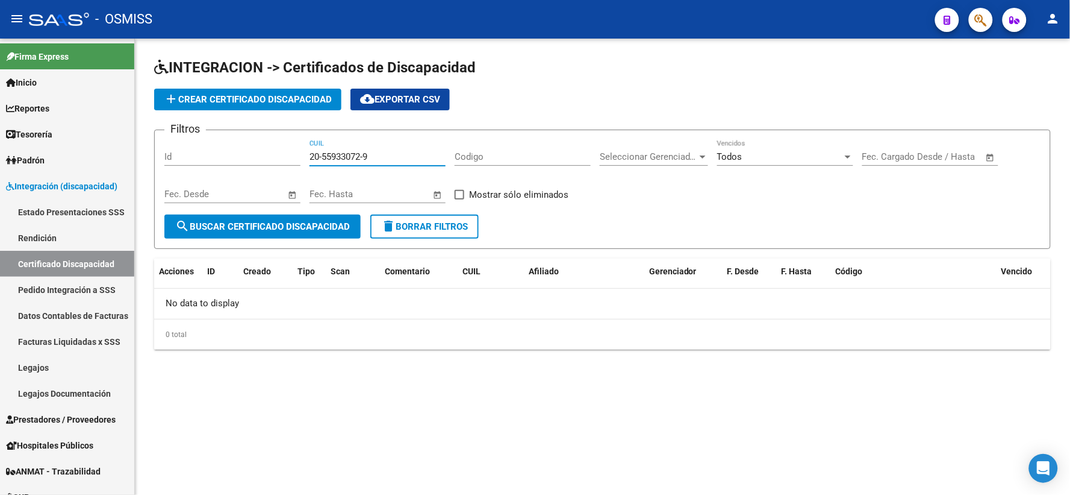
drag, startPoint x: 392, startPoint y: 154, endPoint x: 280, endPoint y: 151, distance: 112.7
click at [280, 151] on div "Filtros Id 20-55933072-9 CUIL Codigo Seleccionar Gerenciador Seleccionar Gerenc…" at bounding box center [602, 177] width 876 height 75
click at [222, 102] on span "add Crear Certificado Discapacidad" at bounding box center [248, 99] width 168 height 11
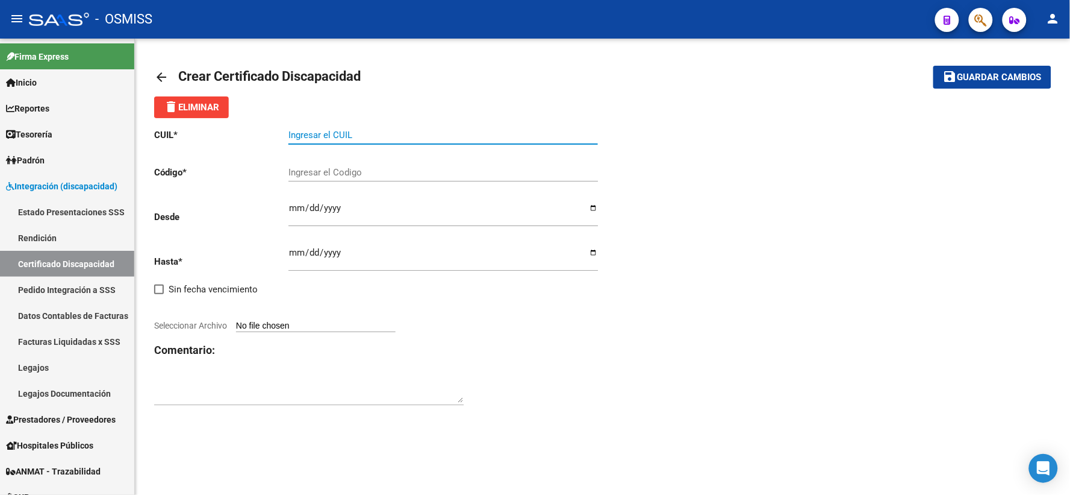
paste input "20-55933072-9"
type input "20-55933072-9"
click at [954, 340] on div "CUIL * 20-55933072-9 Ingresar el CUIL Código * Ingresar el Codigo Desde Ingresa…" at bounding box center [602, 267] width 897 height 298
click at [395, 173] on input "Ingresar el Codigo" at bounding box center [444, 172] width 310 height 11
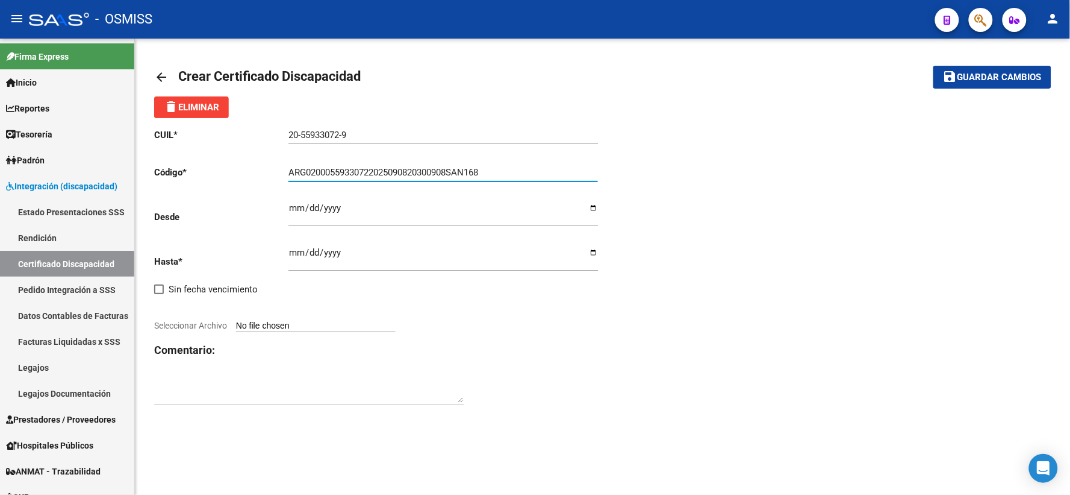
type input "ARG02000559330722025090820300908SAN168"
click at [296, 208] on input "Ingresar fec. Desde" at bounding box center [444, 212] width 310 height 19
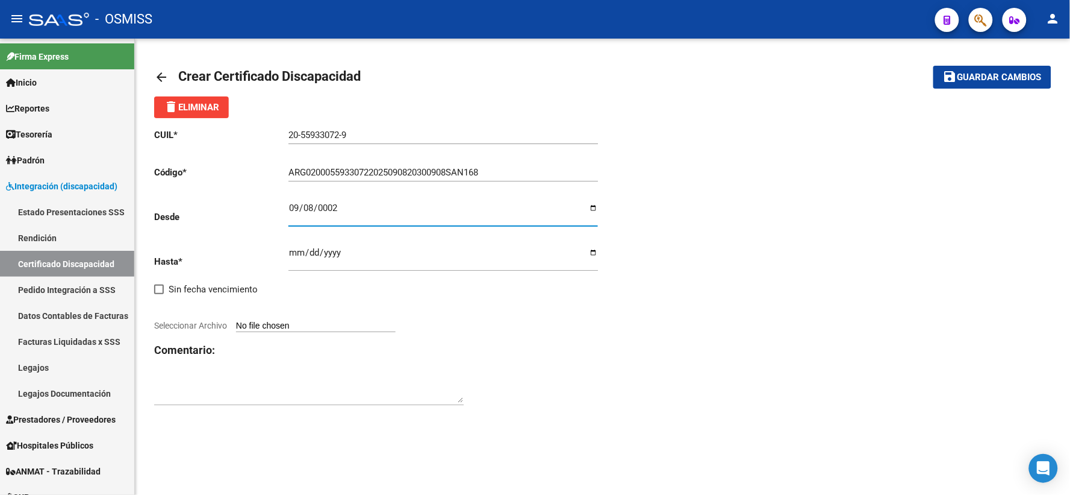
type input "0022-09-08"
type input "[DATE]"
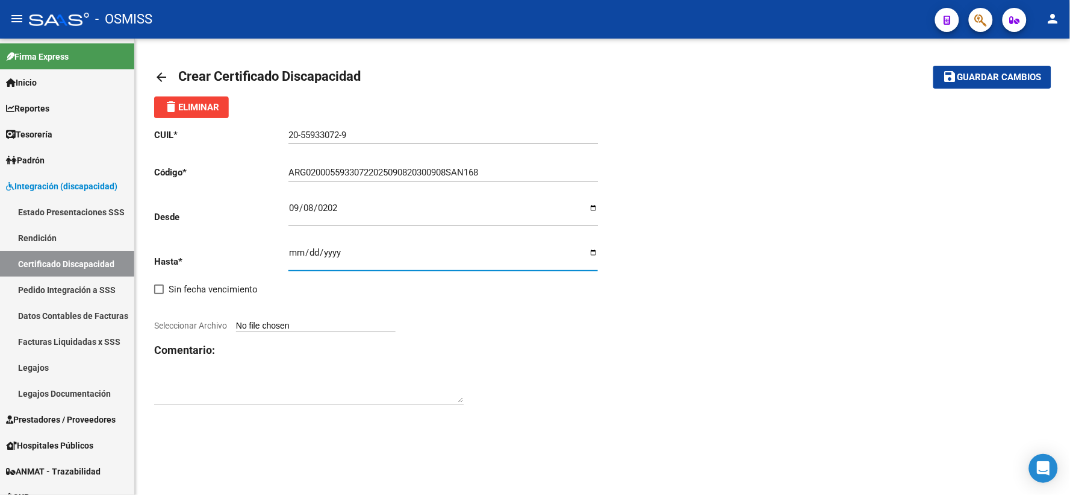
click at [294, 252] on input "Ingresar fec. Hasta" at bounding box center [444, 257] width 310 height 19
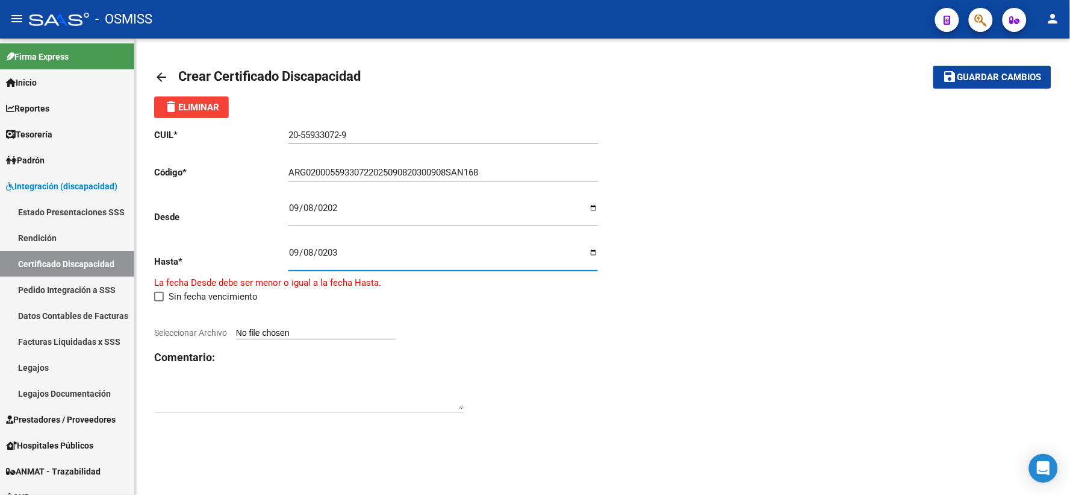
type input "[DATE]"
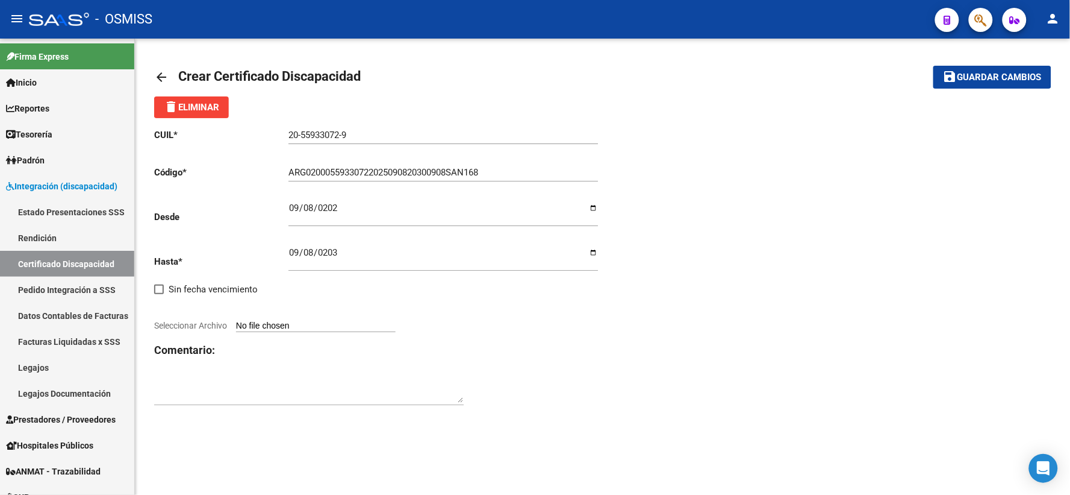
click at [523, 455] on mat-sidenav-content "arrow_back Crear Certificado Discapacidad save Guardar cambios delete Eliminar …" at bounding box center [603, 267] width 936 height 456
type input "C:\fakepath\[PERSON_NAME].pdf"
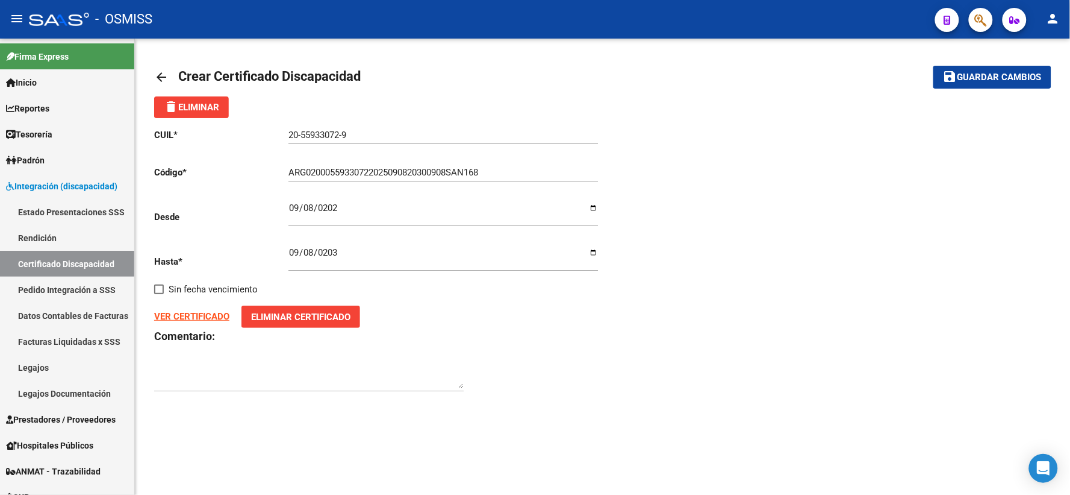
click at [189, 402] on div at bounding box center [309, 378] width 310 height 48
click at [804, 274] on div "CUIL * 20-55933072-9 Ingresar el CUIL Código * ARG02000559330722025090820300908…" at bounding box center [602, 260] width 897 height 284
click at [290, 367] on textarea at bounding box center [309, 376] width 310 height 24
type textarea "F90"
click at [984, 71] on span "save Guardar cambios" at bounding box center [992, 76] width 99 height 11
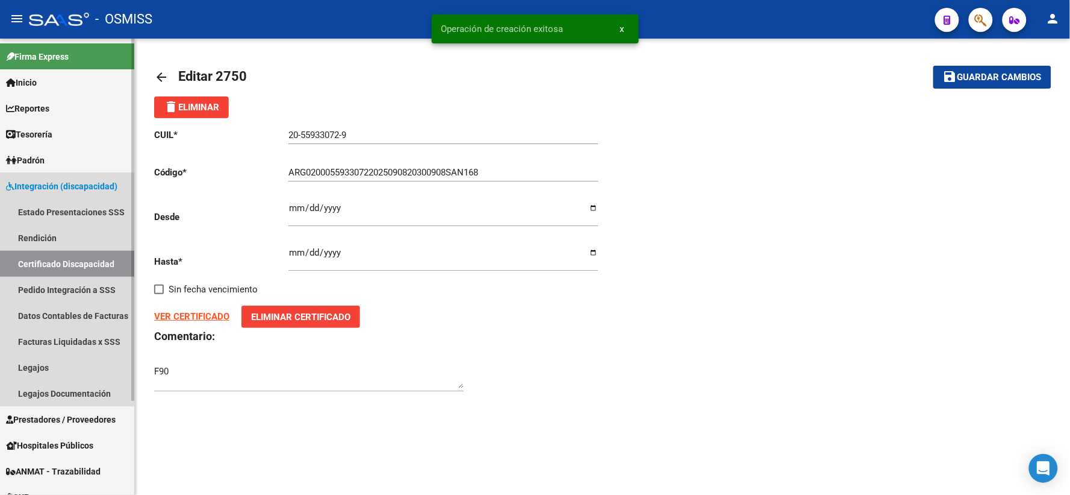
click at [79, 263] on link "Certificado Discapacidad" at bounding box center [67, 264] width 134 height 26
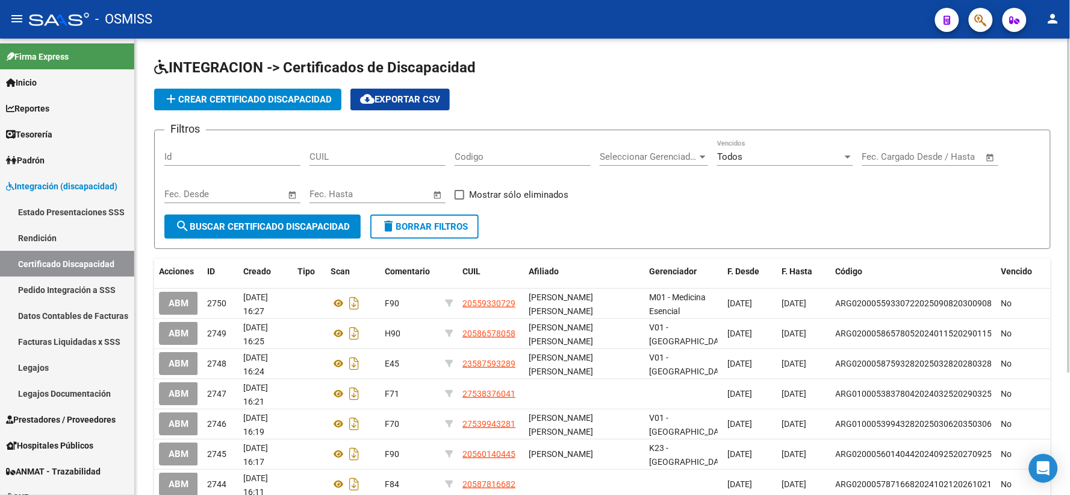
click at [1036, 208] on div "Filtros Id CUIL Codigo Seleccionar Gerenciador Seleccionar Gerenciador Todos Ve…" at bounding box center [602, 177] width 876 height 75
click at [411, 155] on input "CUIL" at bounding box center [378, 156] width 136 height 11
type input "23-55945161-4"
click at [305, 216] on button "search Buscar Certificado Discapacidad" at bounding box center [262, 226] width 196 height 24
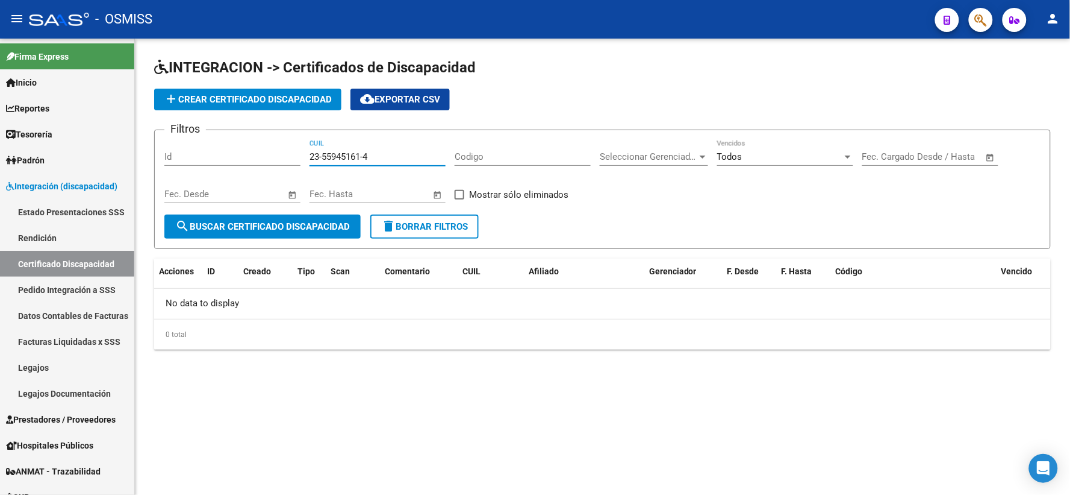
drag, startPoint x: 383, startPoint y: 158, endPoint x: 290, endPoint y: 147, distance: 93.4
click at [290, 147] on div "Filtros Id 23-55945161-4 CUIL Codigo Seleccionar Gerenciador Seleccionar Gerenc…" at bounding box center [602, 177] width 876 height 75
click at [287, 96] on span "add Crear Certificado Discapacidad" at bounding box center [248, 99] width 168 height 11
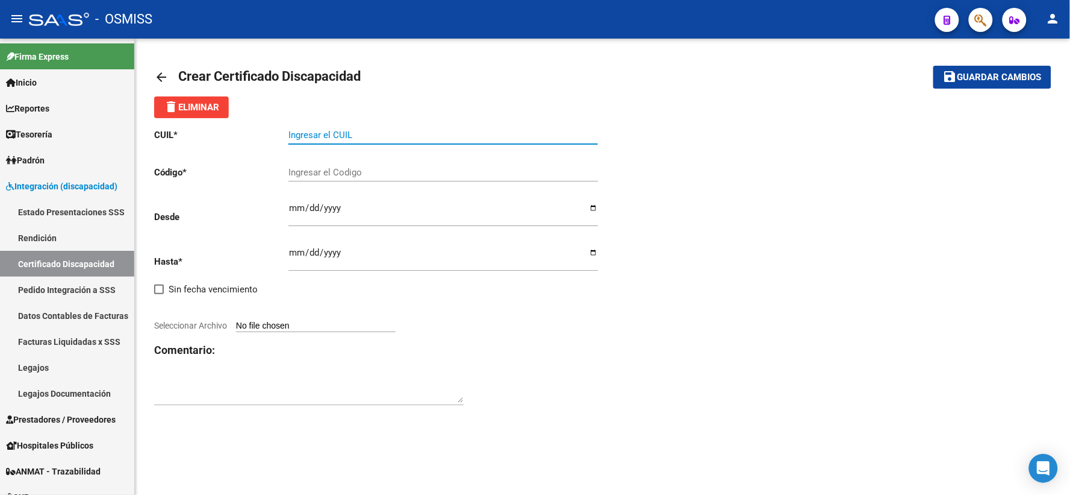
paste input "23-55945161-4"
type input "23-55945161-4"
click at [345, 172] on input "Ingresar el Codigo" at bounding box center [444, 172] width 310 height 11
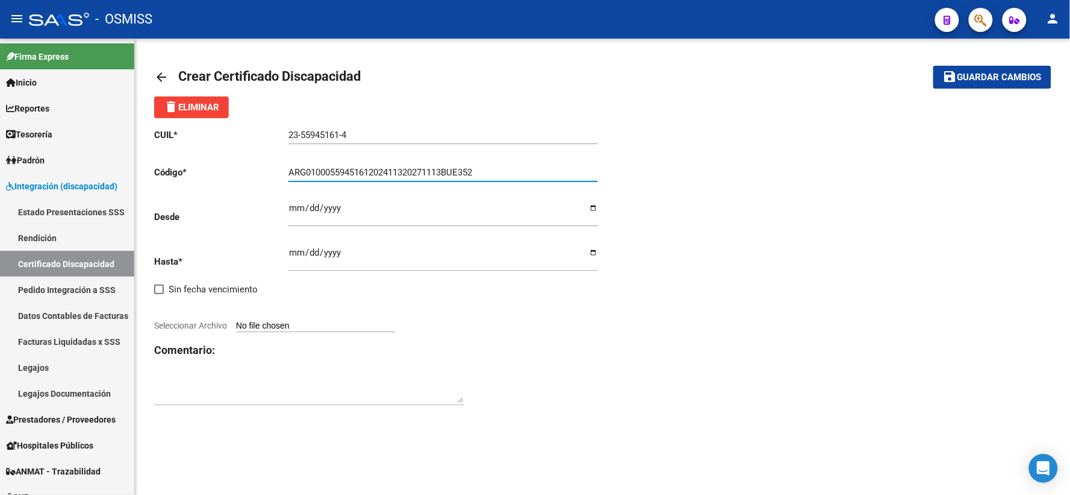
type input "ARG0100055945161202411320271113BUE352"
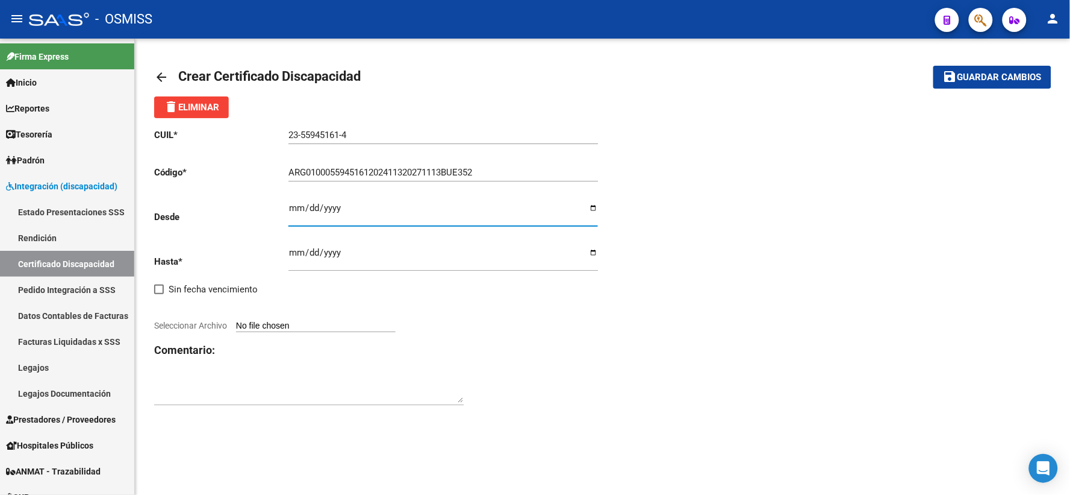
click at [295, 208] on input "Ingresar fec. Desde" at bounding box center [444, 212] width 310 height 19
type input "[DATE]"
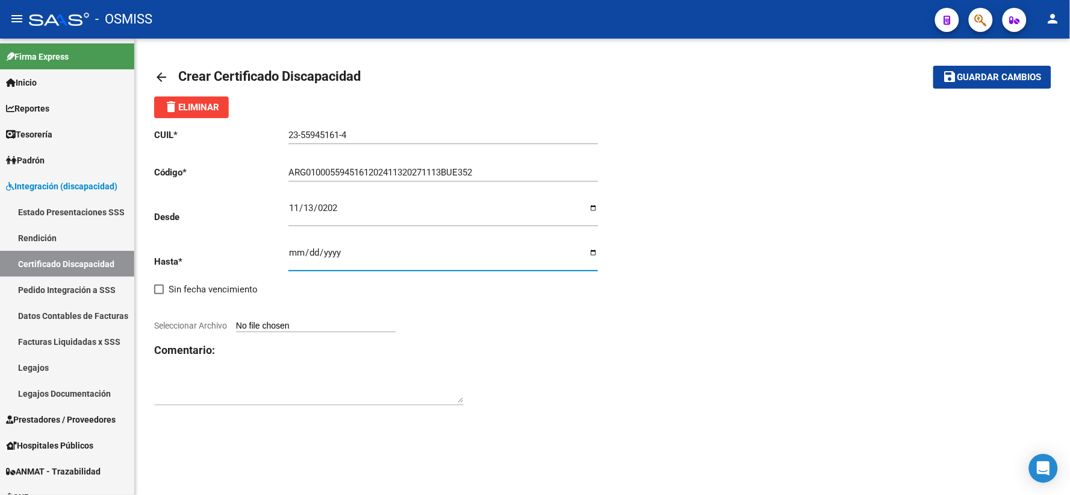
click at [297, 251] on input "Ingresar fec. Hasta" at bounding box center [444, 257] width 310 height 19
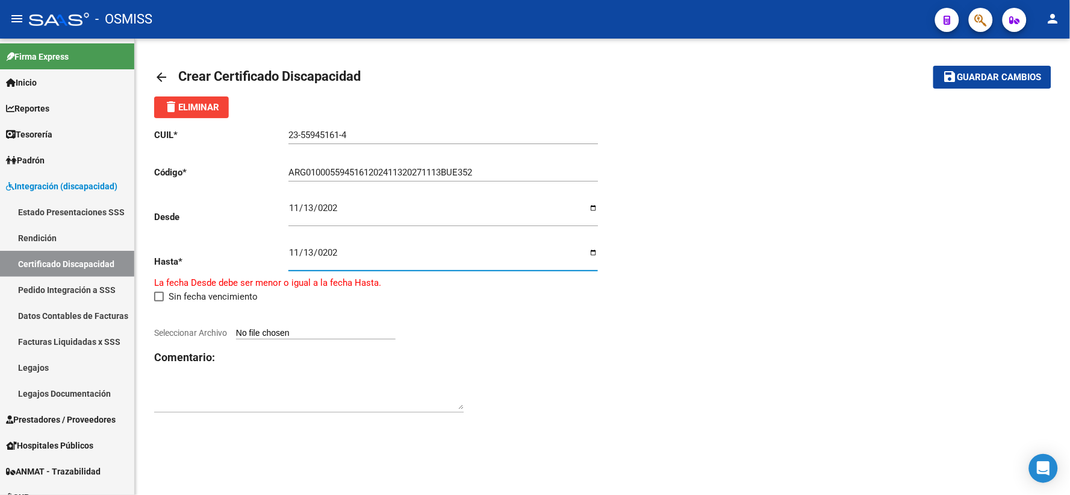
type input "[DATE]"
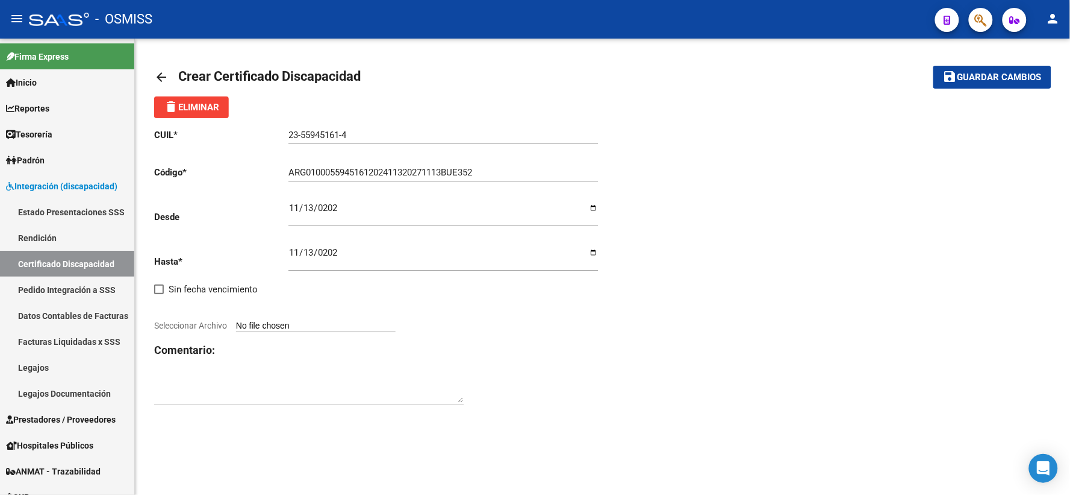
type input "C:\fakepath\SOVERON.pdf"
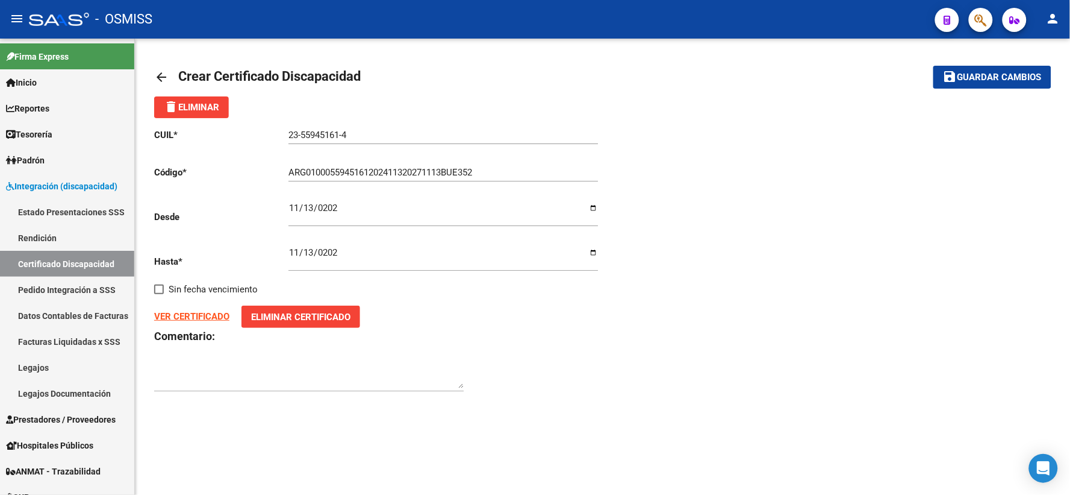
click at [826, 217] on div "CUIL * 23-55945161-4 Ingresar el CUIL Código * ARG0100055945161202411320271113B…" at bounding box center [602, 260] width 897 height 284
click at [295, 370] on textarea at bounding box center [309, 376] width 310 height 24
type textarea "F81"
click at [1002, 80] on span "Guardar cambios" at bounding box center [1000, 77] width 84 height 11
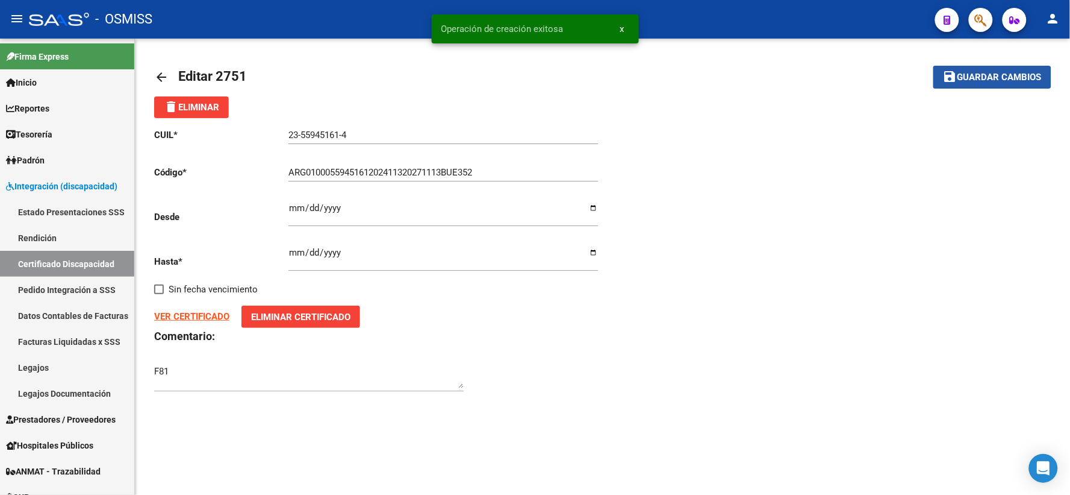
click at [1012, 75] on span "Guardar cambios" at bounding box center [1000, 77] width 84 height 11
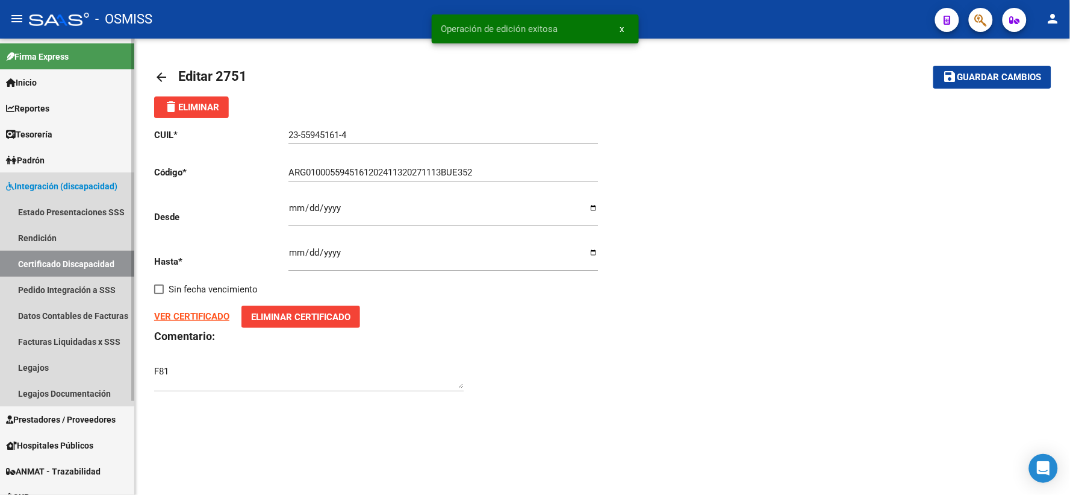
click at [49, 261] on link "Certificado Discapacidad" at bounding box center [67, 264] width 134 height 26
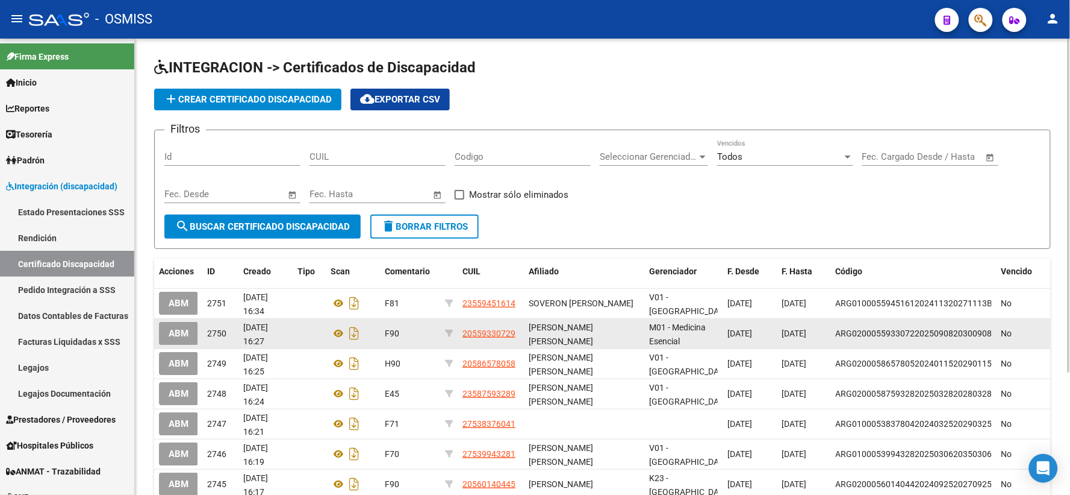
click at [1033, 333] on div "No" at bounding box center [1024, 333] width 45 height 14
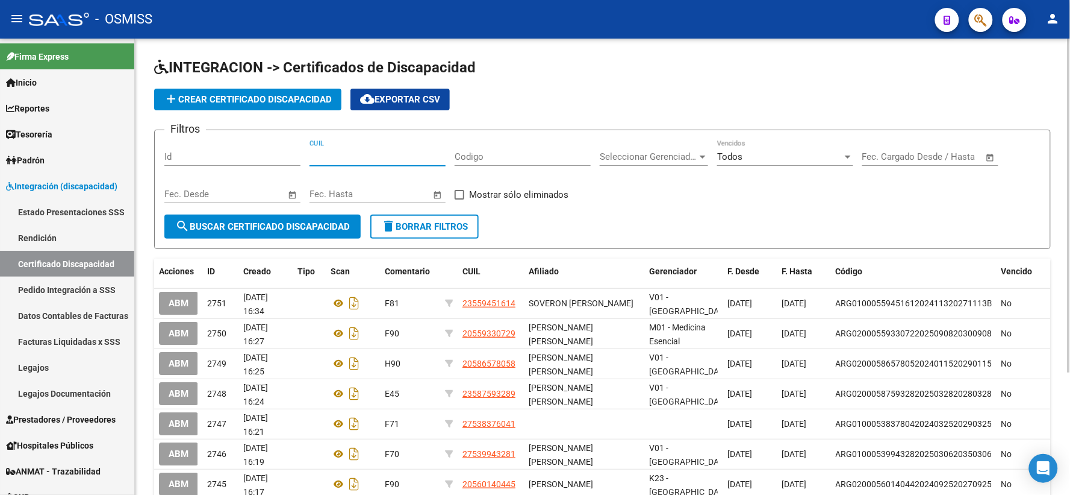
click at [399, 155] on input "CUIL" at bounding box center [378, 156] width 136 height 11
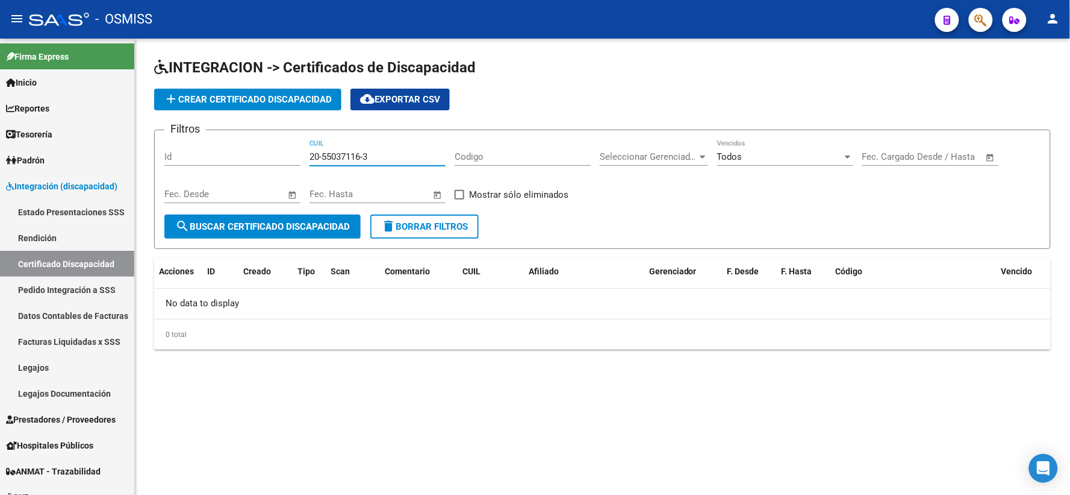
drag, startPoint x: 383, startPoint y: 157, endPoint x: 308, endPoint y: 157, distance: 75.3
click at [308, 157] on div "Filtros Id 20-55037116-3 CUIL Codigo Seleccionar Gerenciador Seleccionar Gerenc…" at bounding box center [602, 177] width 876 height 75
type input "20-55037116-3"
click at [261, 95] on span "add Crear Certificado Discapacidad" at bounding box center [248, 99] width 168 height 11
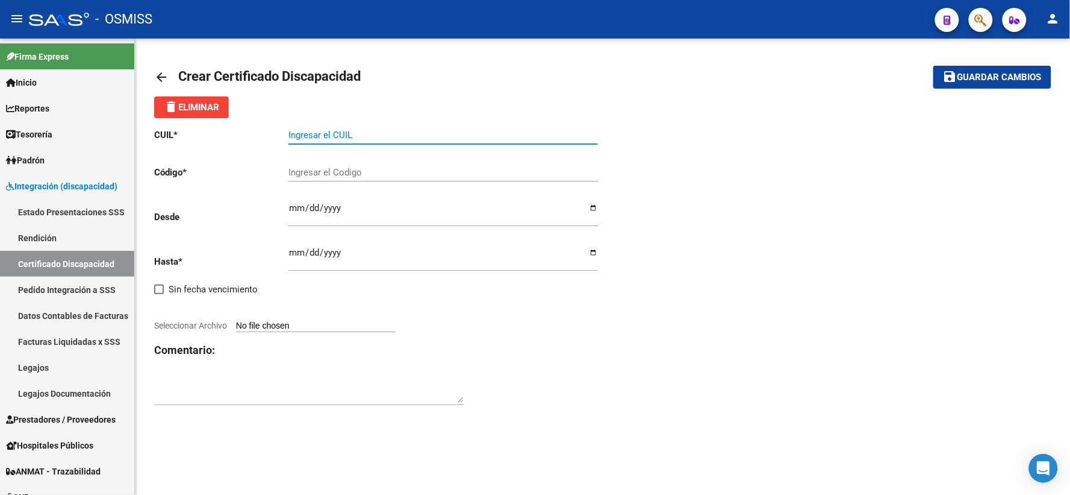
paste input "20-55037116-3"
type input "20-55037116-3"
click at [331, 172] on input "Ingresar el Codigo" at bounding box center [444, 172] width 310 height 11
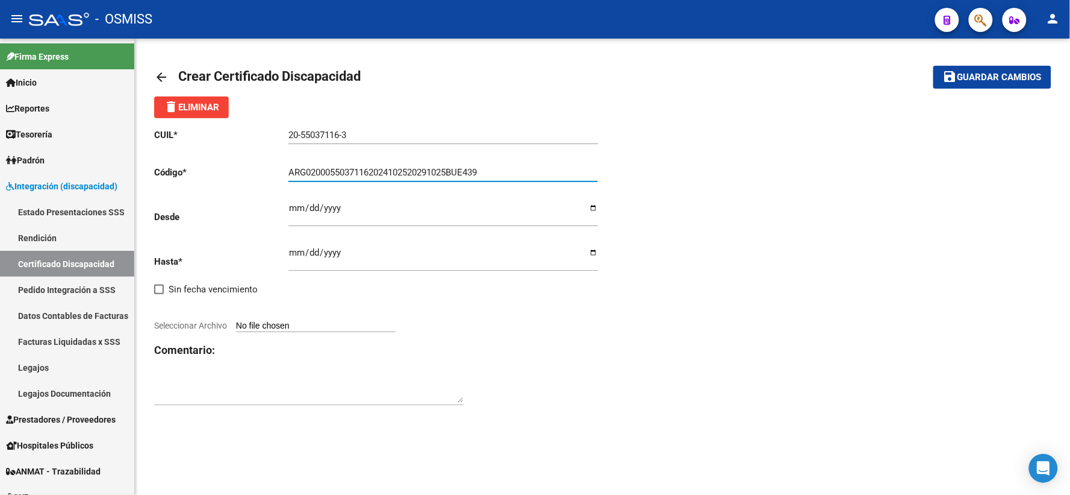
type input "ARG02000550371162024102520291025BUE439"
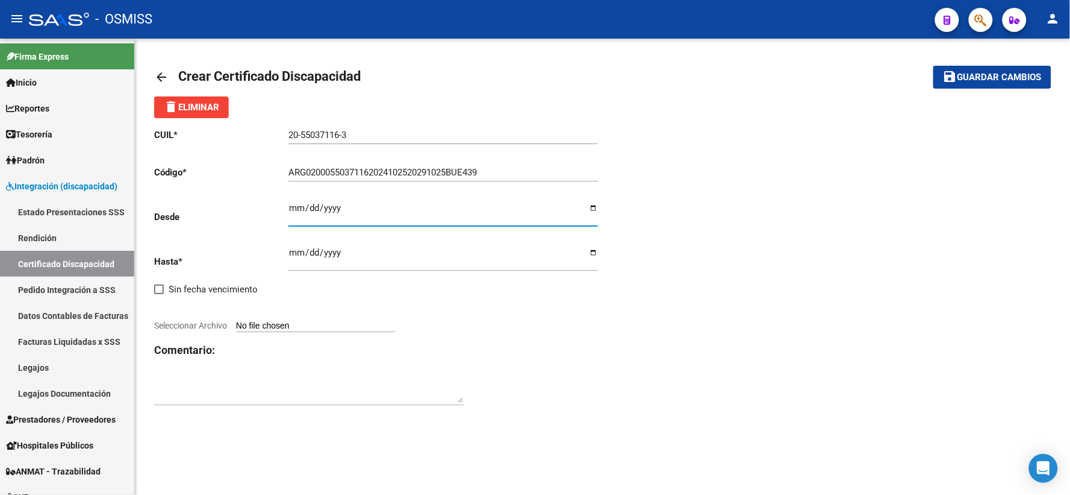
click at [295, 208] on input "Ingresar fec. Desde" at bounding box center [444, 212] width 310 height 19
type input "[DATE]"
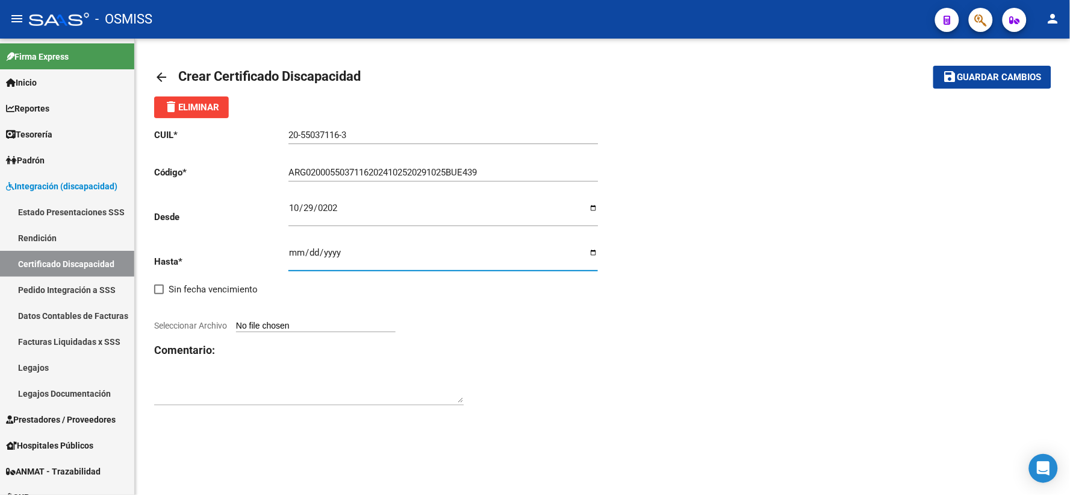
click at [295, 251] on input "Ingresar fec. Hasta" at bounding box center [444, 257] width 310 height 19
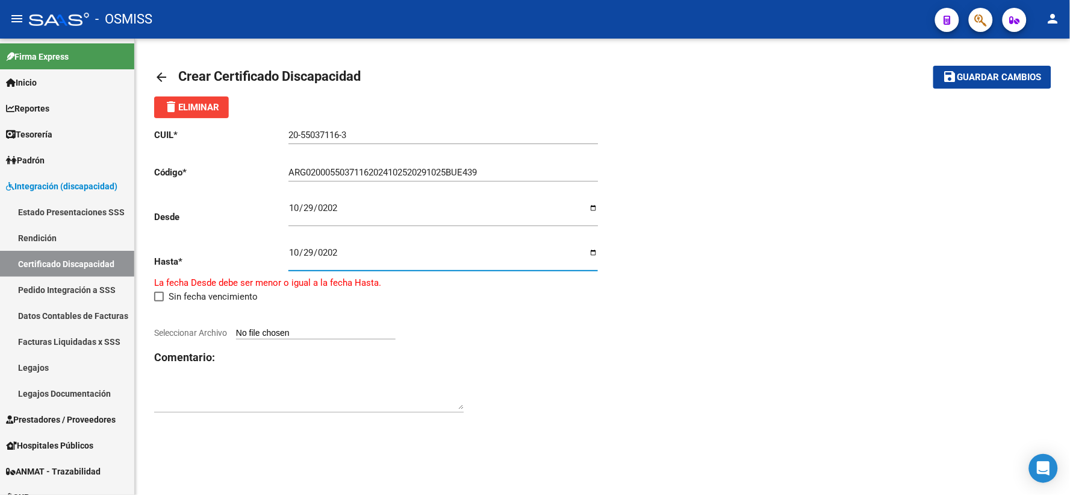
type input "[DATE]"
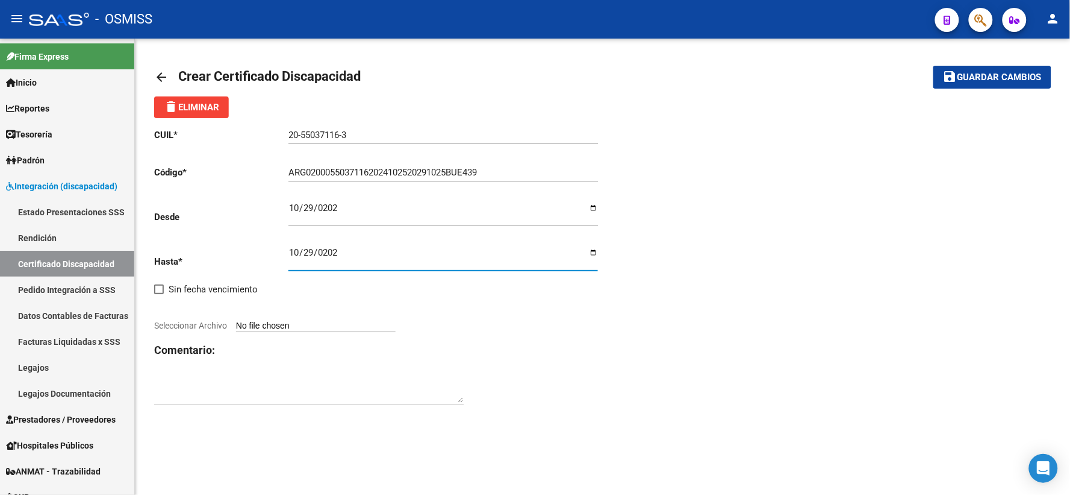
drag, startPoint x: 793, startPoint y: 460, endPoint x: 755, endPoint y: 473, distance: 40.0
click at [793, 460] on mat-sidenav-content "arrow_back Crear Certificado Discapacidad save Guardar cambios delete Eliminar …" at bounding box center [603, 267] width 936 height 456
type input "C:\fakepath\[PERSON_NAME]pdf"
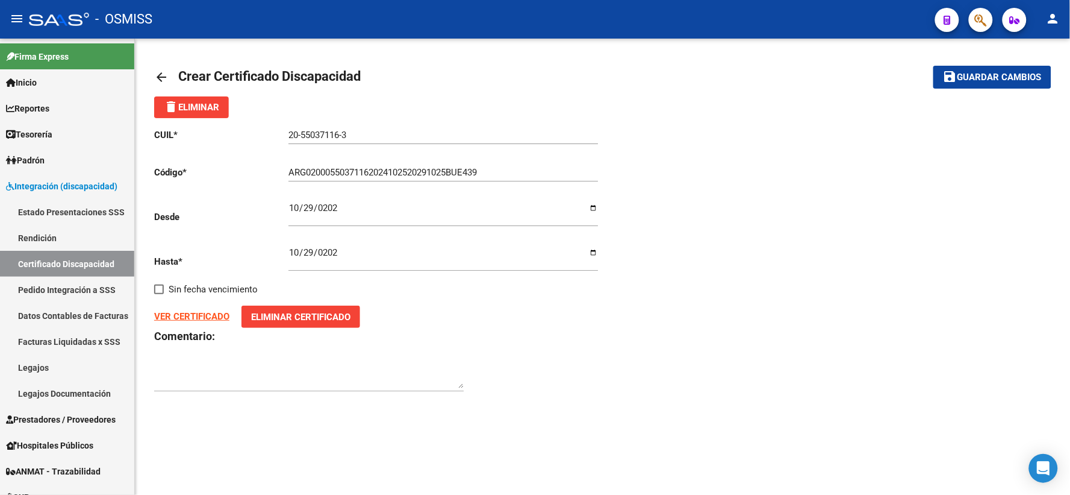
click at [283, 405] on div "arrow_back Crear Certificado Discapacidad save Guardar cambios delete Eliminar …" at bounding box center [603, 235] width 936 height 393
click at [352, 448] on mat-sidenav-content "arrow_back Crear Certificado Discapacidad save Guardar cambios delete Eliminar …" at bounding box center [603, 267] width 936 height 456
click at [295, 380] on textarea at bounding box center [309, 376] width 310 height 24
type textarea "F81"
click at [999, 80] on span "Guardar cambios" at bounding box center [1000, 77] width 84 height 11
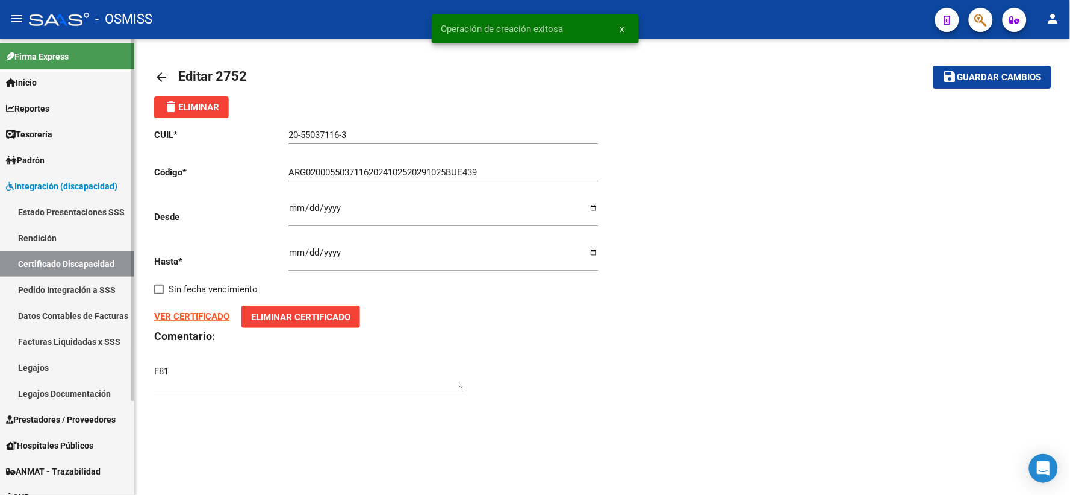
click at [77, 263] on link "Certificado Discapacidad" at bounding box center [67, 264] width 134 height 26
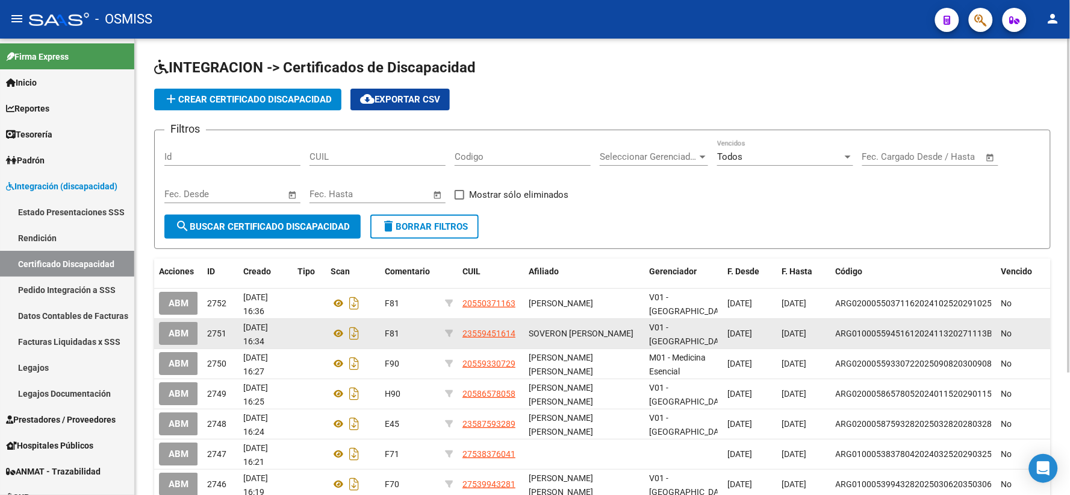
click at [1034, 339] on div "No" at bounding box center [1024, 333] width 45 height 14
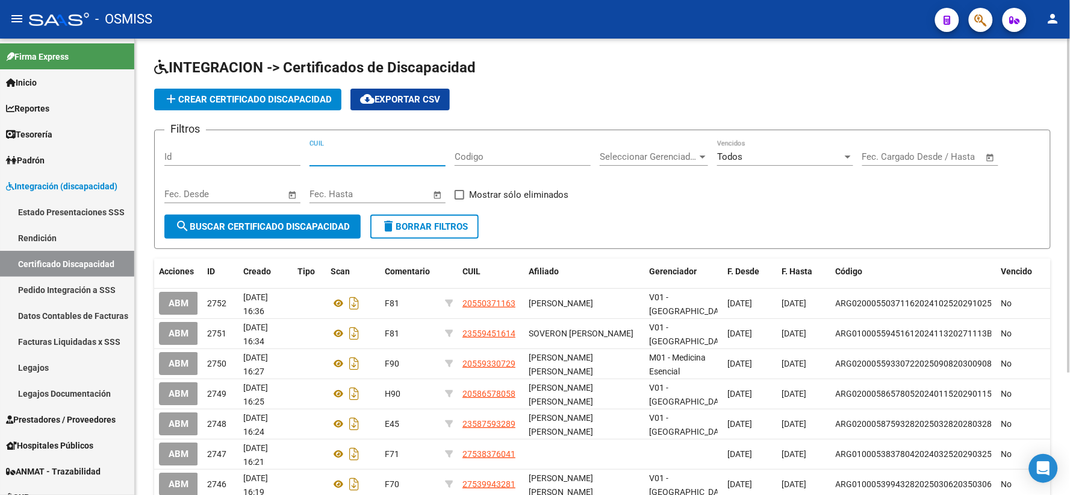
click at [369, 154] on input "CUIL" at bounding box center [378, 156] width 136 height 11
type input "27-32644399-4"
click at [220, 231] on span "search Buscar Certificado Discapacidad" at bounding box center [262, 226] width 175 height 11
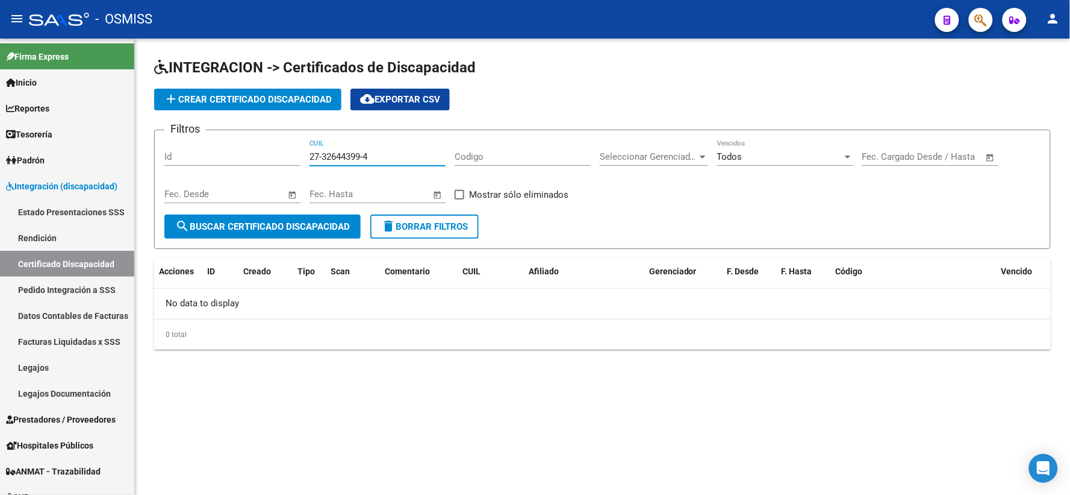
drag, startPoint x: 401, startPoint y: 155, endPoint x: 272, endPoint y: 154, distance: 128.9
click at [272, 154] on div "Filtros Id 27-32644399-4 CUIL Codigo Seleccionar Gerenciador Seleccionar Gerenc…" at bounding box center [602, 177] width 876 height 75
click at [279, 101] on span "add Crear Certificado Discapacidad" at bounding box center [248, 99] width 168 height 11
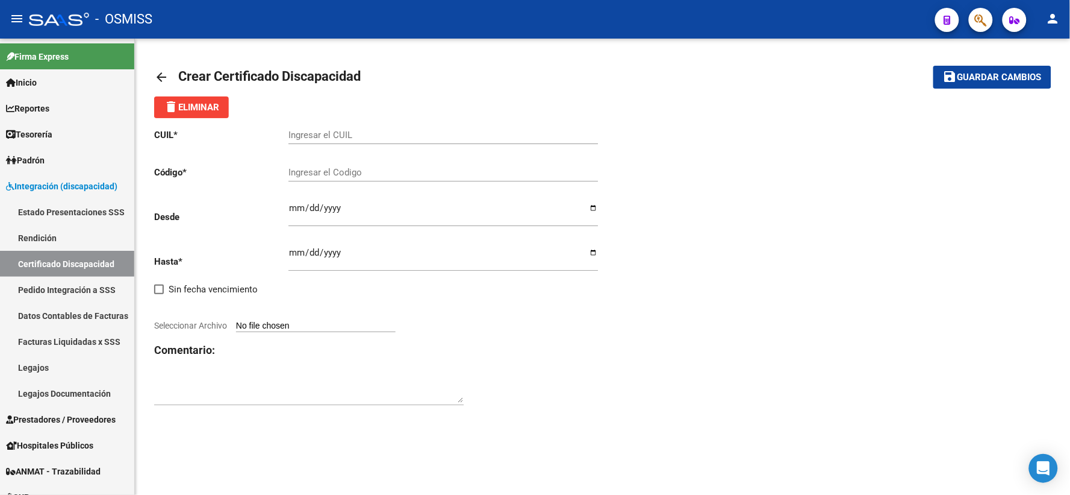
click at [351, 134] on input "Ingresar el CUIL" at bounding box center [444, 135] width 310 height 11
paste input "27-32644399-4"
type input "27-32644399-4"
click at [357, 169] on input "Ingresar el Codigo" at bounding box center [444, 172] width 310 height 11
type input "ARG01000326443992023112220331122BS352"
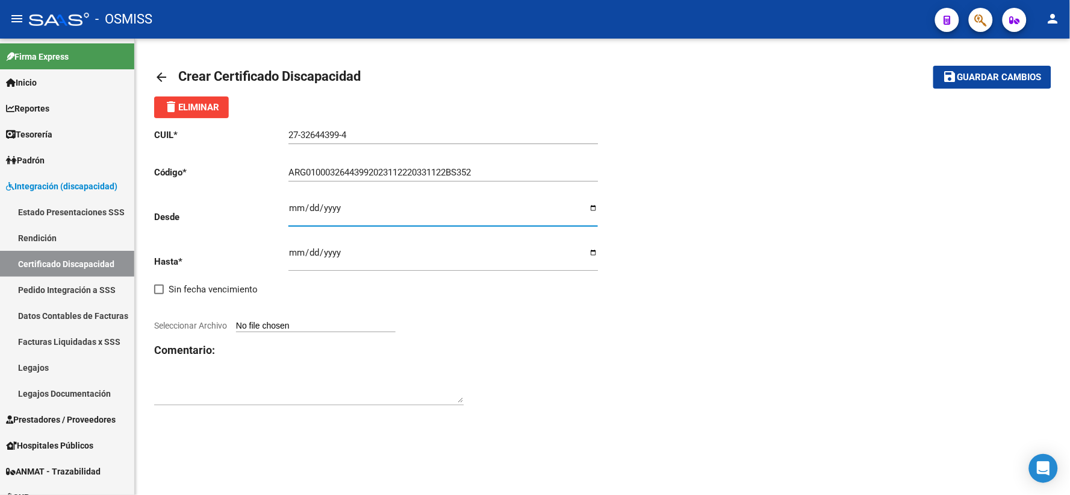
click at [290, 206] on input "Ingresar fec. Desde" at bounding box center [444, 212] width 310 height 19
type input "[DATE]"
click at [292, 254] on input "Ingresar fec. Hasta" at bounding box center [444, 257] width 310 height 19
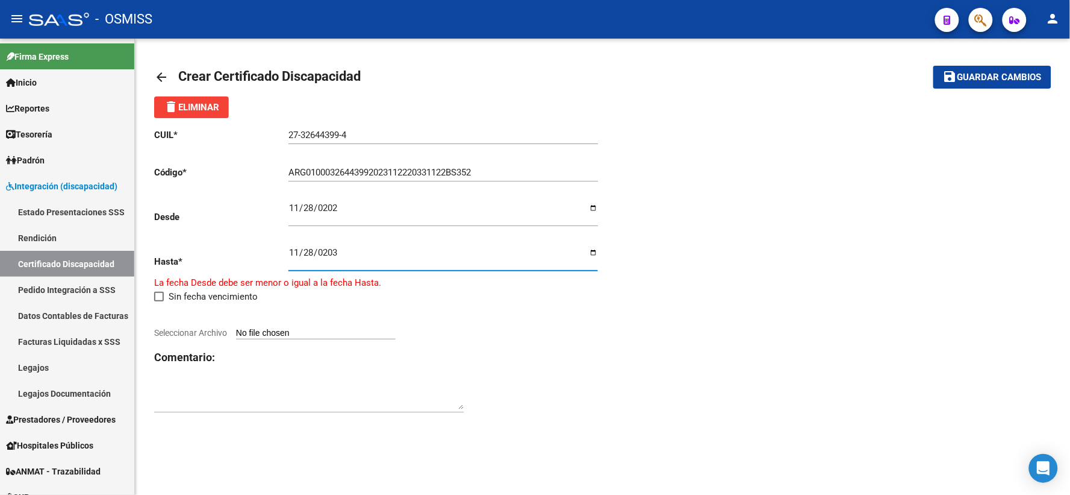
type input "[DATE]"
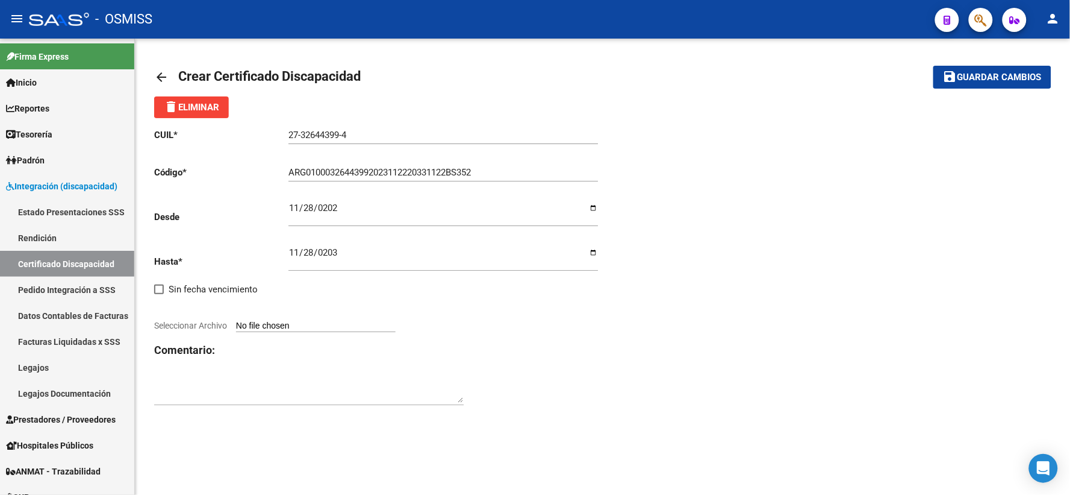
type input "C:\fakepath\[PERSON_NAME]pdf"
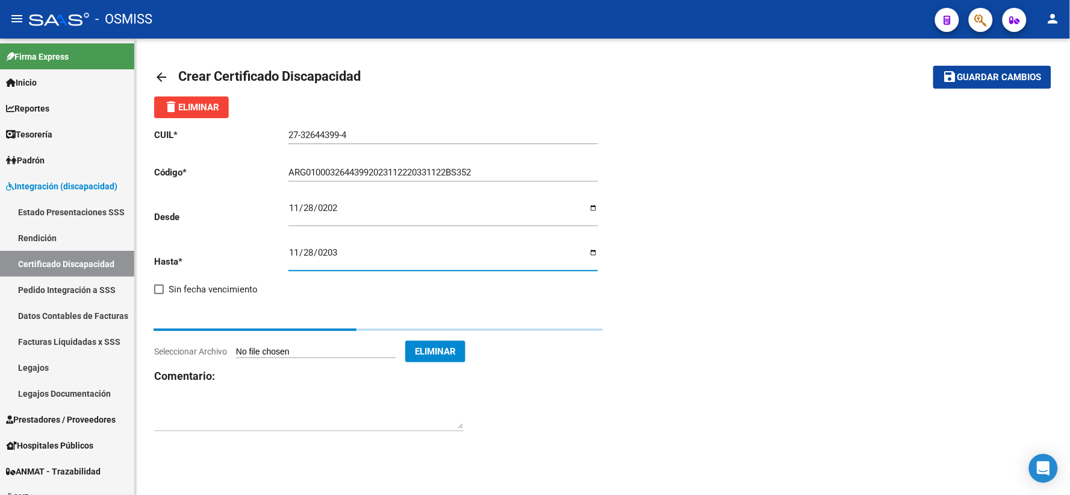
click at [362, 408] on div "arrow_back Crear Certificado Discapacidad save Guardar cambios delete Eliminar …" at bounding box center [603, 255] width 936 height 433
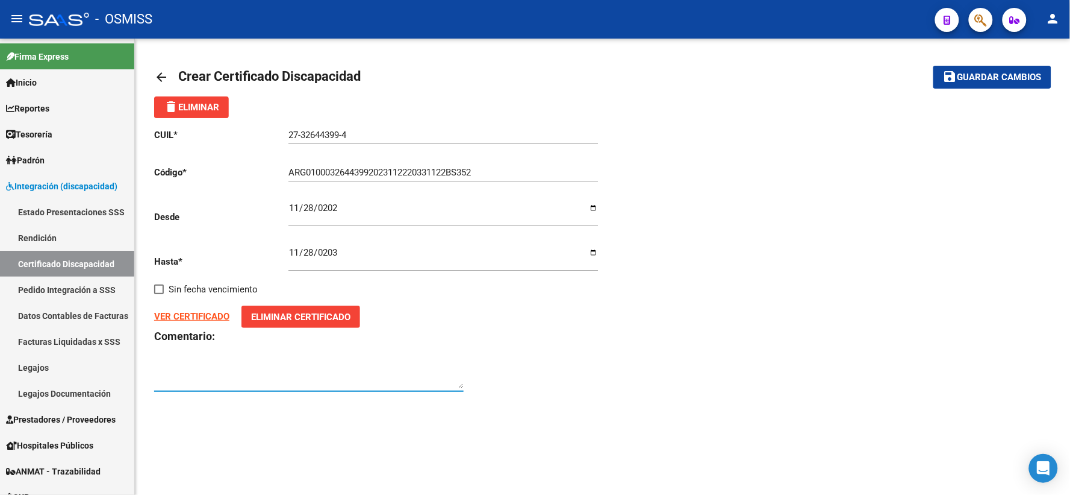
click at [387, 384] on textarea at bounding box center [309, 376] width 310 height 24
type textarea "Q90"
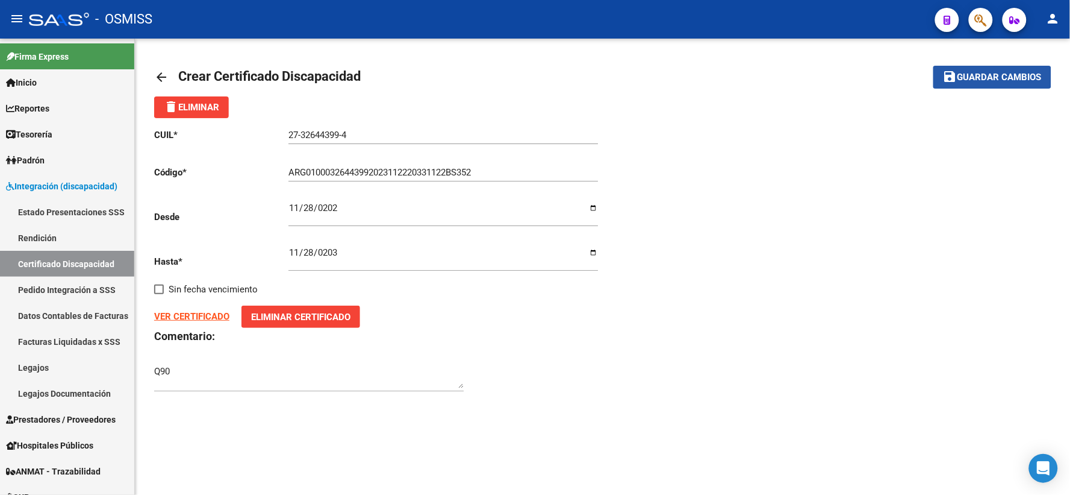
click at [1014, 77] on span "Guardar cambios" at bounding box center [1000, 77] width 84 height 11
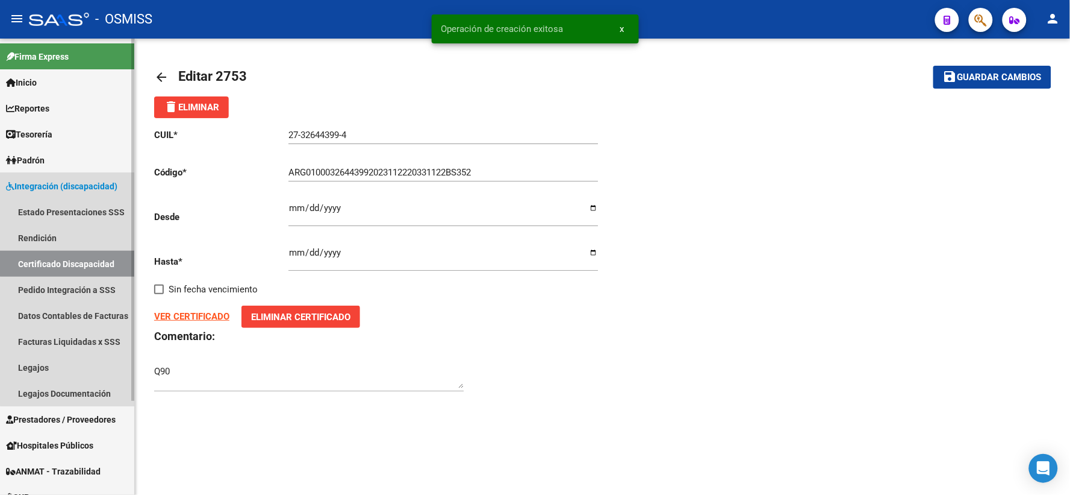
click at [100, 259] on link "Certificado Discapacidad" at bounding box center [67, 264] width 134 height 26
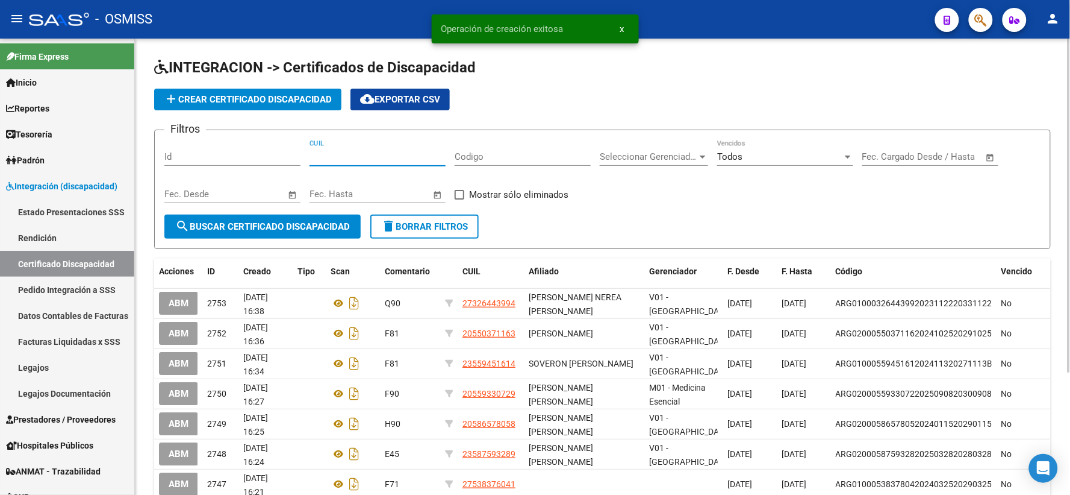
click at [402, 155] on input "CUIL" at bounding box center [378, 156] width 136 height 11
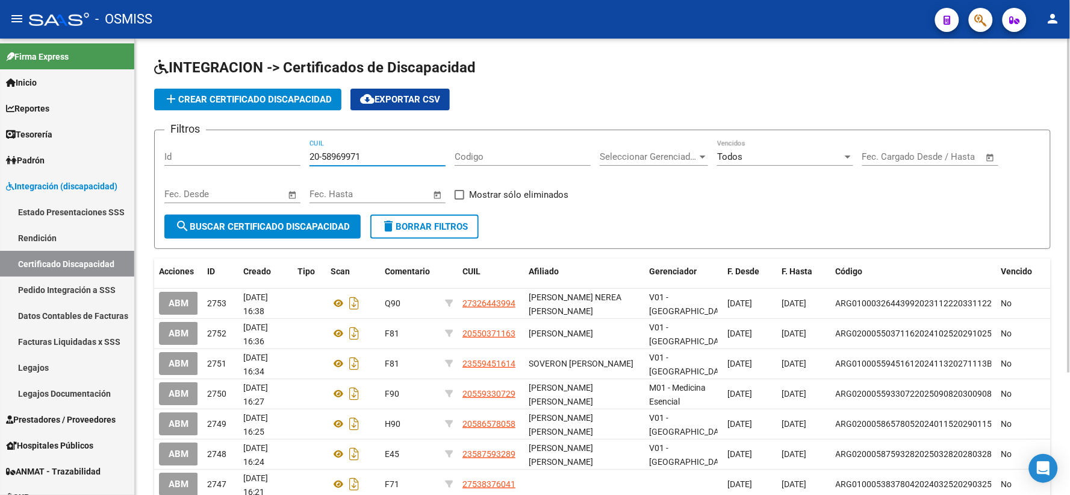
click at [352, 158] on input "20-58969971" at bounding box center [378, 156] width 136 height 11
click at [394, 154] on input "20-58969967-1" at bounding box center [378, 156] width 136 height 11
drag, startPoint x: 372, startPoint y: 154, endPoint x: 268, endPoint y: 154, distance: 104.2
click at [268, 154] on div "Filtros Id 20-58969967-1 CUIL Codigo Seleccionar Gerenciador Seleccionar Gerenc…" at bounding box center [602, 177] width 876 height 75
type input "20-58969971-9"
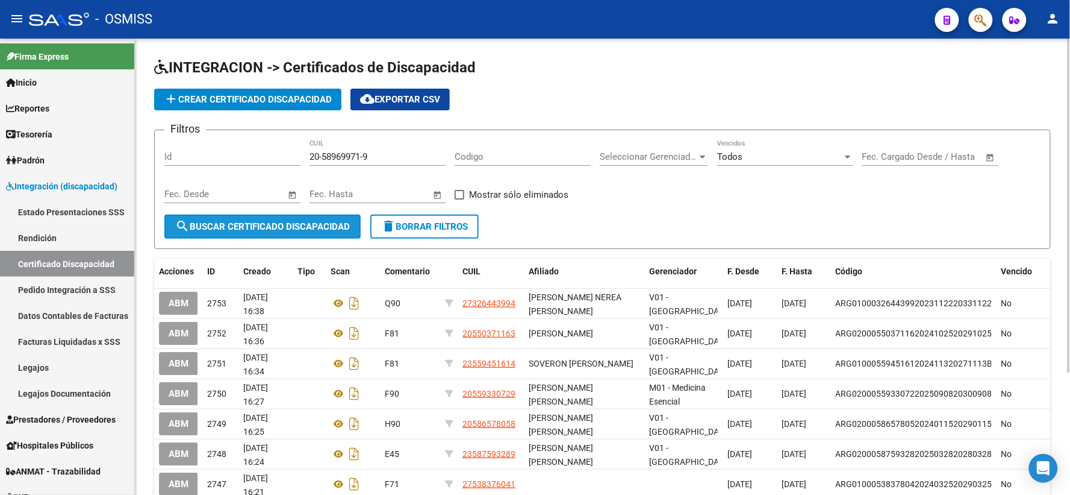
click at [299, 225] on span "search Buscar Certificado Discapacidad" at bounding box center [262, 226] width 175 height 11
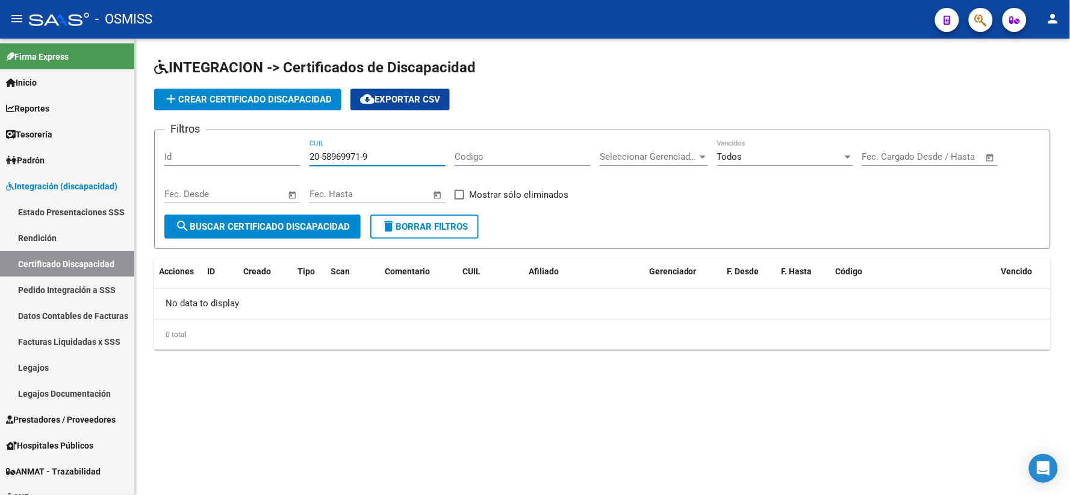
drag, startPoint x: 398, startPoint y: 159, endPoint x: 304, endPoint y: 145, distance: 95.0
click at [304, 145] on div "Filtros Id 20-58969971-9 CUIL Codigo Seleccionar Gerenciador Seleccionar Gerenc…" at bounding box center [602, 177] width 876 height 75
click at [307, 100] on span "add Crear Certificado Discapacidad" at bounding box center [248, 99] width 168 height 11
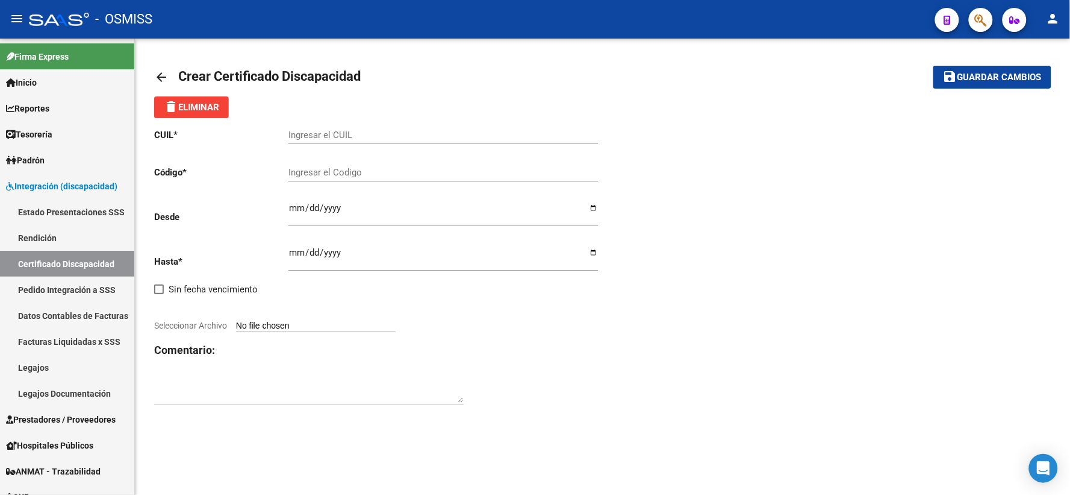
click at [333, 128] on div "Ingresar el CUIL" at bounding box center [444, 131] width 310 height 26
paste input "20-58969971-9"
type input "20-58969971-9"
click at [334, 172] on input "Ingresar el Codigo" at bounding box center [444, 172] width 310 height 11
type input "ARG02000589699712025021320300213BUE436"
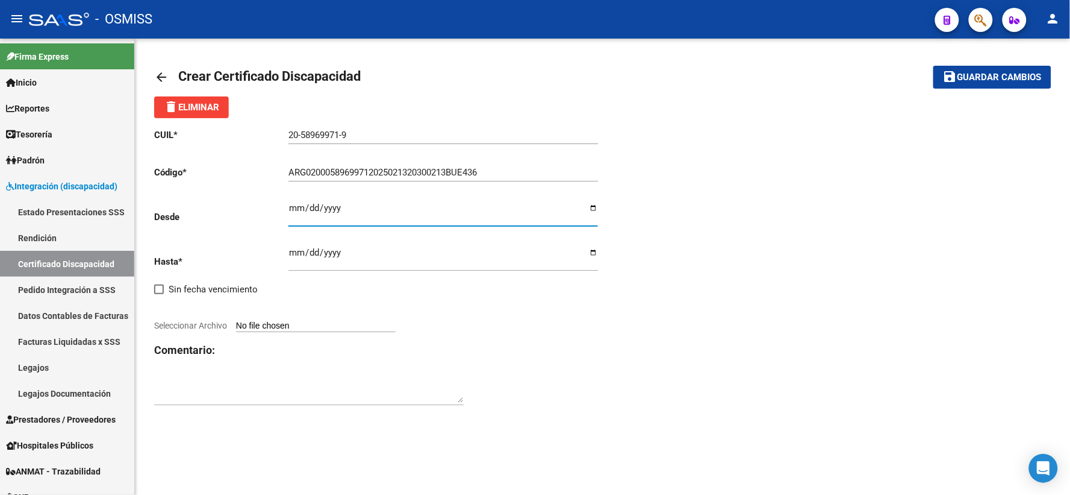
click at [292, 205] on input "Ingresar fec. Desde" at bounding box center [444, 212] width 310 height 19
type input "[DATE]"
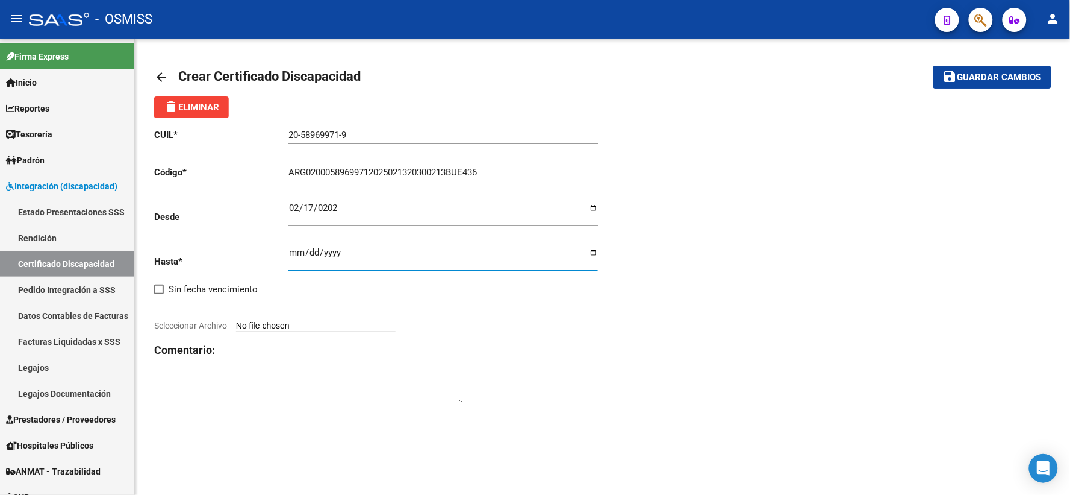
click at [296, 251] on input "Ingresar fec. Hasta" at bounding box center [444, 257] width 310 height 19
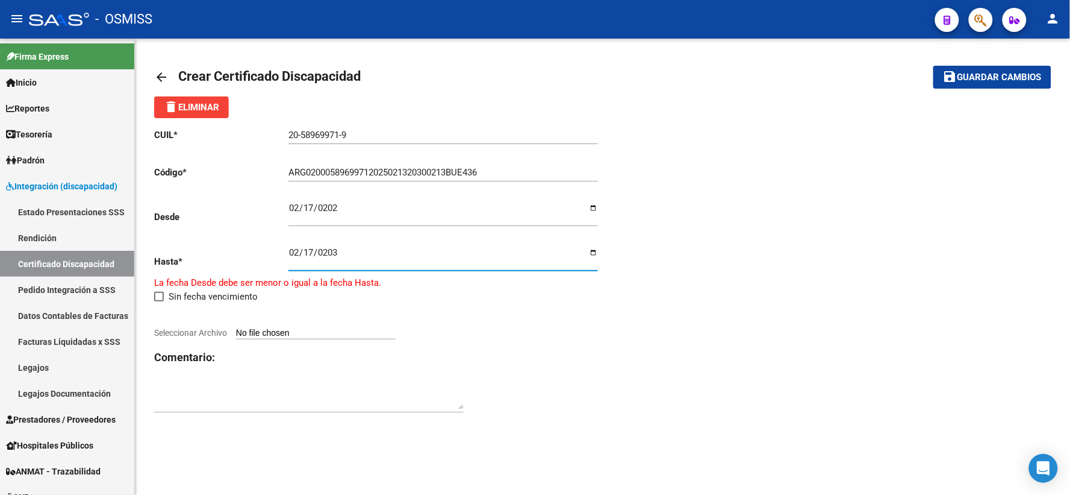
type input "[DATE]"
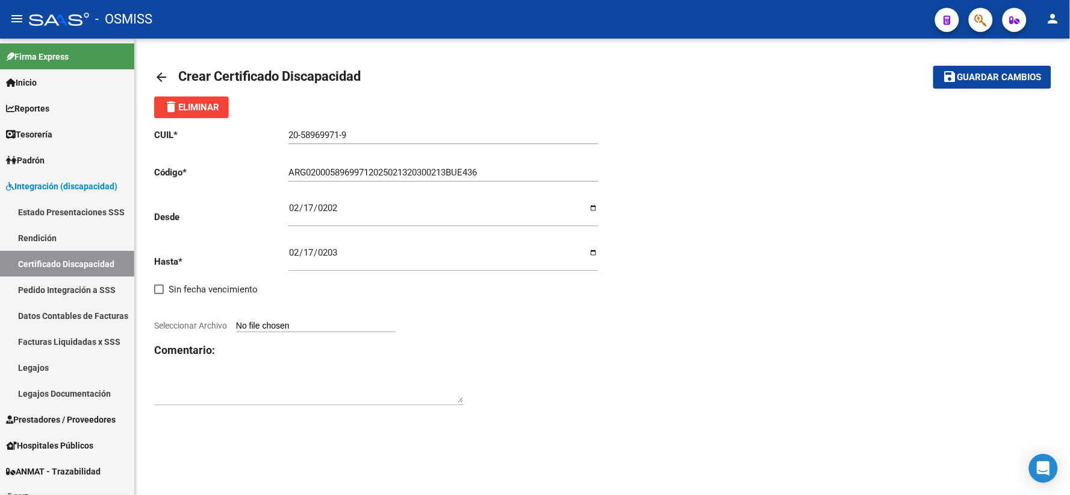
click at [901, 384] on div "CUIL * 20-58969971-9 Ingresar el CUIL Código * ARG02000589699712025021320300213…" at bounding box center [602, 267] width 897 height 298
type input "C:\fakepath\SION.pdf"
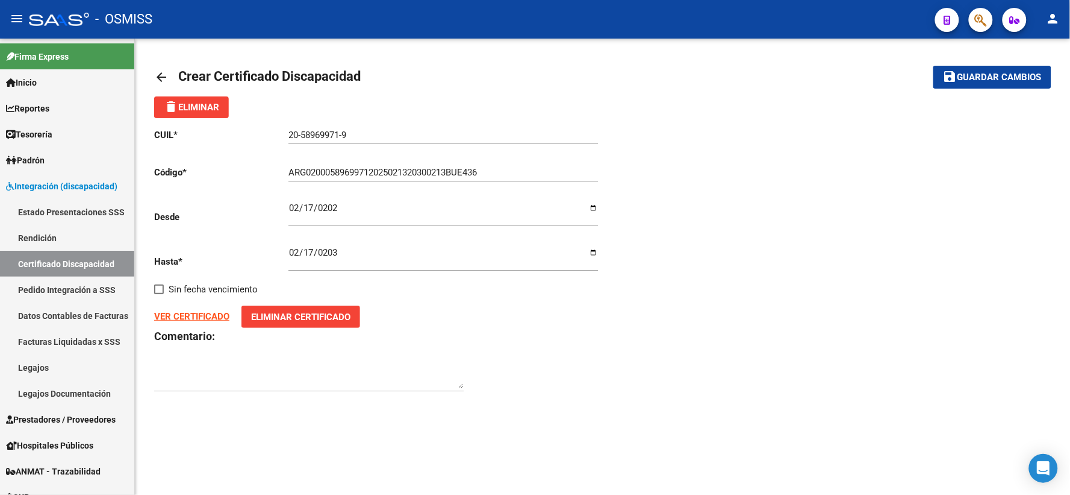
click at [220, 411] on div "arrow_back Crear Certificado Discapacidad save Guardar cambios delete Eliminar …" at bounding box center [603, 235] width 936 height 393
click at [264, 378] on textarea at bounding box center [309, 376] width 310 height 24
type textarea "F84"
click at [991, 80] on span "Guardar cambios" at bounding box center [1000, 77] width 84 height 11
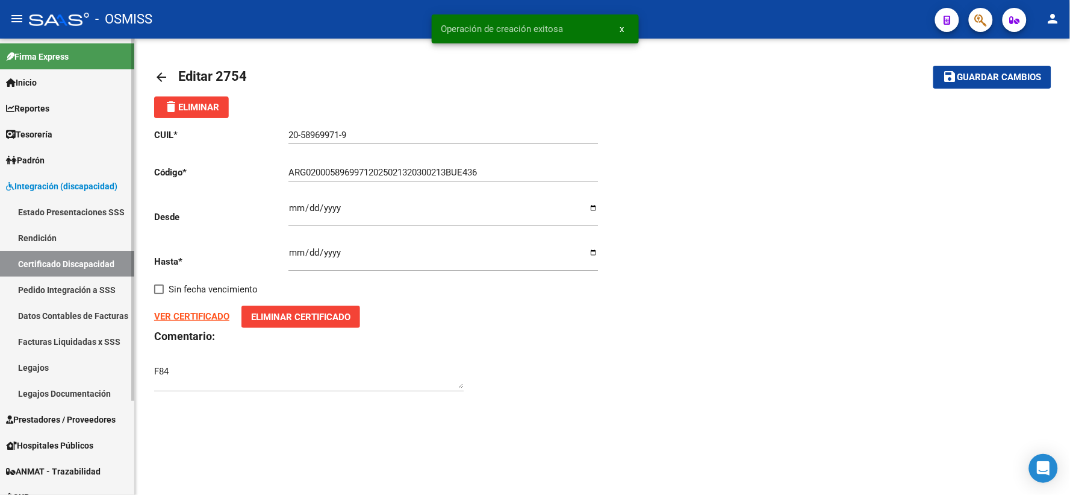
click at [67, 264] on link "Certificado Discapacidad" at bounding box center [67, 264] width 134 height 26
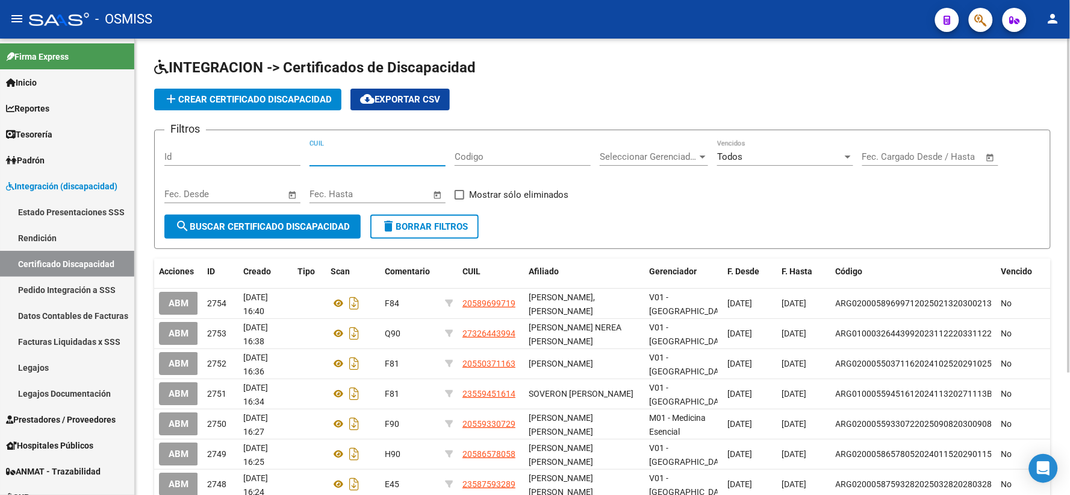
click at [353, 160] on input "CUIL" at bounding box center [378, 156] width 136 height 11
drag, startPoint x: 373, startPoint y: 152, endPoint x: 255, endPoint y: 149, distance: 118.7
click at [255, 149] on div "Filtros Id 20-58802078 CUIL Codigo Seleccionar Gerenciador Seleccionar Gerencia…" at bounding box center [602, 177] width 876 height 75
drag, startPoint x: 388, startPoint y: 161, endPoint x: 311, endPoint y: 149, distance: 77.4
click at [311, 149] on div "20-58801207-8 CUIL" at bounding box center [378, 153] width 136 height 26
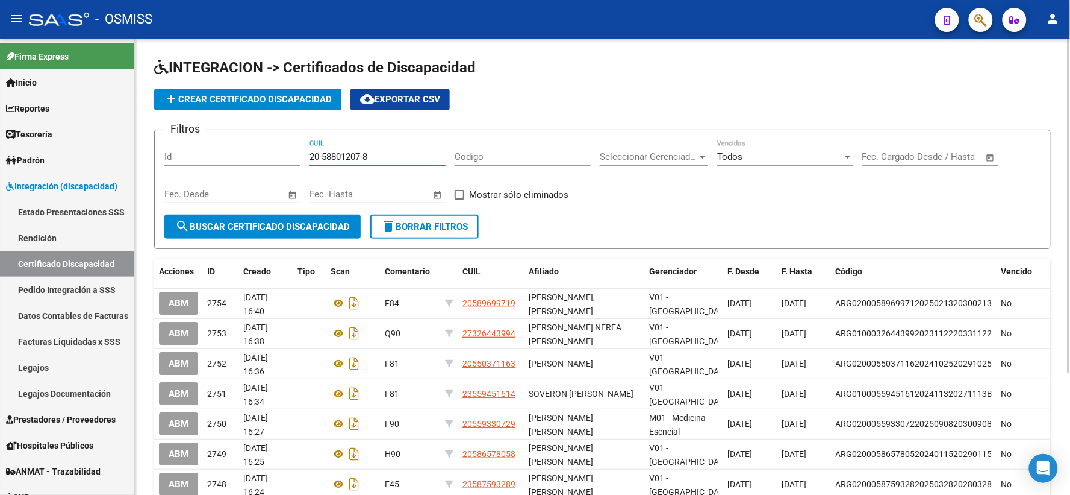
type input "20-58801207-8"
click at [295, 226] on span "search Buscar Certificado Discapacidad" at bounding box center [262, 226] width 175 height 11
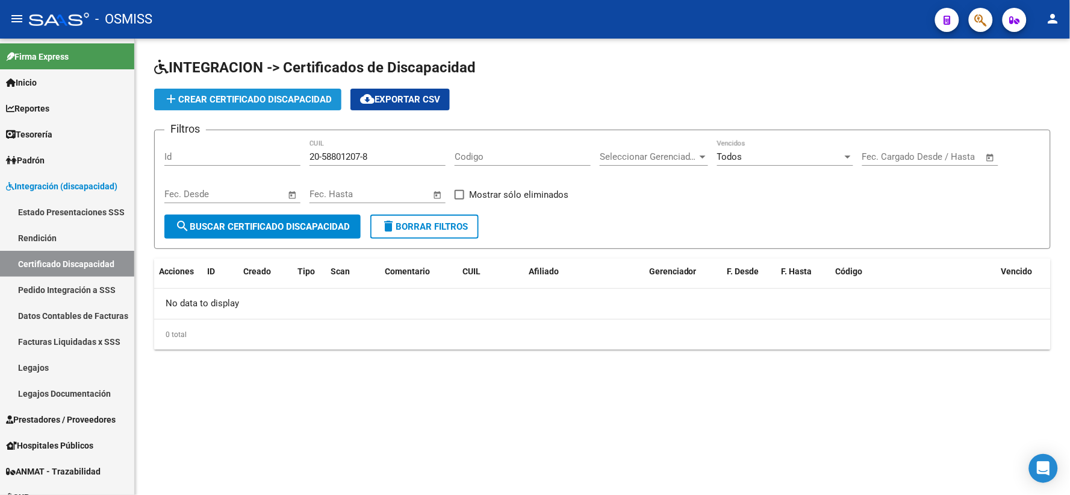
click at [279, 99] on span "add Crear Certificado Discapacidad" at bounding box center [248, 99] width 168 height 11
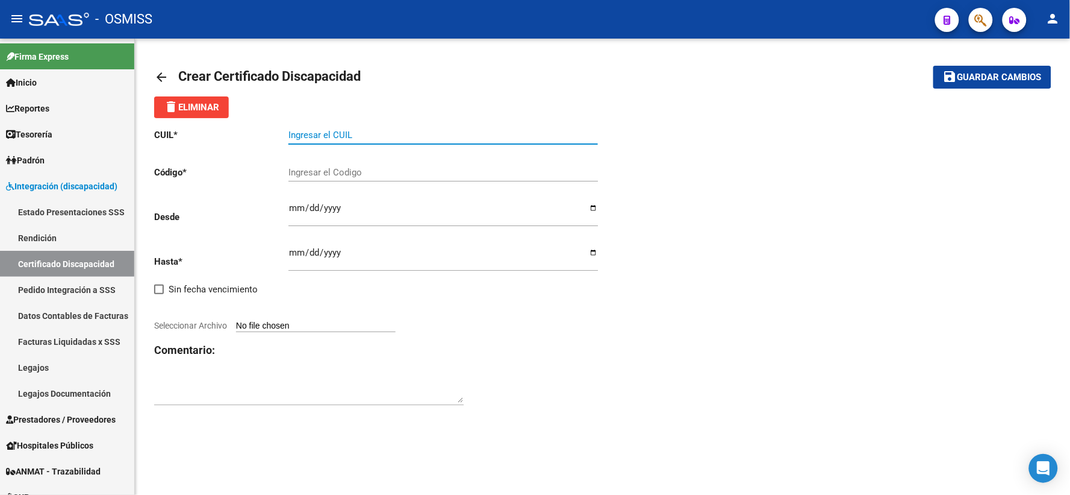
paste input "20-58801207-8"
type input "20-58801207-8"
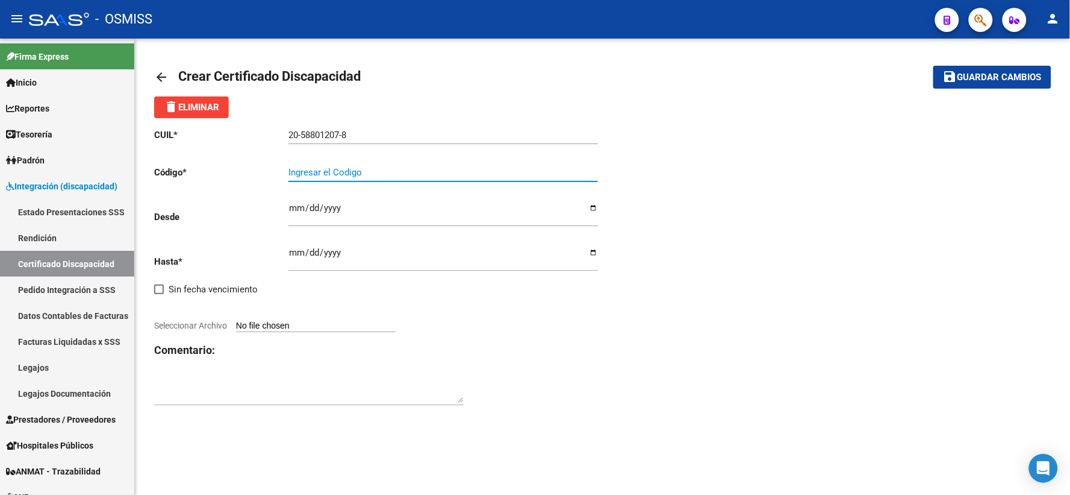
click at [426, 169] on input "Ingresar el Codigo" at bounding box center [444, 172] width 310 height 11
type input "ARG02000588012072025040120280401BUE370"
click at [298, 206] on input "Ingresar fec. Desde" at bounding box center [444, 212] width 310 height 19
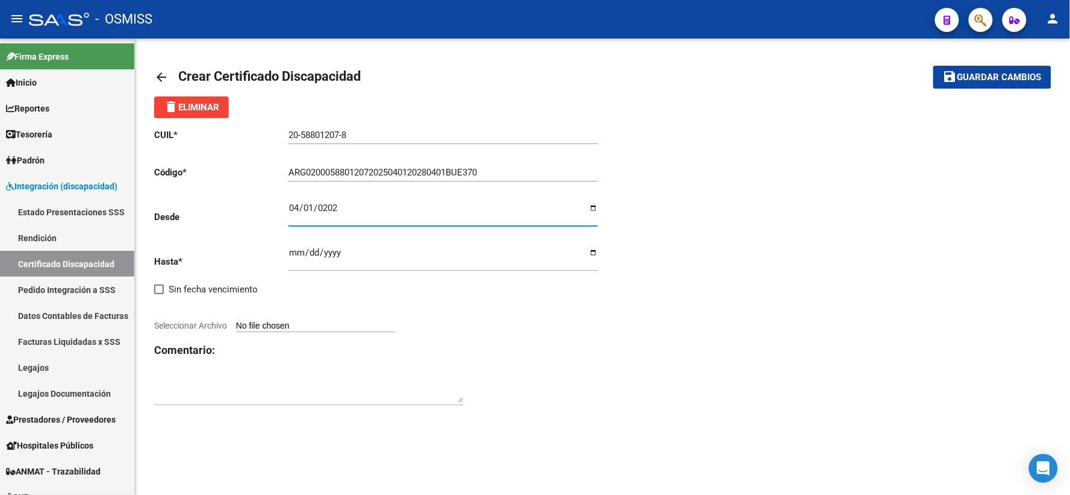
type input "[DATE]"
click at [298, 251] on input "Ingresar fec. Hasta" at bounding box center [444, 257] width 310 height 19
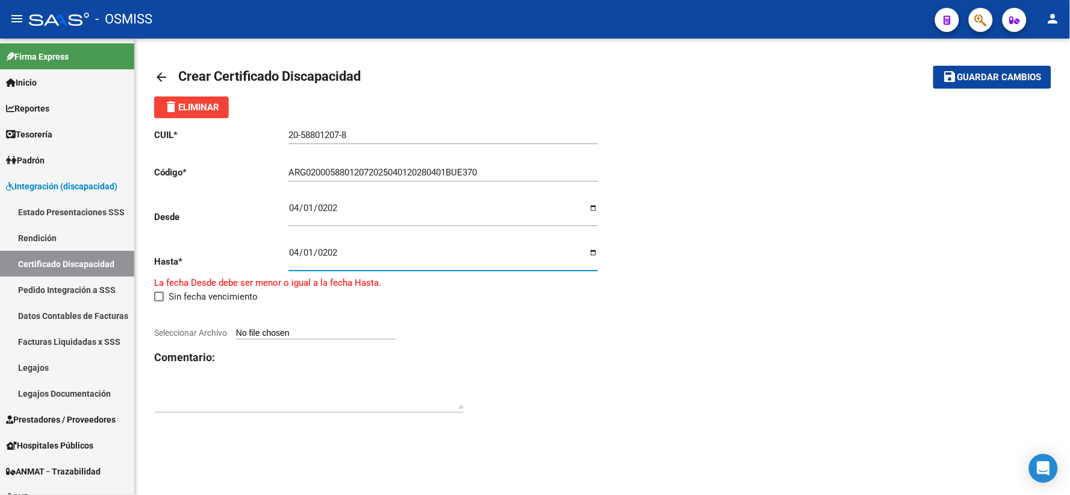
type input "[DATE]"
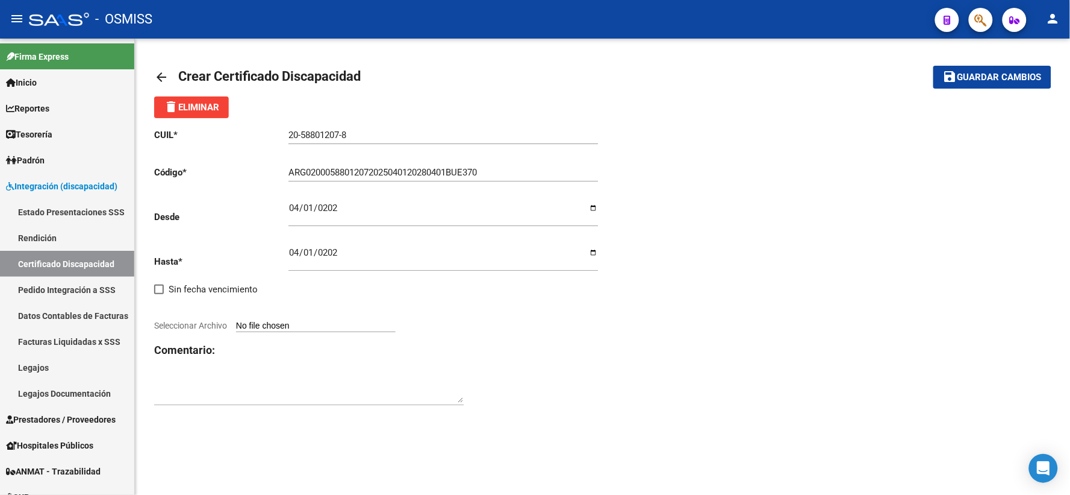
click at [925, 371] on div "CUIL * 20-58801207-8 Ingresar el CUIL Código * ARG02000588012072025040120280401…" at bounding box center [602, 267] width 897 height 298
type input "C:\fakepath\SERPP.pdf"
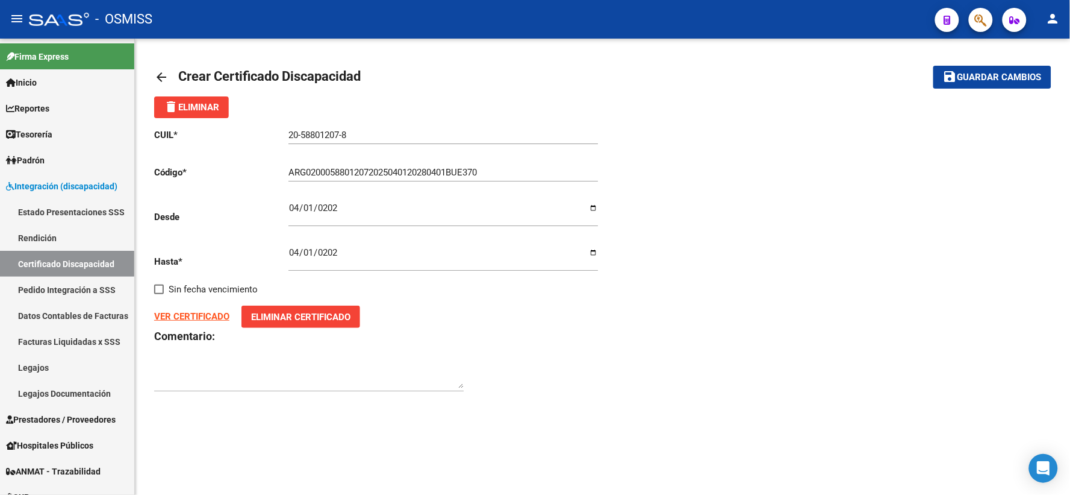
click at [804, 251] on div "CUIL * 20-58801207-8 Ingresar el CUIL Código * ARG02000588012072025040120280401…" at bounding box center [602, 260] width 897 height 284
click at [260, 370] on textarea at bounding box center [309, 376] width 310 height 24
type textarea "E45"
click at [957, 80] on mat-icon "save" at bounding box center [950, 76] width 14 height 14
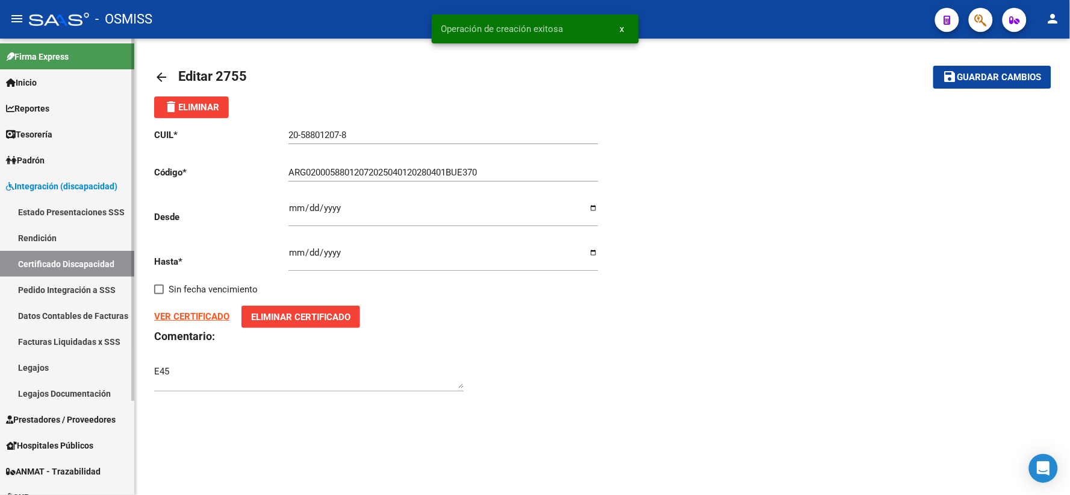
click at [69, 265] on link "Certificado Discapacidad" at bounding box center [67, 264] width 134 height 26
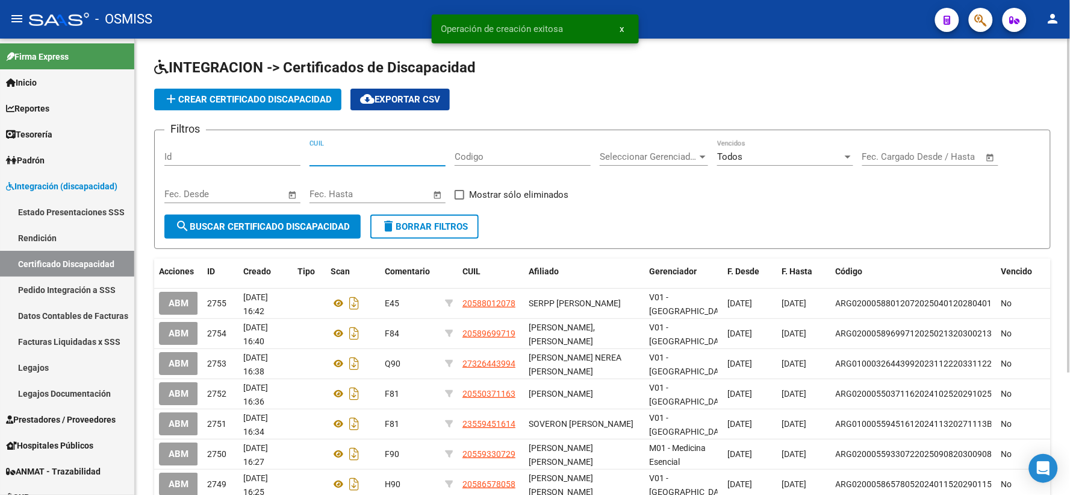
click at [374, 157] on input "CUIL" at bounding box center [378, 156] width 136 height 11
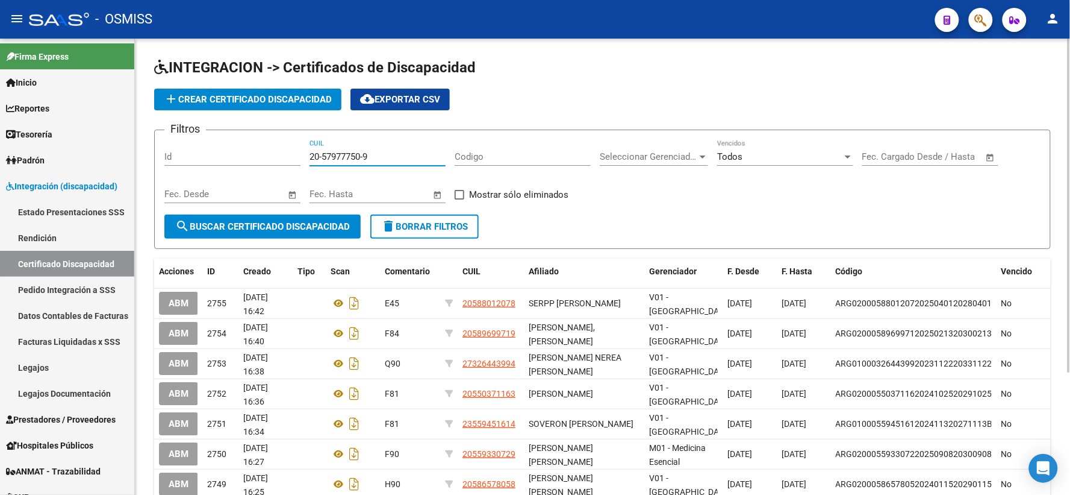
type input "20-57977750-9"
click at [301, 230] on span "search Buscar Certificado Discapacidad" at bounding box center [262, 226] width 175 height 11
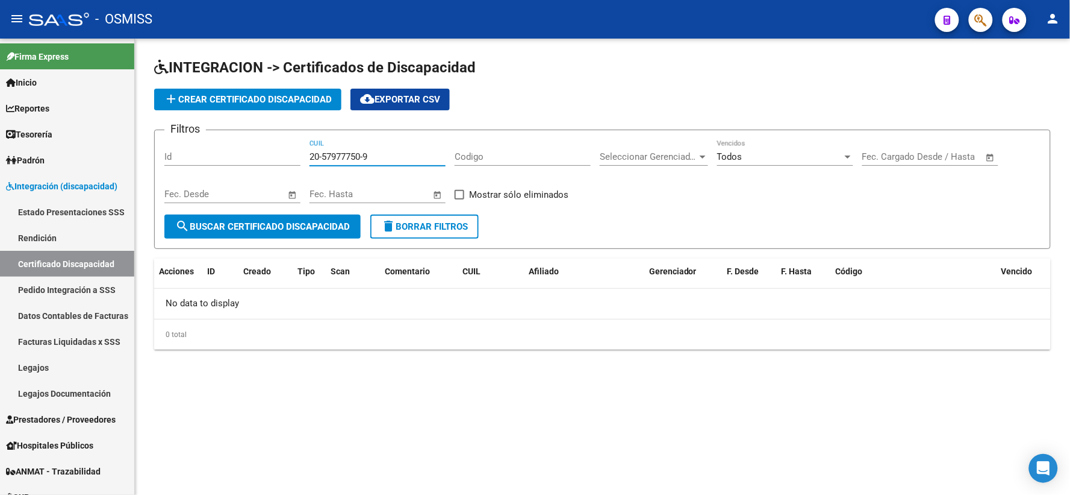
drag, startPoint x: 386, startPoint y: 161, endPoint x: 292, endPoint y: 158, distance: 94.0
click at [292, 158] on div "Filtros Id 20-57977750-9 CUIL Codigo Seleccionar Gerenciador Seleccionar Gerenc…" at bounding box center [602, 177] width 876 height 75
click at [271, 92] on button "add Crear Certificado Discapacidad" at bounding box center [247, 100] width 187 height 22
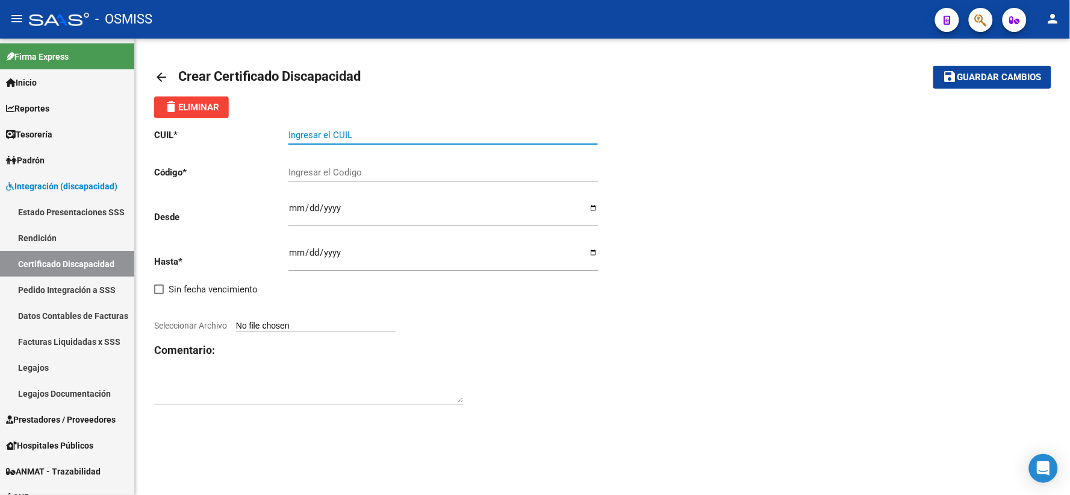
paste input "20-57977750-9"
type input "20-57977750-9"
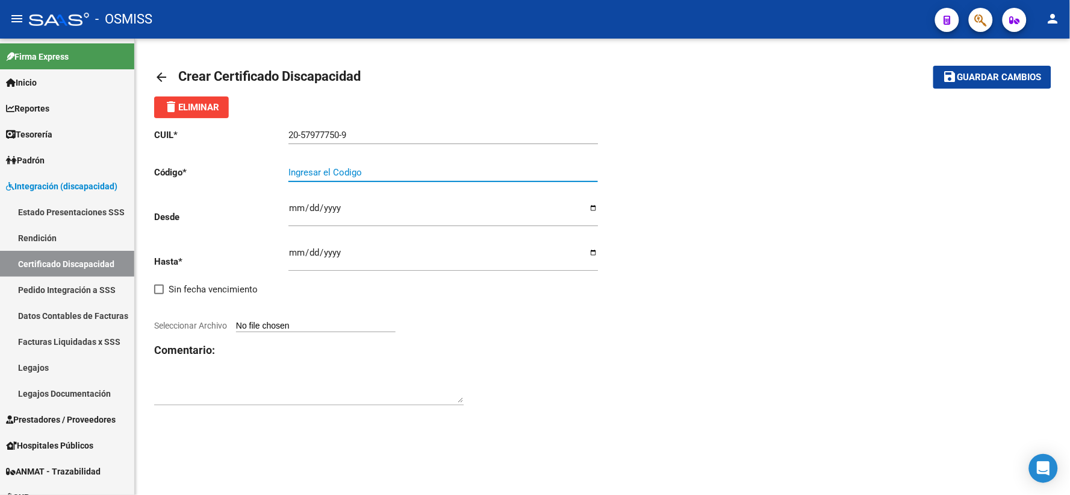
click at [374, 176] on input "Ingresar el Codigo" at bounding box center [444, 172] width 310 height 11
type input "ARG020005797775020250611202806111BUE312"
click at [294, 208] on input "Ingresar fec. Desde" at bounding box center [444, 212] width 310 height 19
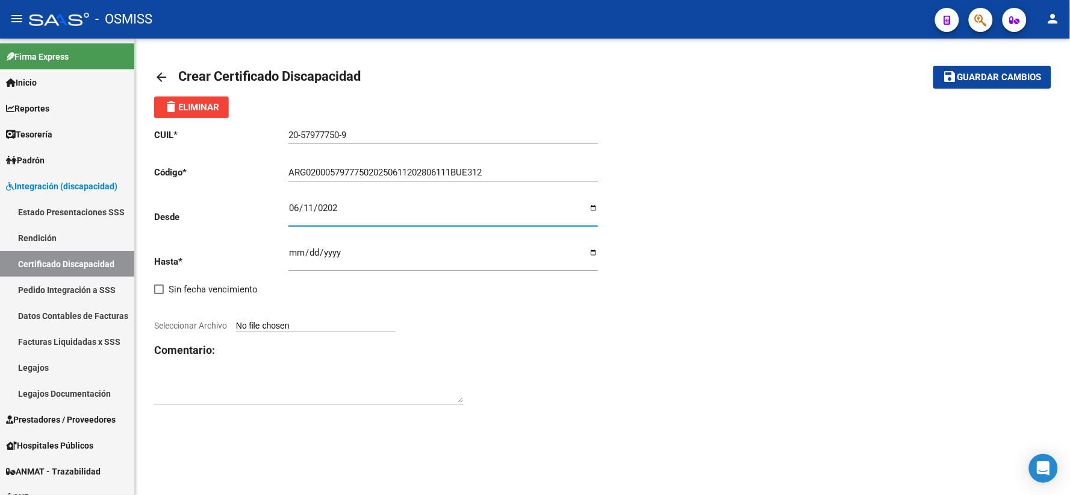
type input "[DATE]"
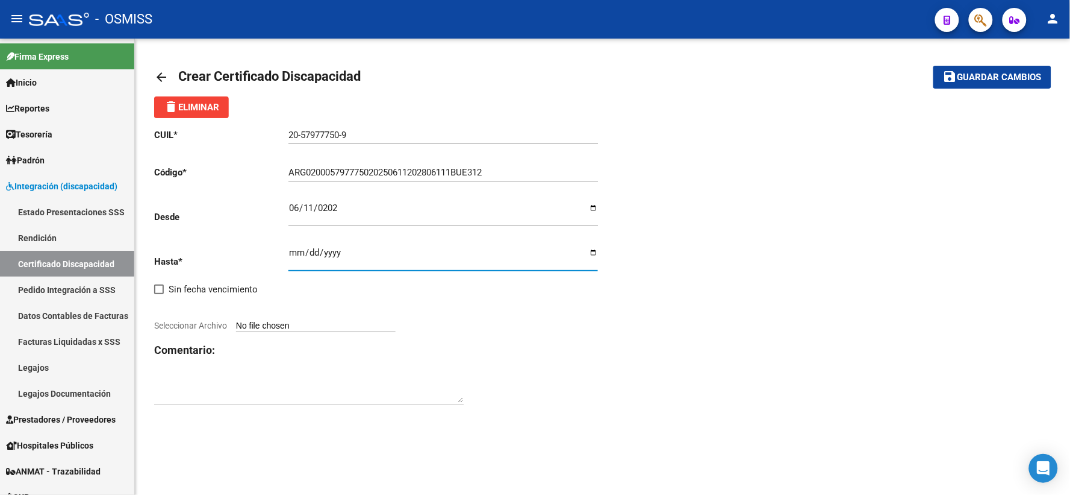
click at [290, 257] on input "Ingresar fec. Hasta" at bounding box center [444, 257] width 310 height 19
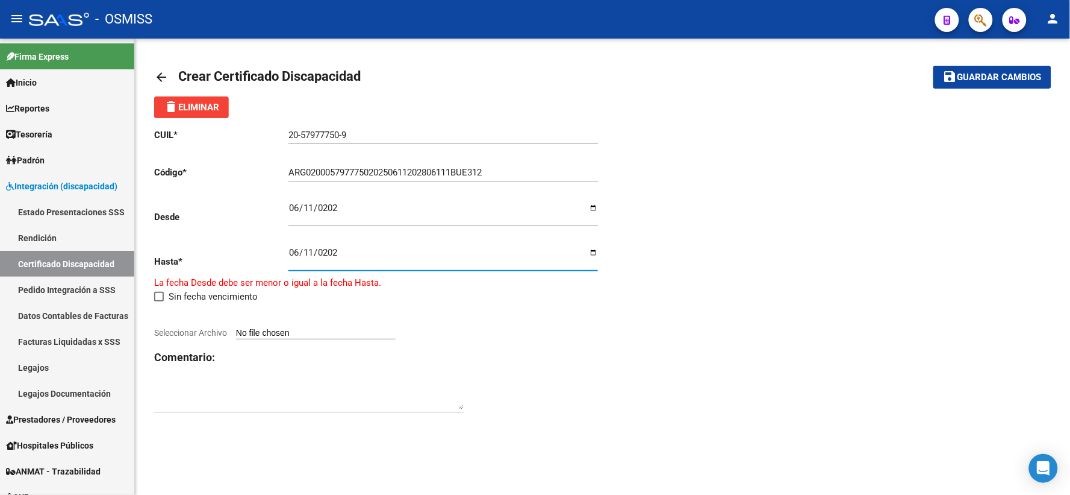
type input "[DATE]"
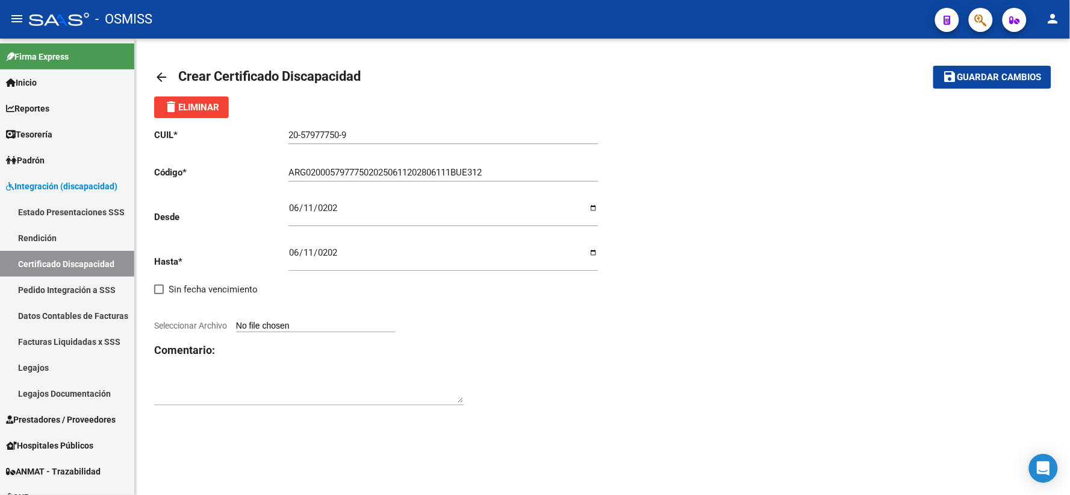
click at [928, 395] on div "CUIL * 20-57977750-9 Ingresar el CUIL Código * ARG02000579777502025061120280611…" at bounding box center [602, 267] width 897 height 298
type input "C:\fakepath\[PERSON_NAME]pdf"
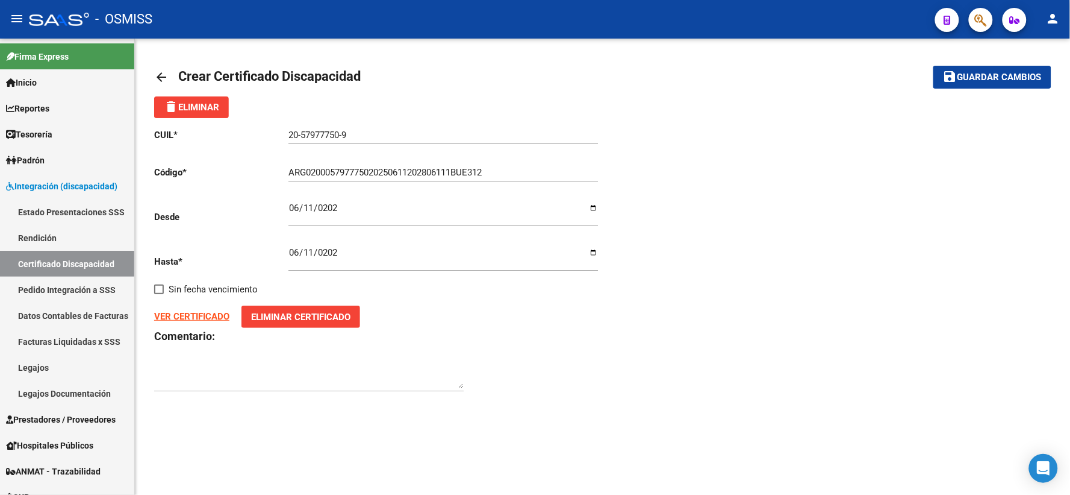
click at [183, 401] on div at bounding box center [309, 378] width 310 height 48
drag, startPoint x: 872, startPoint y: 292, endPoint x: 625, endPoint y: 324, distance: 249.0
click at [870, 292] on div "CUIL * 20-57977750-9 Ingresar el CUIL Código * ARG02000579777502025061120280611…" at bounding box center [602, 260] width 897 height 284
click at [253, 380] on textarea at bounding box center [309, 376] width 310 height 24
type textarea "F84"
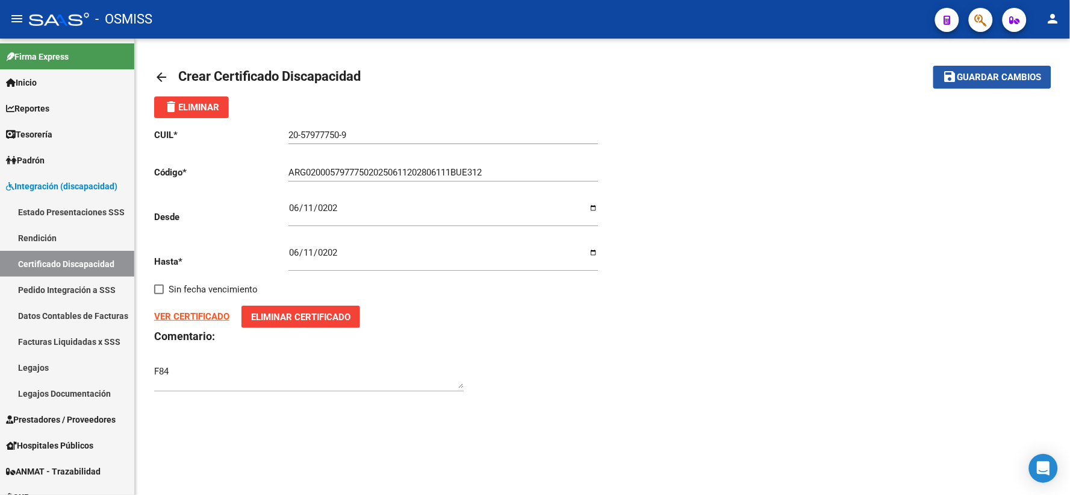
click at [999, 80] on span "Guardar cambios" at bounding box center [1000, 77] width 84 height 11
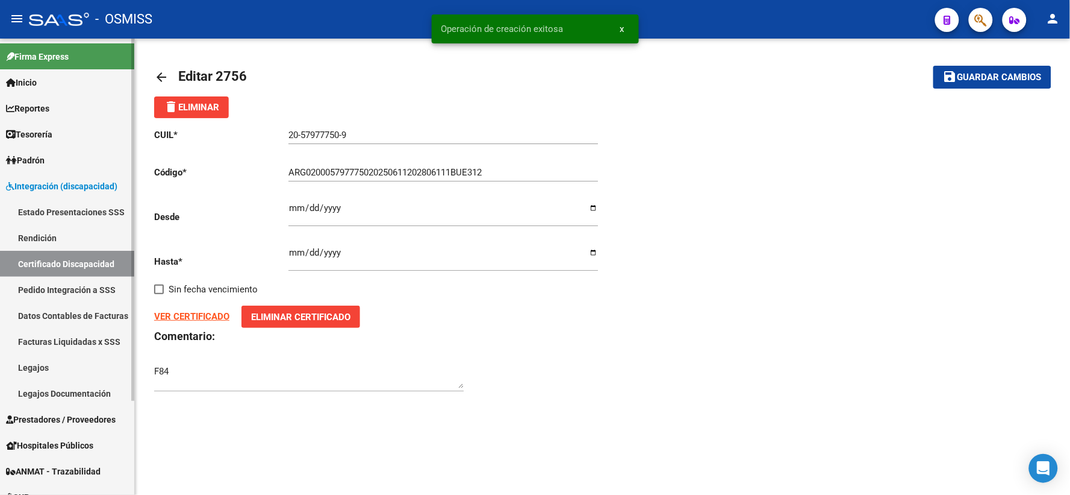
click at [28, 259] on link "Certificado Discapacidad" at bounding box center [67, 264] width 134 height 26
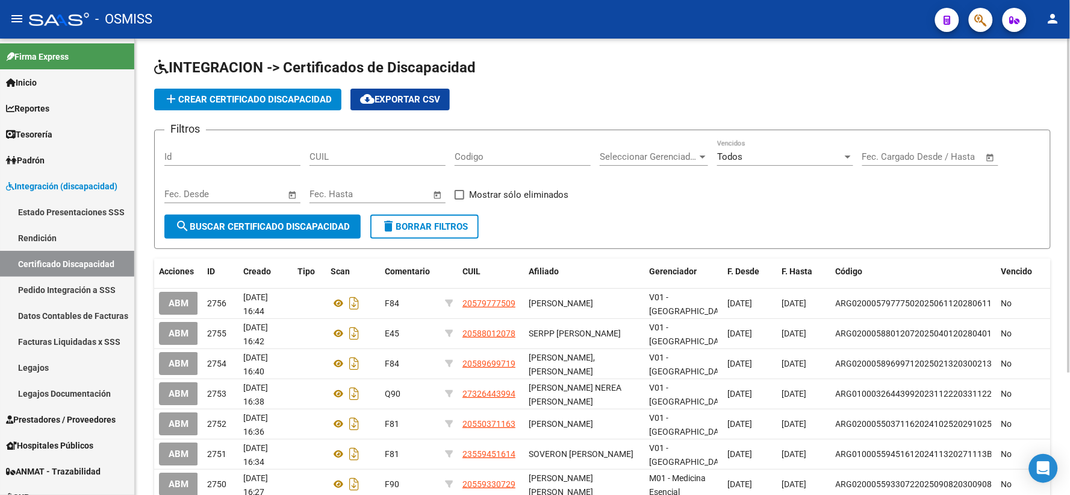
click at [378, 157] on input "CUIL" at bounding box center [378, 156] width 136 height 11
type input "20-59056111-9"
click at [294, 233] on button "search Buscar Certificado Discapacidad" at bounding box center [262, 226] width 196 height 24
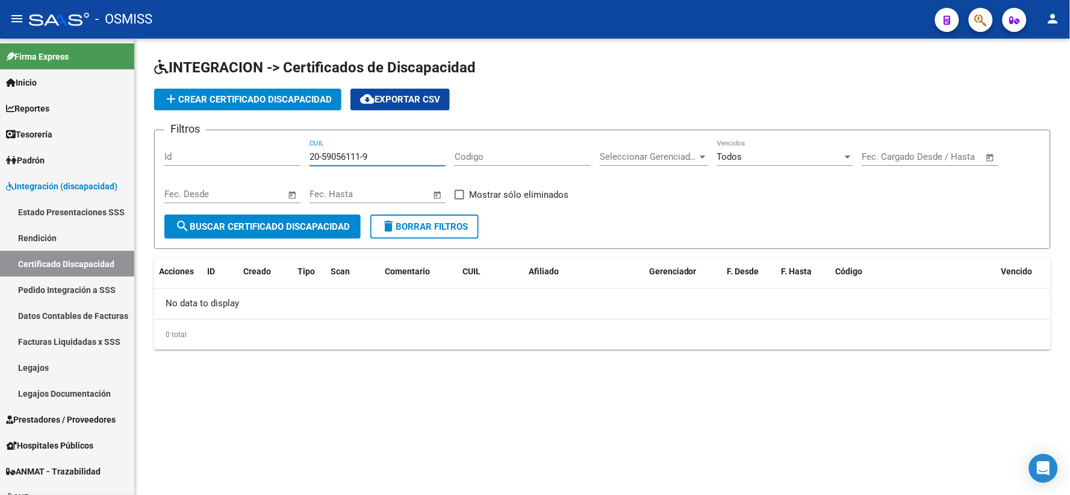
drag, startPoint x: 359, startPoint y: 157, endPoint x: 292, endPoint y: 149, distance: 67.3
click at [292, 149] on div "Filtros Id 20-59056111-9 CUIL Codigo Seleccionar Gerenciador Seleccionar Gerenc…" at bounding box center [602, 177] width 876 height 75
click at [279, 102] on span "add Crear Certificado Discapacidad" at bounding box center [248, 99] width 168 height 11
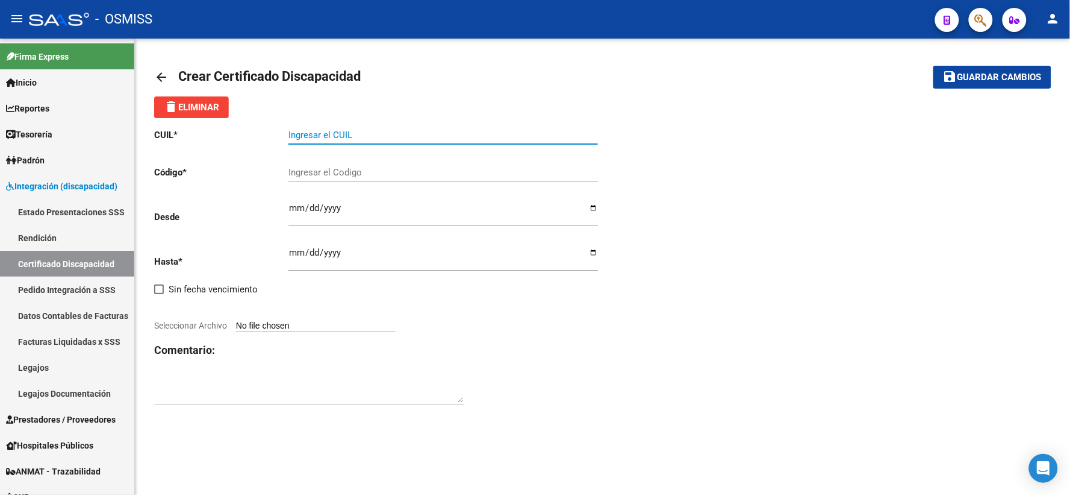
paste input "20-59056111-9"
type input "20-59056111-9"
click at [342, 176] on input "Ingresar el Codigo" at bounding box center [444, 172] width 310 height 11
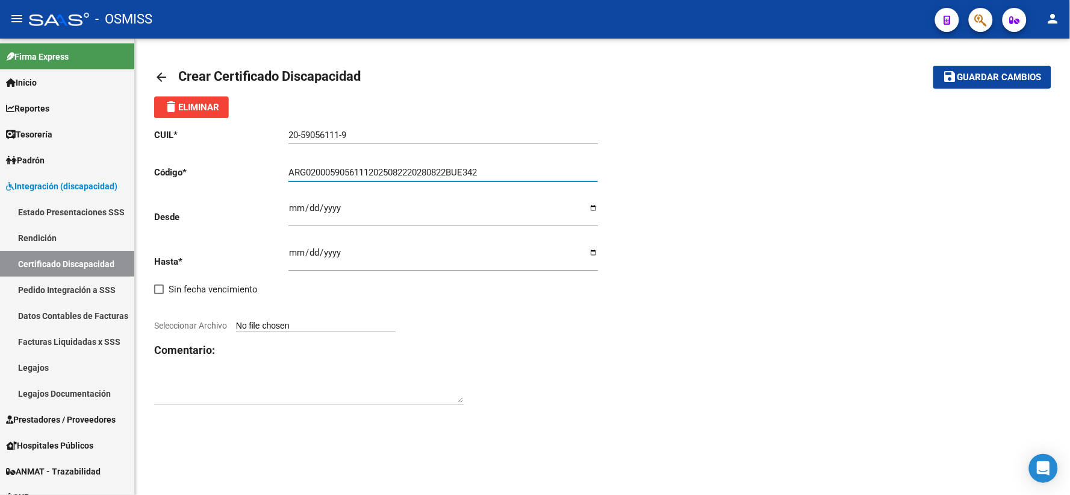
type input "ARG02000590561112025082220280822BUE342"
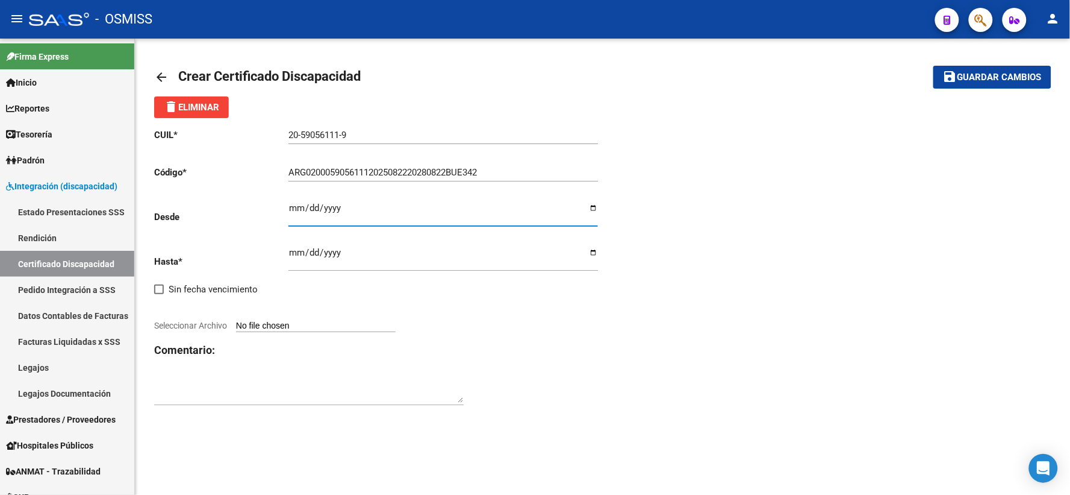
click at [292, 207] on input "Ingresar fec. Desde" at bounding box center [444, 212] width 310 height 19
type input "[DATE]"
click at [294, 252] on input "Ingresar fec. Hasta" at bounding box center [444, 257] width 310 height 19
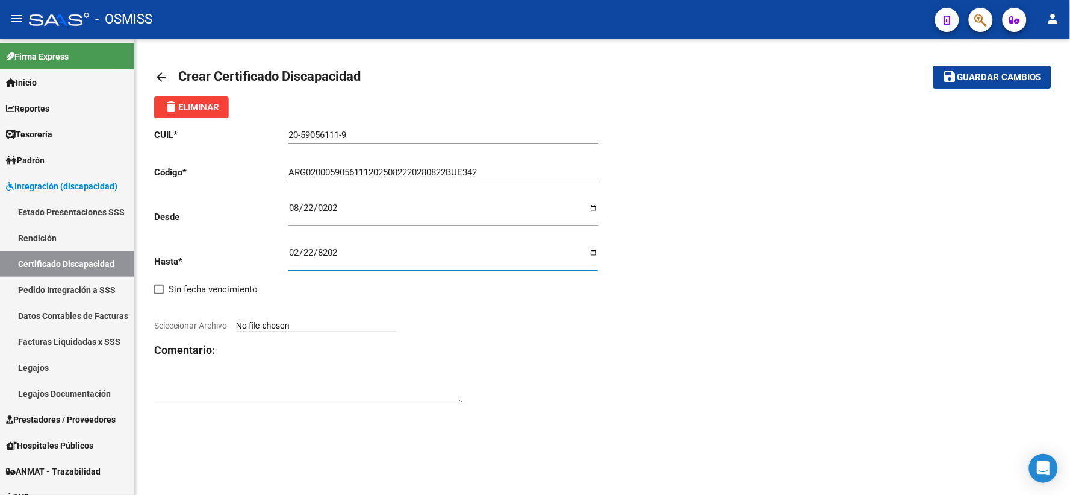
type input "[DATE]"
click at [892, 402] on div "CUIL * 20-59056111-9 Ingresar el CUIL Código * ARG02000590561112025082220280822…" at bounding box center [602, 267] width 897 height 298
type input "C:\fakepath\[PERSON_NAME].pdf"
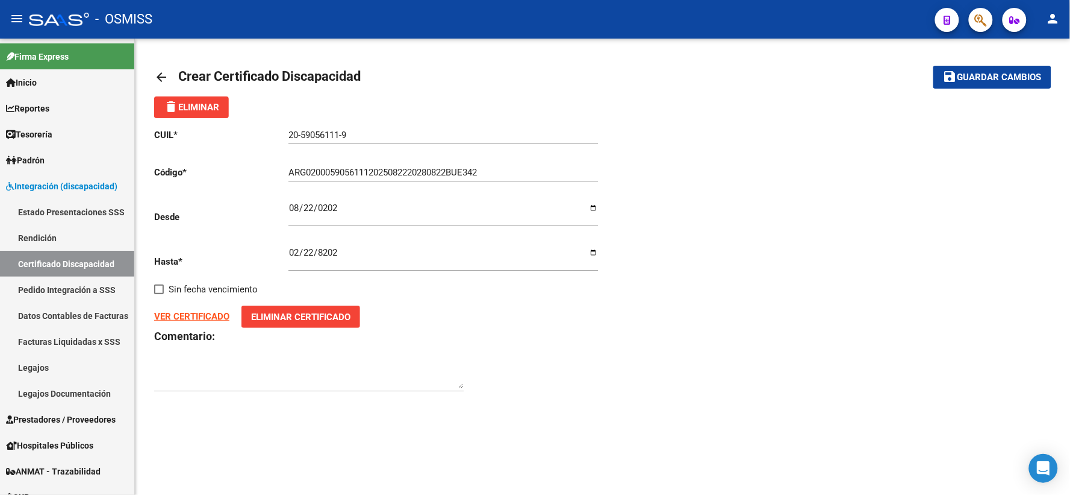
click at [817, 310] on div "CUIL * 20-59056111-9 Ingresar el CUIL Código * ARG02000590561112025082220280822…" at bounding box center [602, 260] width 897 height 284
click at [218, 375] on textarea at bounding box center [309, 376] width 310 height 24
type textarea "F91"
click at [1016, 79] on span "Guardar cambios" at bounding box center [1000, 77] width 84 height 11
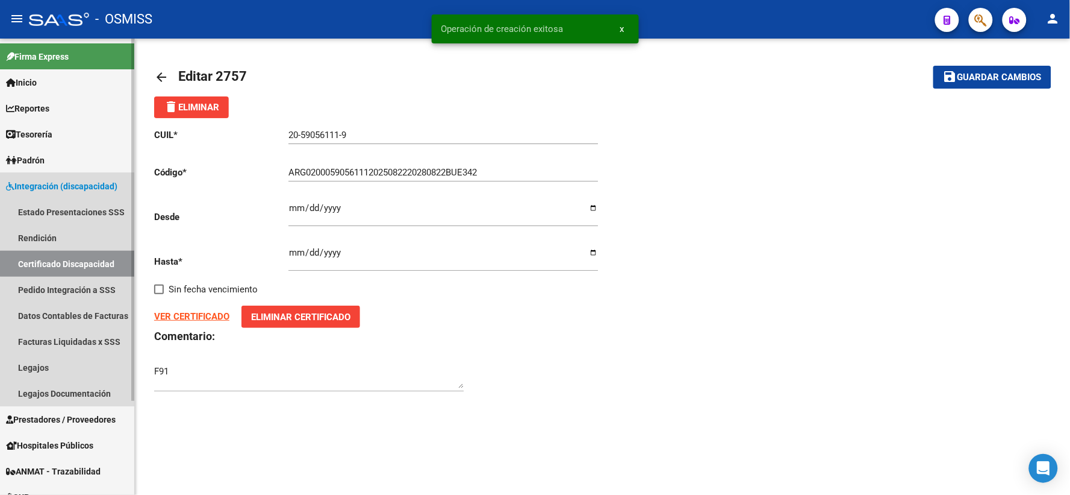
click at [93, 261] on link "Certificado Discapacidad" at bounding box center [67, 264] width 134 height 26
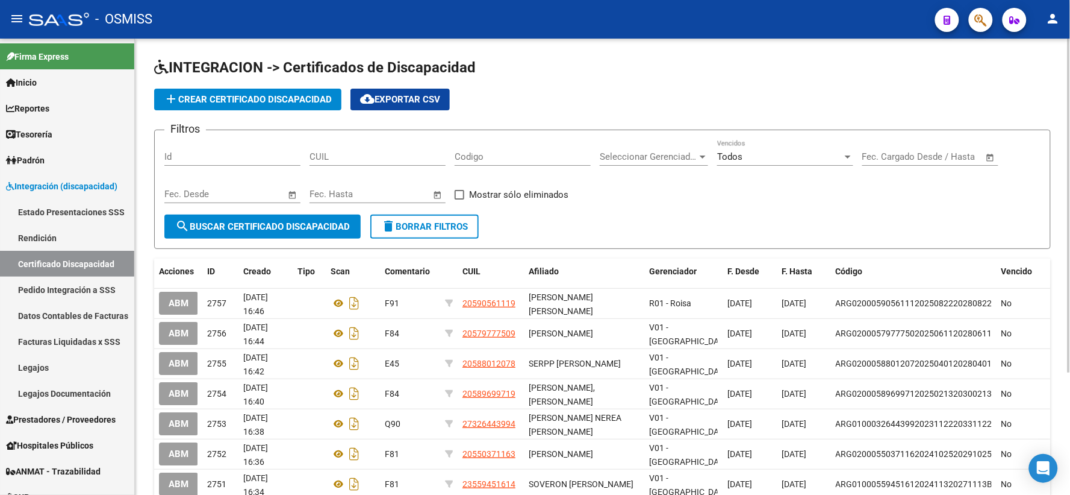
click at [902, 239] on form "Filtros Id CUIL Codigo Seleccionar Gerenciador Seleccionar Gerenciador Todos Ve…" at bounding box center [602, 189] width 897 height 119
click at [406, 160] on input "CUIL" at bounding box center [378, 156] width 136 height 11
type input "20-57634284-6"
click at [310, 228] on span "search Buscar Certificado Discapacidad" at bounding box center [262, 226] width 175 height 11
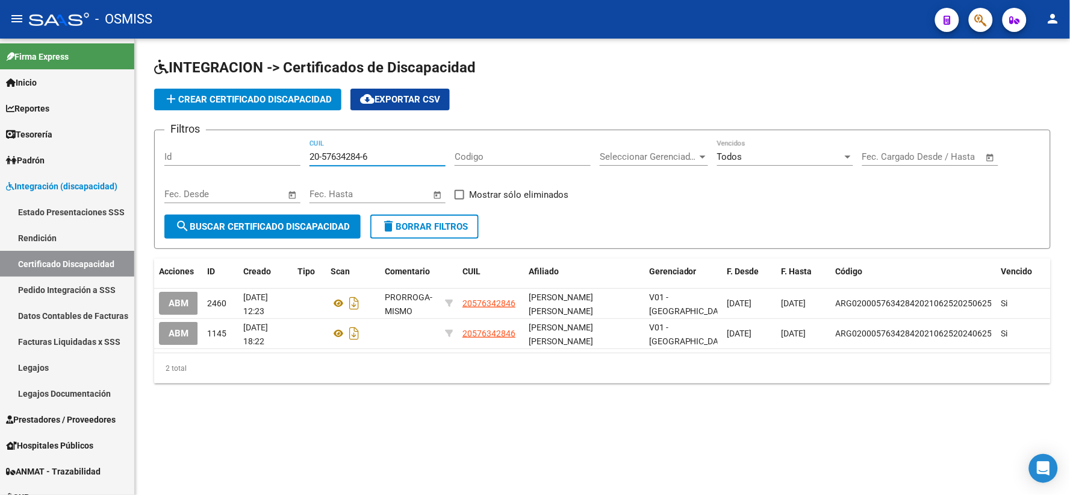
drag, startPoint x: 380, startPoint y: 159, endPoint x: 306, endPoint y: 159, distance: 73.5
click at [306, 159] on div "Filtros Id 20-57634284-6 CUIL Codigo Seleccionar Gerenciador Seleccionar Gerenc…" at bounding box center [602, 177] width 876 height 75
click at [296, 96] on span "add Crear Certificado Discapacidad" at bounding box center [248, 99] width 168 height 11
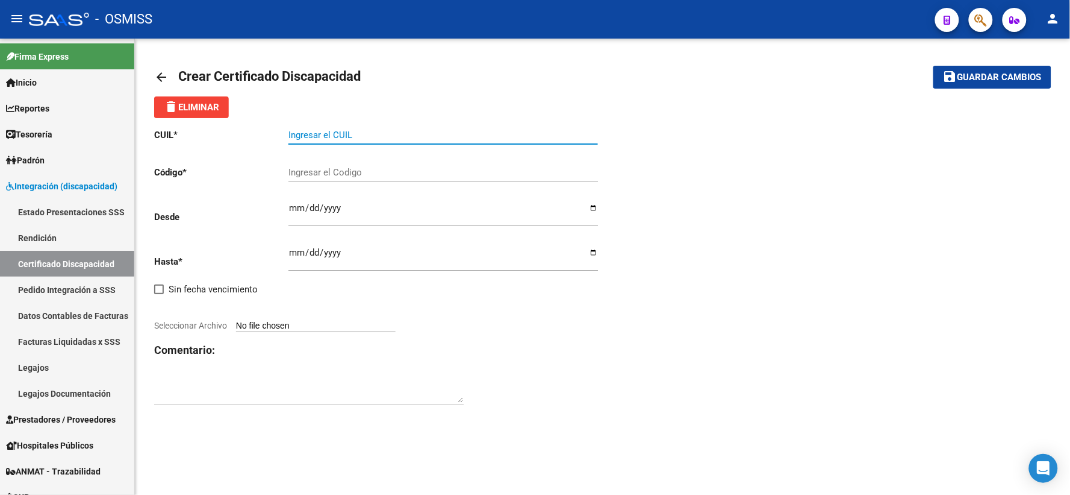
click at [326, 133] on input "Ingresar el CUIL" at bounding box center [444, 135] width 310 height 11
paste input "20-57634284-6"
type input "20-57634284-6"
click at [333, 176] on input "Ingresar el Codigo" at bounding box center [444, 172] width 310 height 11
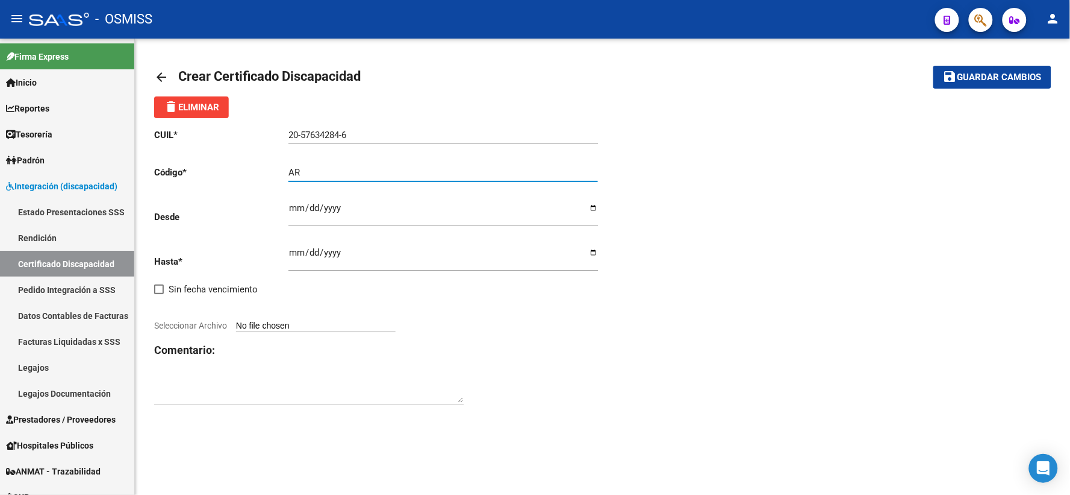
type input "A"
type input "ARG0200057634284202505302300530BUE309"
click at [295, 207] on input "Ingresar fec. Desde" at bounding box center [444, 212] width 310 height 19
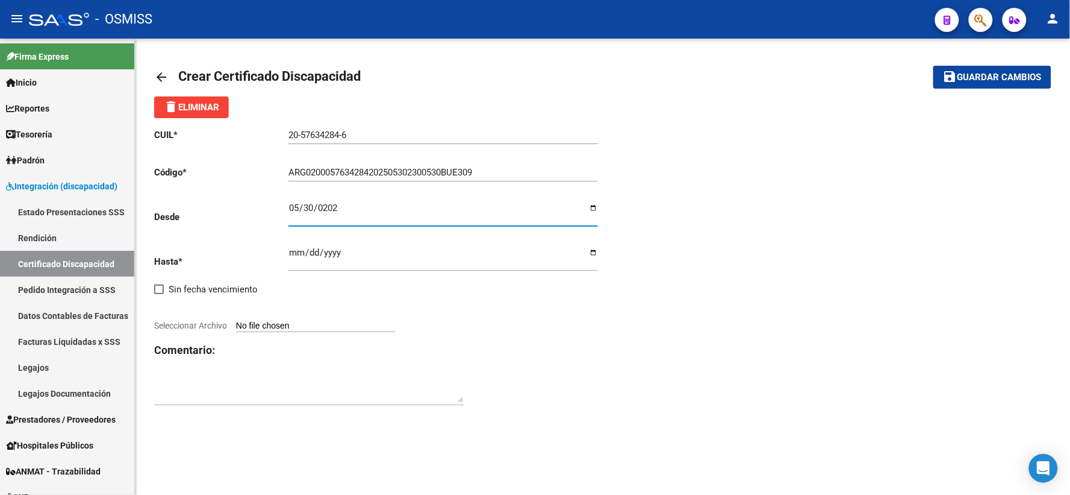
type input "[DATE]"
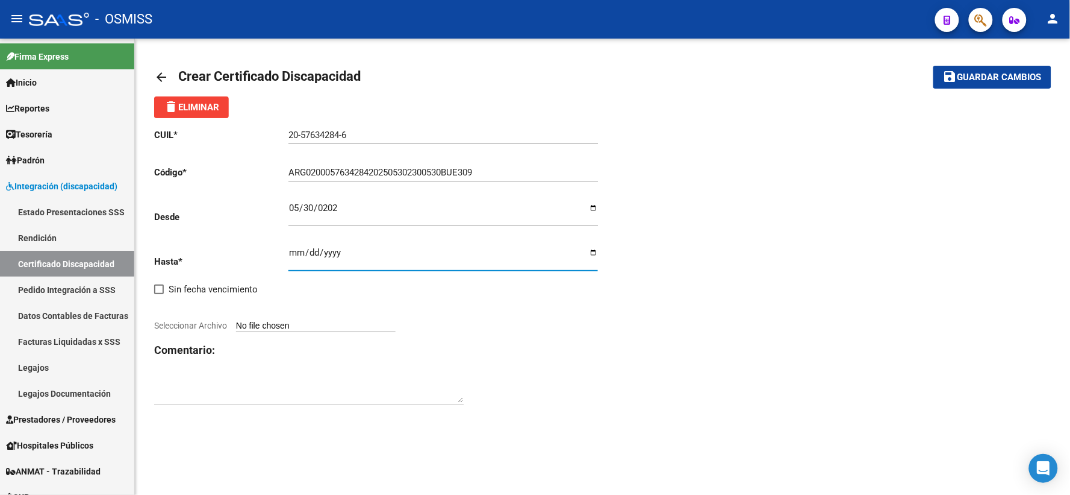
click at [293, 253] on input "Ingresar fec. Hasta" at bounding box center [444, 257] width 310 height 19
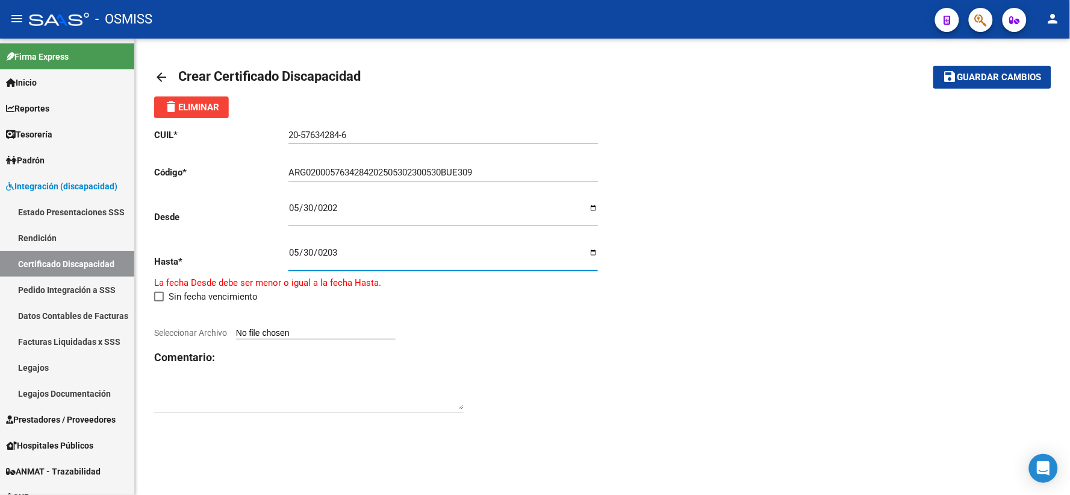
type input "[DATE]"
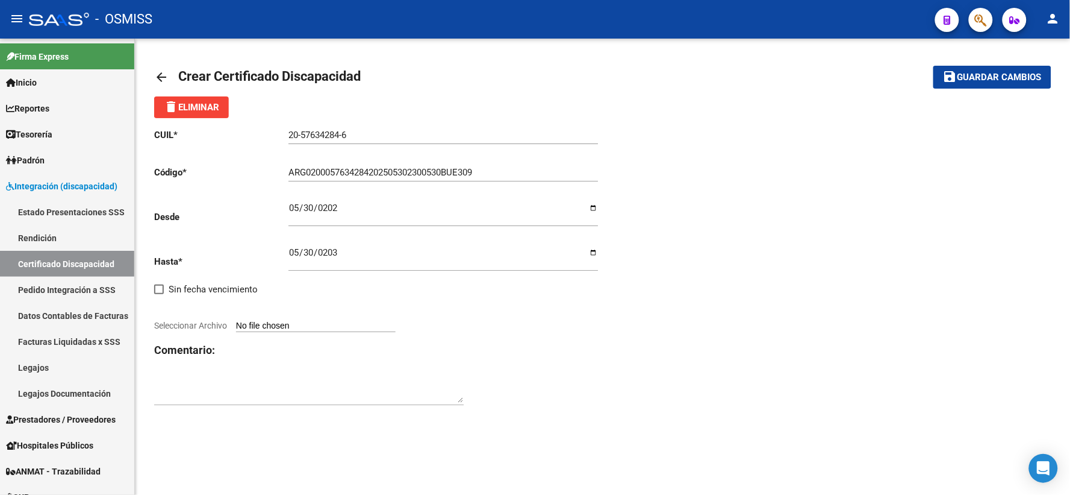
click at [705, 459] on mat-sidenav-content "arrow_back Crear Certificado Discapacidad save Guardar cambios delete Eliminar …" at bounding box center [603, 267] width 936 height 456
click at [953, 434] on div "arrow_back Crear Certificado Discapacidad save Guardar cambios delete Eliminar …" at bounding box center [603, 242] width 936 height 407
